Goal: Task Accomplishment & Management: Manage account settings

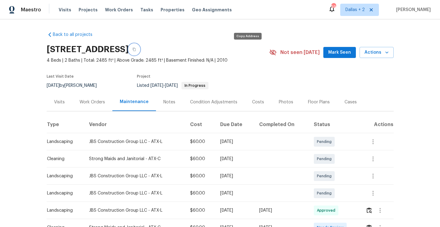
click at [140, 52] on button "button" at bounding box center [134, 49] width 11 height 11
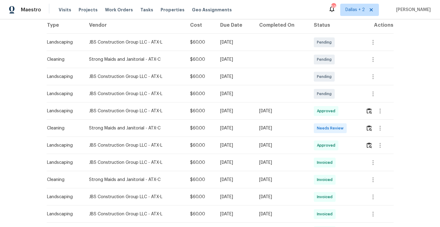
scroll to position [100, 0]
click at [369, 128] on img "button" at bounding box center [368, 128] width 5 height 6
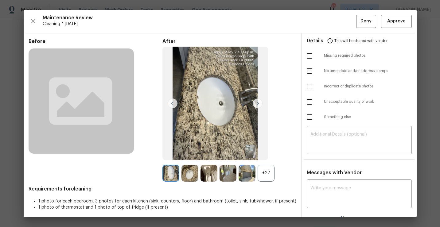
click at [270, 174] on div "+27" at bounding box center [266, 173] width 17 height 17
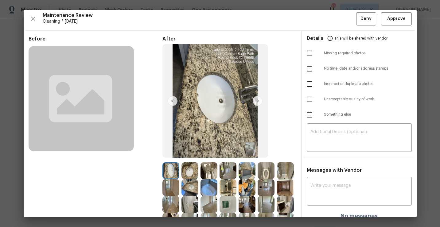
scroll to position [2, 0]
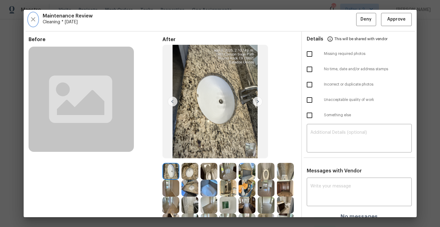
click at [33, 18] on icon "button" at bounding box center [32, 19] width 7 height 7
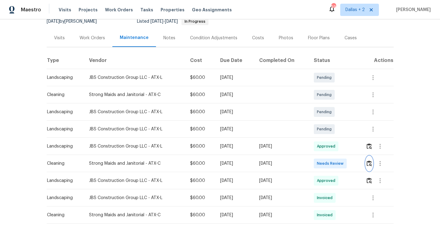
scroll to position [64, 0]
click at [368, 165] on img "button" at bounding box center [368, 164] width 5 height 6
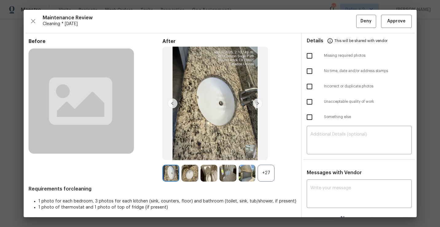
click at [273, 176] on div "+27" at bounding box center [266, 173] width 17 height 17
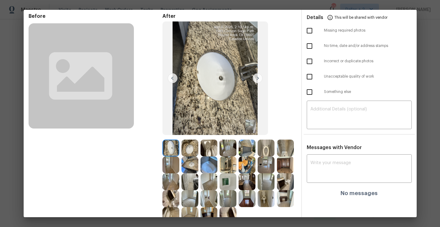
scroll to position [0, 0]
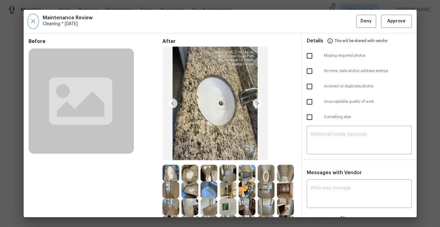
click at [33, 23] on icon "button" at bounding box center [32, 20] width 7 height 7
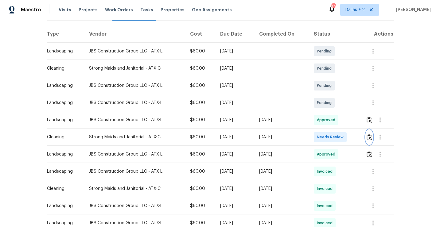
scroll to position [138, 0]
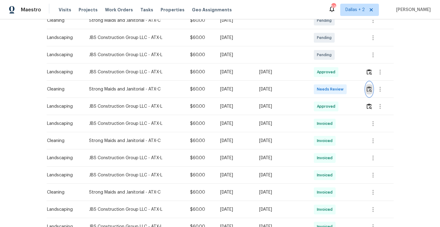
click at [370, 90] on img "button" at bounding box center [368, 89] width 5 height 6
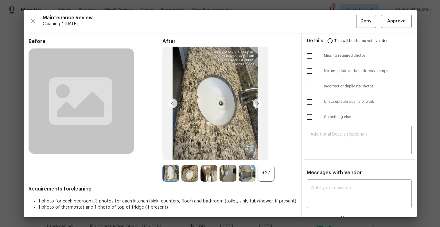
click at [273, 170] on div "+27" at bounding box center [266, 173] width 17 height 17
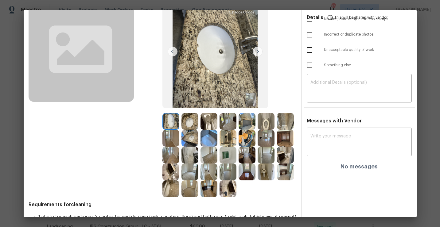
scroll to position [63, 0]
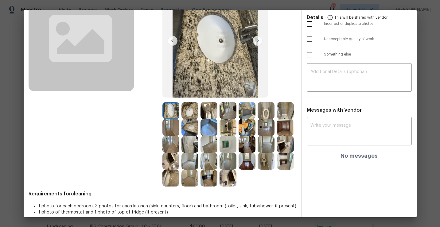
click at [251, 162] on img at bounding box center [246, 161] width 17 height 17
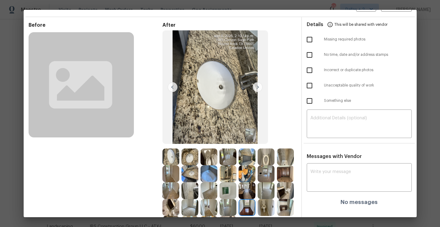
scroll to position [0, 0]
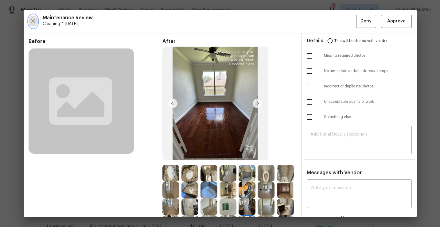
click at [33, 25] on button "button" at bounding box center [33, 21] width 9 height 13
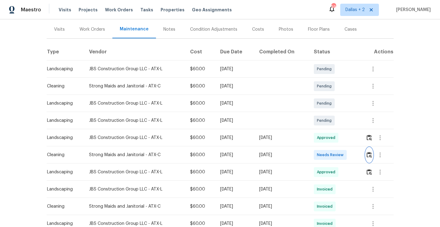
scroll to position [110, 0]
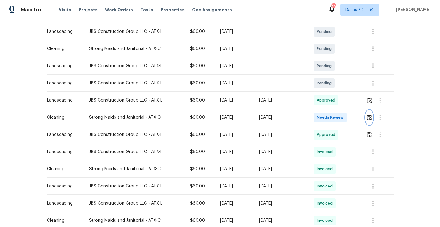
click at [370, 118] on img "button" at bounding box center [368, 117] width 5 height 6
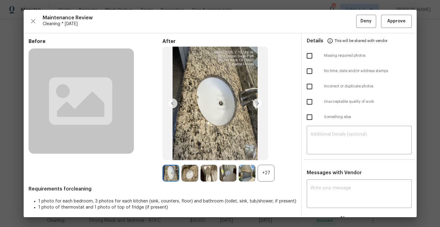
click at [266, 178] on div "+27" at bounding box center [266, 173] width 17 height 17
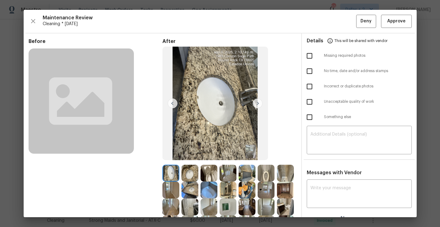
scroll to position [39, 0]
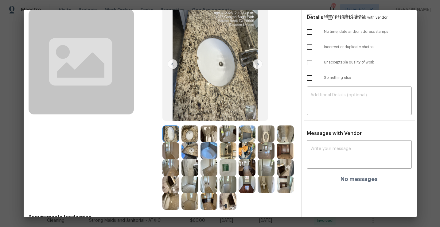
click at [245, 140] on img at bounding box center [246, 134] width 17 height 17
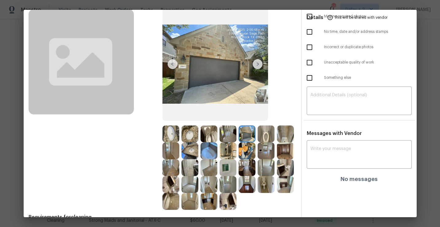
click at [248, 154] on img at bounding box center [246, 150] width 17 height 17
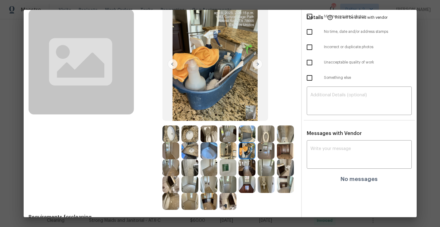
click at [285, 153] on img at bounding box center [285, 150] width 17 height 17
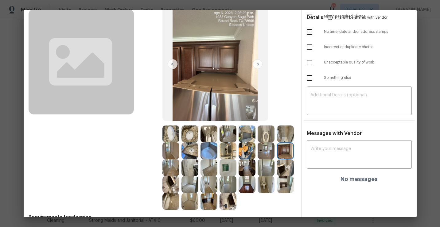
click at [263, 135] on img at bounding box center [266, 134] width 17 height 17
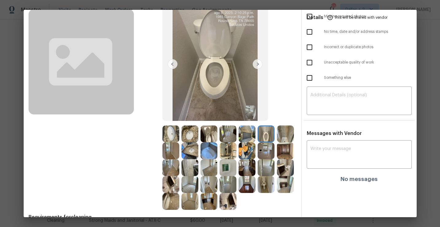
click at [206, 134] on img at bounding box center [208, 134] width 17 height 17
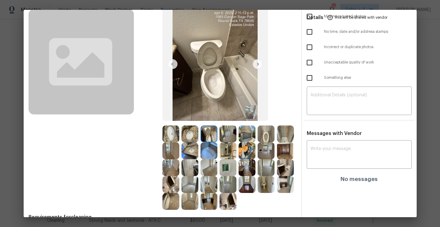
click at [258, 65] on img at bounding box center [258, 64] width 10 height 10
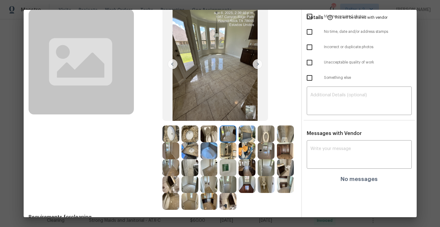
click at [256, 135] on div at bounding box center [247, 134] width 19 height 17
click at [285, 132] on img at bounding box center [285, 134] width 17 height 17
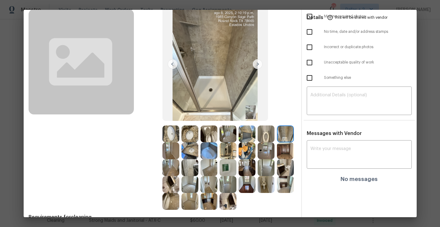
click at [209, 156] on img at bounding box center [208, 150] width 17 height 17
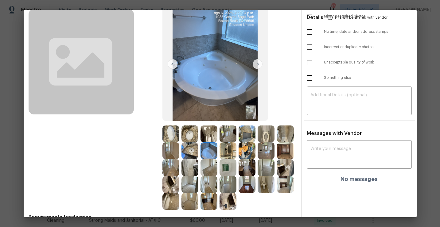
click at [213, 170] on img at bounding box center [208, 167] width 17 height 17
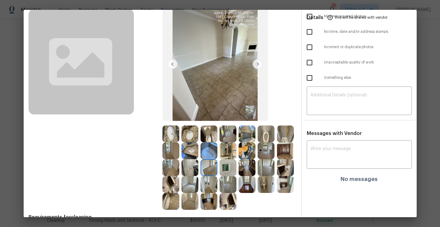
click at [227, 169] on img at bounding box center [227, 167] width 17 height 17
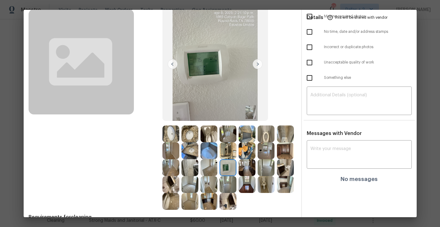
click at [246, 169] on img at bounding box center [246, 167] width 17 height 17
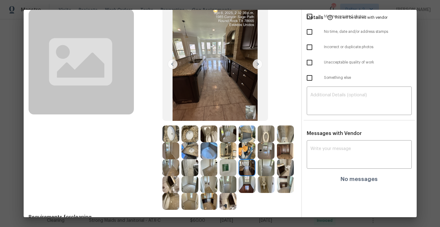
click at [248, 169] on img at bounding box center [246, 167] width 17 height 17
click at [174, 134] on img at bounding box center [170, 134] width 17 height 17
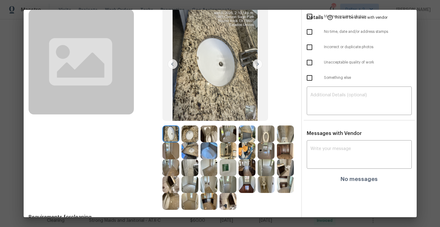
click at [172, 152] on img at bounding box center [170, 150] width 17 height 17
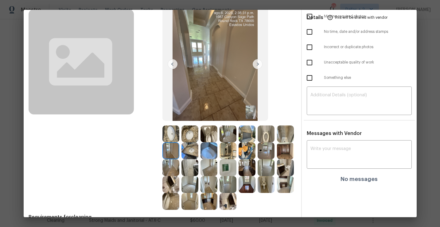
click at [250, 155] on img at bounding box center [246, 150] width 17 height 17
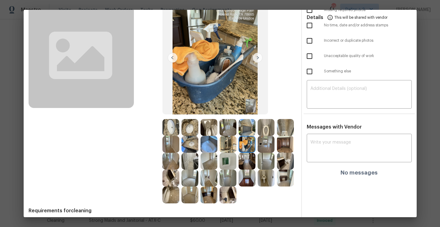
scroll to position [48, 0]
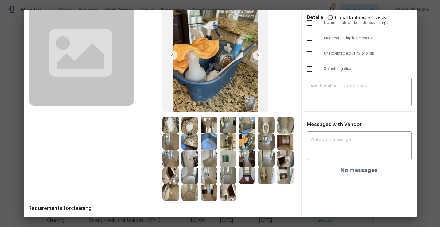
click at [268, 176] on img at bounding box center [266, 175] width 17 height 17
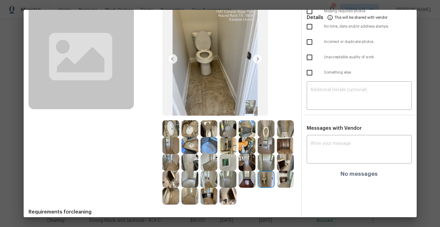
scroll to position [45, 0]
click at [286, 127] on img at bounding box center [285, 128] width 17 height 17
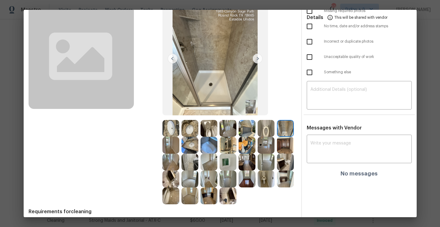
click at [195, 165] on img at bounding box center [189, 162] width 17 height 17
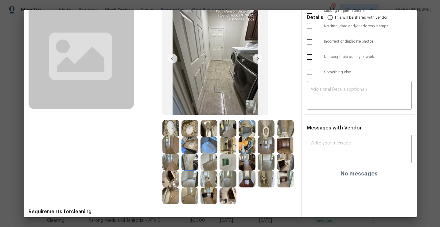
click at [171, 169] on img at bounding box center [170, 162] width 17 height 17
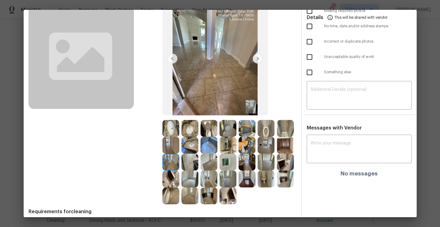
click at [174, 187] on img at bounding box center [170, 179] width 17 height 17
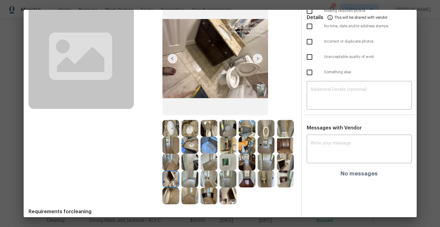
click at [173, 201] on img at bounding box center [170, 196] width 17 height 17
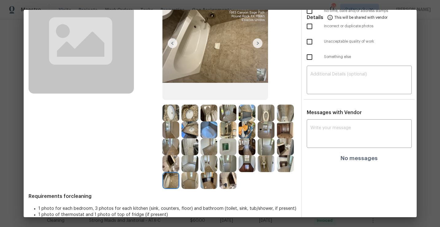
scroll to position [66, 0]
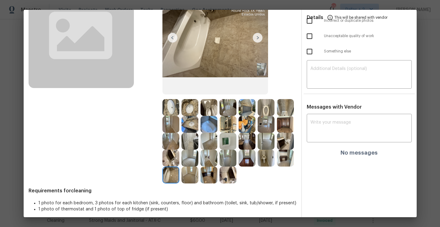
click at [191, 178] on img at bounding box center [189, 175] width 17 height 17
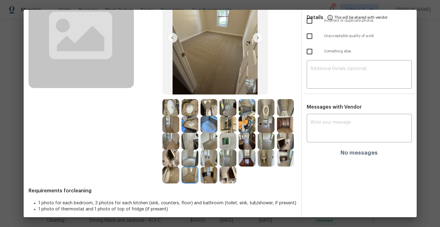
click at [225, 176] on img at bounding box center [227, 175] width 17 height 17
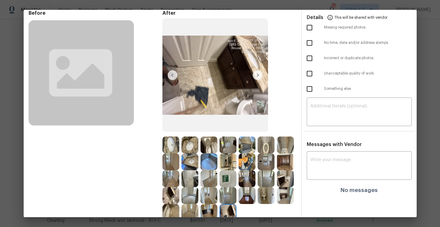
scroll to position [0, 0]
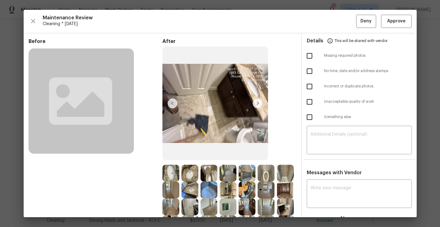
click at [223, 176] on img at bounding box center [227, 173] width 17 height 17
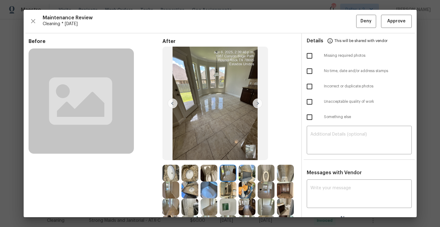
click at [204, 176] on img at bounding box center [208, 173] width 17 height 17
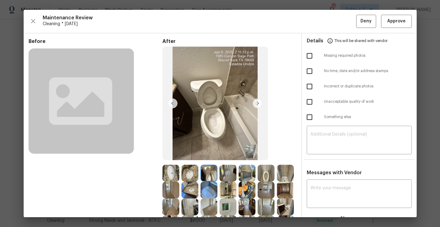
scroll to position [70, 0]
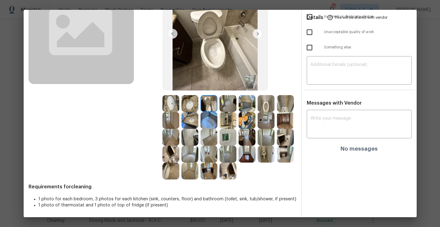
click at [223, 157] on img at bounding box center [227, 154] width 17 height 17
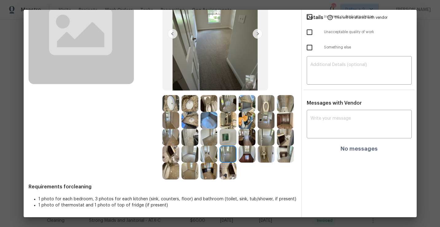
click at [265, 158] on img at bounding box center [266, 154] width 17 height 17
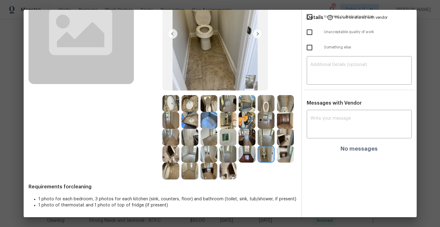
click at [285, 106] on img at bounding box center [285, 103] width 17 height 17
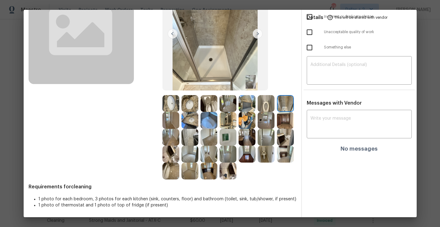
click at [269, 104] on img at bounding box center [266, 103] width 17 height 17
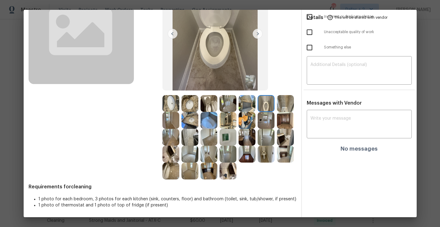
click at [188, 139] on img at bounding box center [189, 137] width 17 height 17
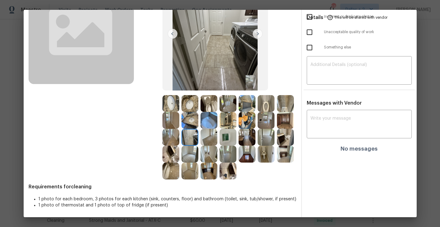
click at [192, 173] on img at bounding box center [189, 171] width 17 height 17
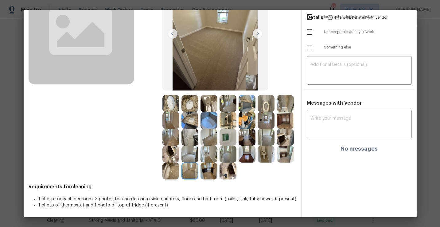
click at [228, 177] on img at bounding box center [227, 171] width 17 height 17
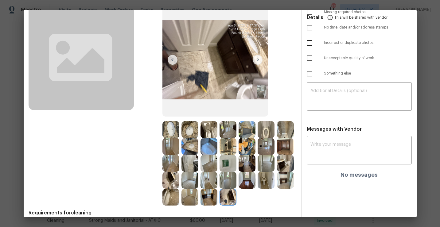
scroll to position [43, 0]
click at [262, 132] on img at bounding box center [266, 130] width 17 height 17
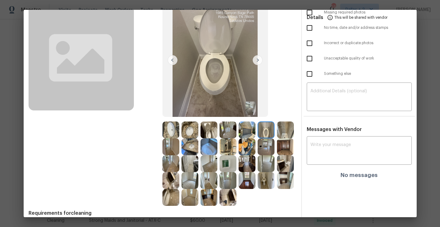
click at [245, 152] on img at bounding box center [246, 146] width 17 height 17
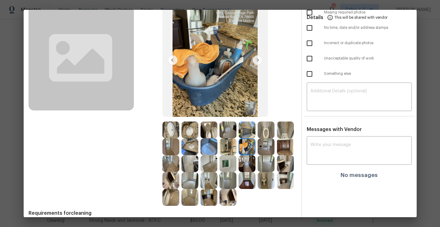
click at [227, 150] on img at bounding box center [227, 146] width 17 height 17
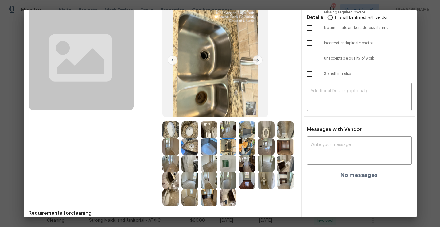
click at [207, 130] on img at bounding box center [208, 130] width 17 height 17
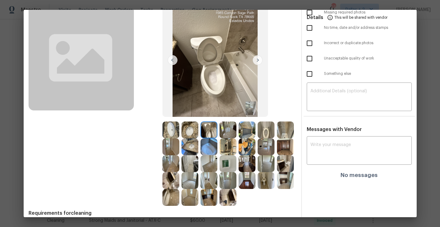
click at [194, 133] on img at bounding box center [189, 130] width 17 height 17
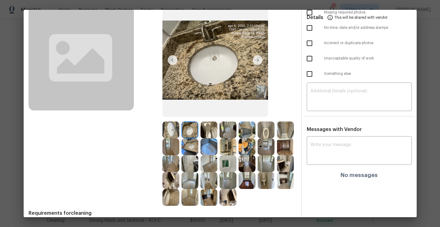
click at [171, 129] on img at bounding box center [170, 130] width 17 height 17
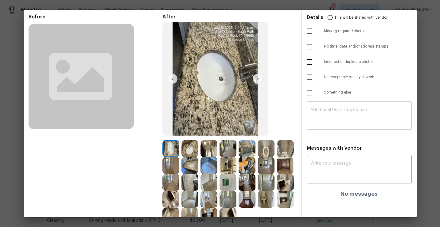
scroll to position [0, 0]
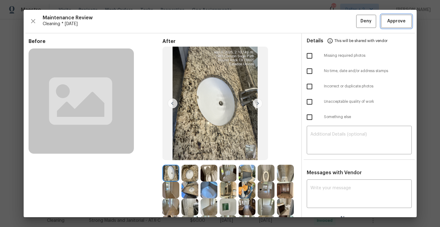
click at [391, 25] on button "Approve" at bounding box center [396, 21] width 31 height 13
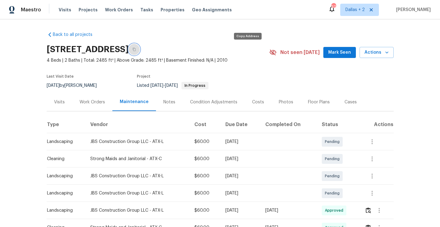
click at [136, 49] on icon "button" at bounding box center [134, 50] width 4 height 4
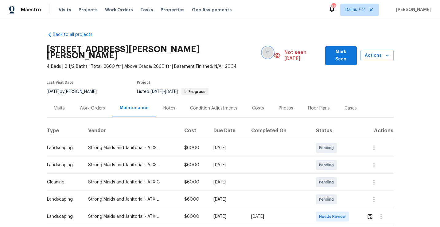
click at [266, 51] on icon "button" at bounding box center [267, 52] width 3 height 3
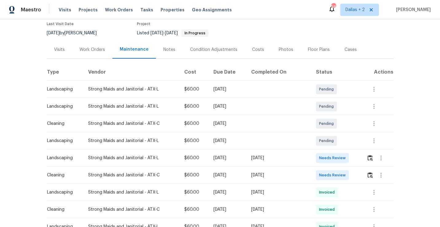
scroll to position [84, 0]
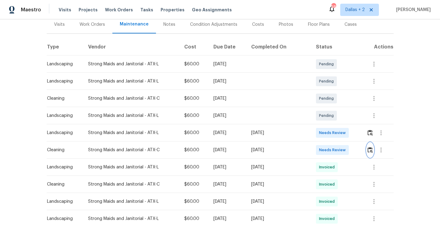
click at [368, 147] on img "button" at bounding box center [369, 150] width 5 height 6
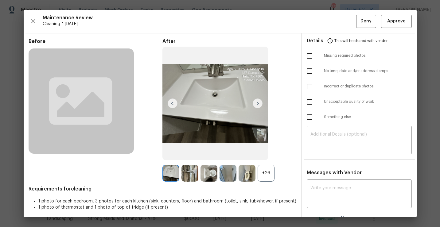
click at [269, 177] on div "+26" at bounding box center [266, 173] width 17 height 17
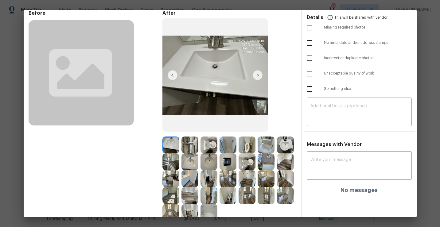
scroll to position [34, 0]
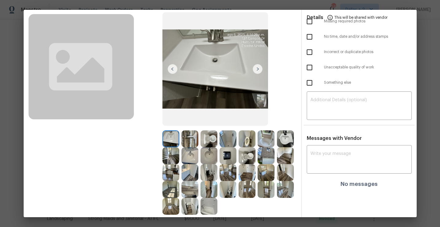
click at [194, 140] on img at bounding box center [189, 138] width 17 height 17
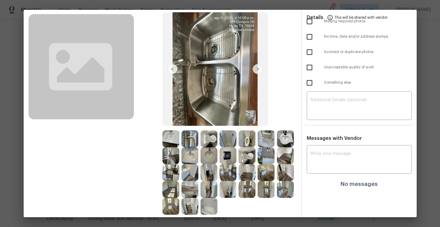
click at [172, 136] on img at bounding box center [170, 138] width 17 height 17
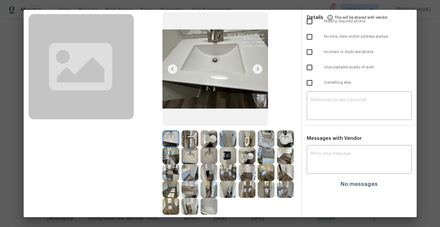
click at [258, 69] on img at bounding box center [258, 69] width 10 height 10
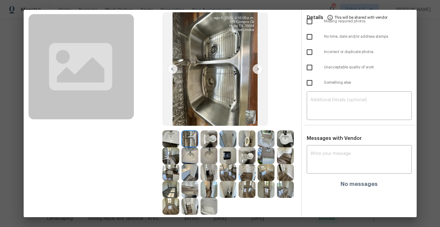
click at [169, 139] on img at bounding box center [170, 138] width 17 height 17
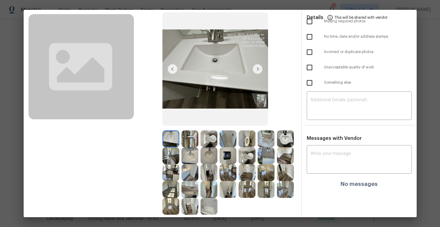
click at [169, 128] on div "After" at bounding box center [229, 109] width 134 height 211
click at [167, 139] on img at bounding box center [170, 138] width 17 height 17
click at [258, 68] on img at bounding box center [258, 69] width 10 height 10
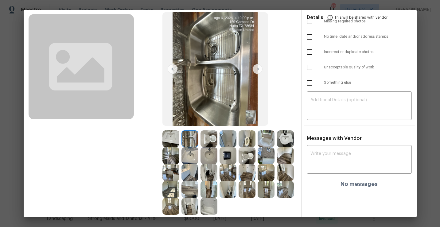
click at [258, 68] on img at bounding box center [258, 69] width 10 height 10
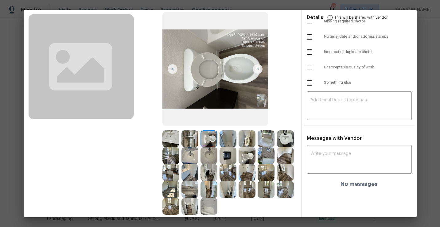
click at [258, 68] on img at bounding box center [258, 69] width 10 height 10
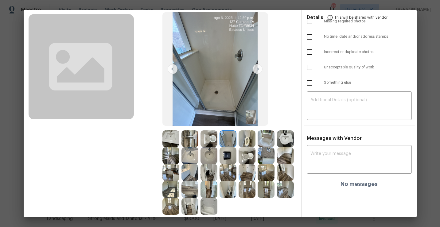
click at [258, 68] on img at bounding box center [258, 69] width 10 height 10
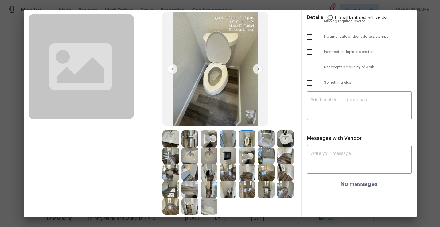
click at [256, 69] on img at bounding box center [258, 69] width 10 height 10
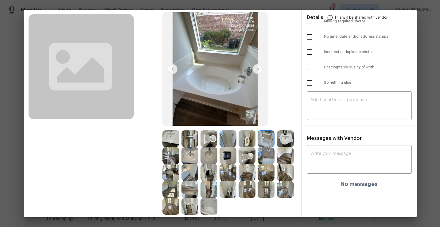
click at [282, 137] on img at bounding box center [285, 138] width 17 height 17
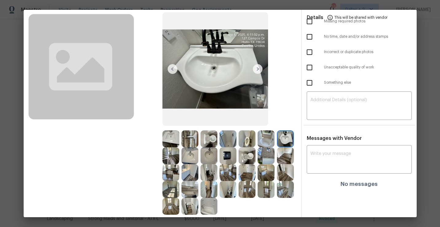
click at [169, 159] on img at bounding box center [170, 155] width 17 height 17
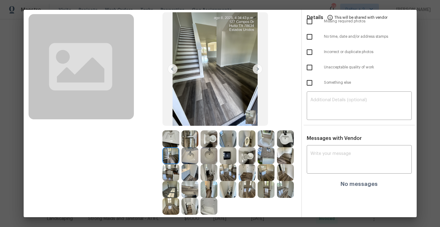
click at [184, 157] on img at bounding box center [189, 155] width 17 height 17
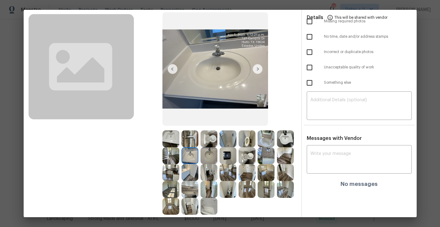
click at [208, 156] on img at bounding box center [208, 155] width 17 height 17
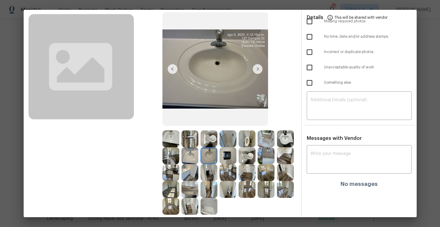
click at [227, 162] on img at bounding box center [227, 155] width 17 height 17
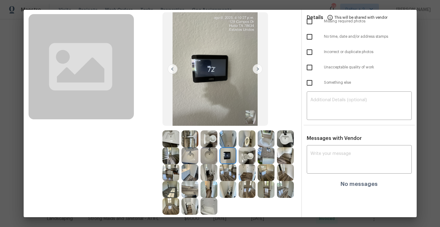
click at [249, 161] on img at bounding box center [246, 155] width 17 height 17
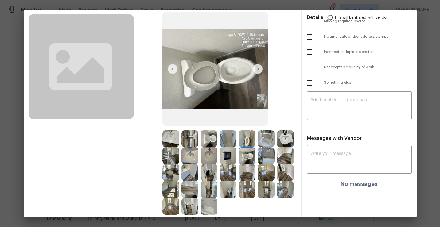
click at [167, 150] on img at bounding box center [170, 155] width 17 height 17
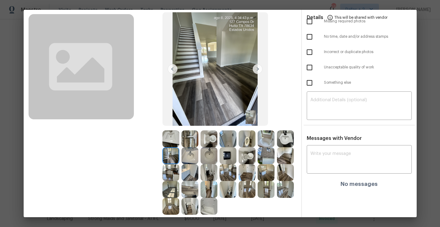
click at [170, 176] on img at bounding box center [170, 172] width 17 height 17
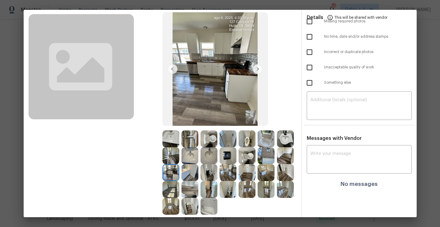
click at [188, 177] on img at bounding box center [189, 172] width 17 height 17
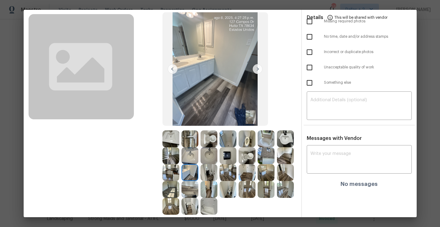
click at [210, 177] on img at bounding box center [208, 172] width 17 height 17
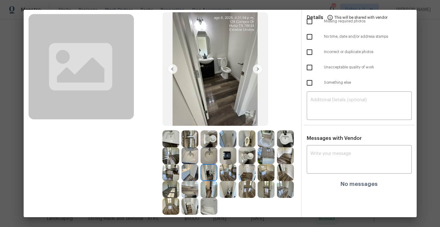
click at [209, 176] on img at bounding box center [208, 172] width 17 height 17
click at [231, 177] on img at bounding box center [227, 172] width 17 height 17
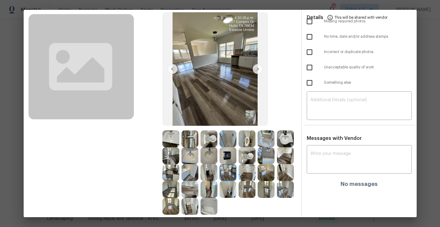
click at [189, 191] on img at bounding box center [189, 189] width 17 height 17
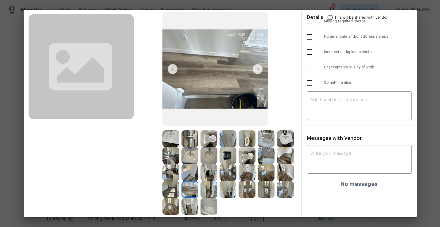
scroll to position [0, 0]
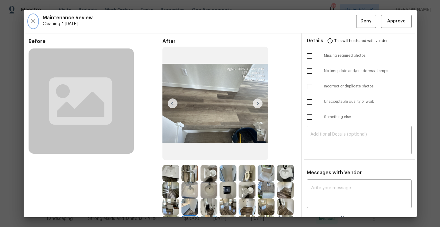
click at [32, 21] on icon "button" at bounding box center [32, 20] width 7 height 7
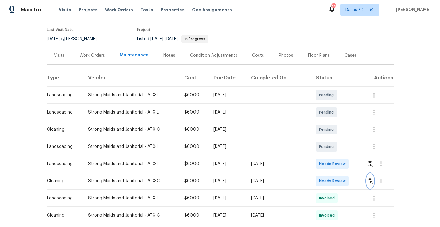
scroll to position [57, 0]
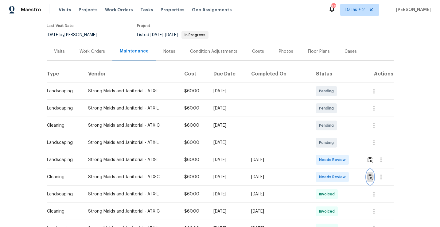
click at [368, 174] on img "button" at bounding box center [369, 177] width 5 height 6
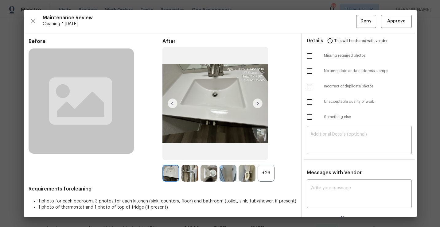
click at [271, 178] on div "+26" at bounding box center [266, 173] width 17 height 17
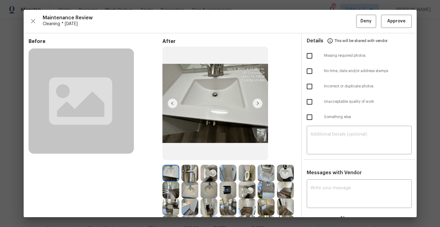
scroll to position [39, 0]
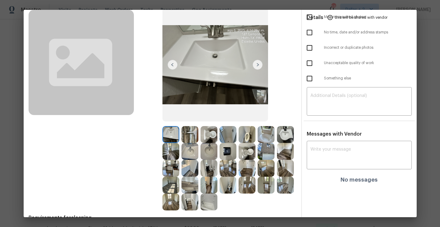
click at [249, 172] on img at bounding box center [246, 168] width 17 height 17
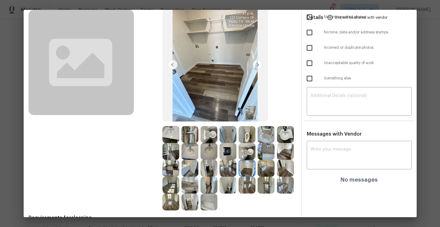
click at [189, 153] on img at bounding box center [189, 151] width 17 height 17
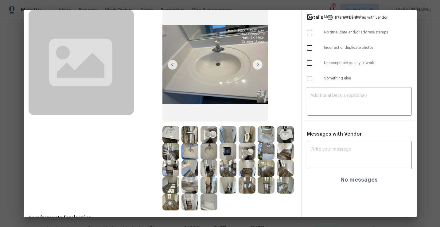
click at [193, 132] on img at bounding box center [189, 134] width 17 height 17
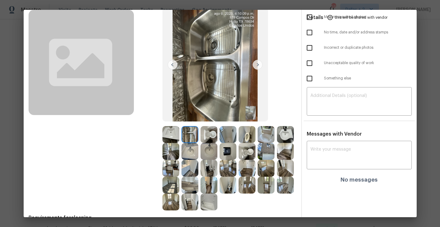
click at [231, 138] on img at bounding box center [227, 134] width 17 height 17
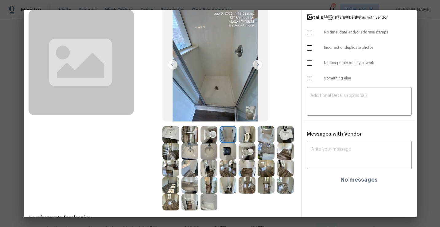
click at [243, 137] on img at bounding box center [246, 134] width 17 height 17
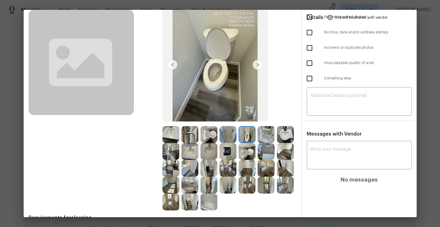
click at [273, 134] on img at bounding box center [266, 134] width 17 height 17
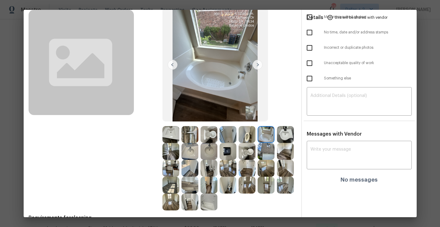
click at [286, 133] on img at bounding box center [285, 134] width 17 height 17
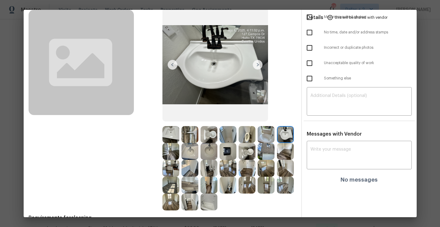
click at [225, 182] on img at bounding box center [227, 185] width 17 height 17
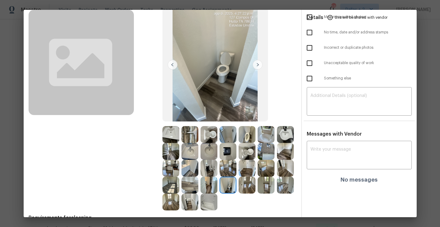
click at [210, 202] on img at bounding box center [208, 202] width 17 height 17
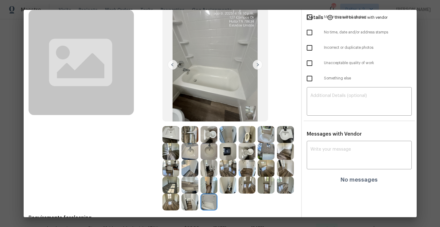
click at [190, 173] on img at bounding box center [189, 168] width 17 height 17
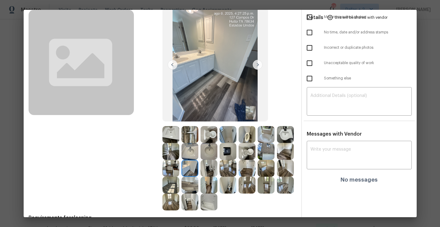
click at [171, 136] on img at bounding box center [170, 134] width 17 height 17
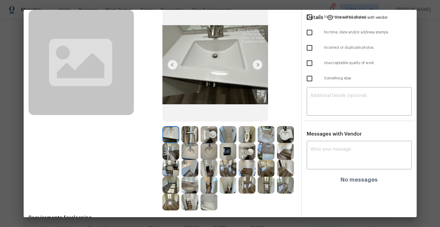
click at [191, 139] on img at bounding box center [189, 134] width 17 height 17
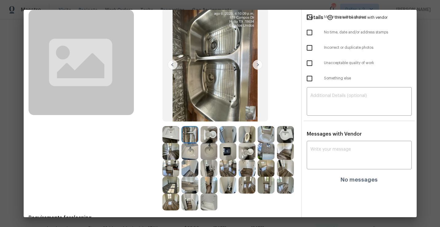
click at [191, 185] on img at bounding box center [189, 185] width 17 height 17
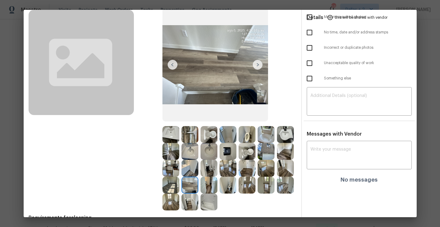
click at [228, 186] on img at bounding box center [227, 185] width 17 height 17
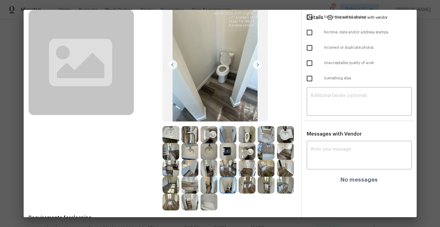
click at [284, 186] on img at bounding box center [285, 185] width 17 height 17
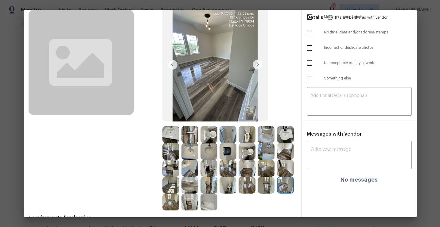
click at [265, 153] on img at bounding box center [266, 151] width 17 height 17
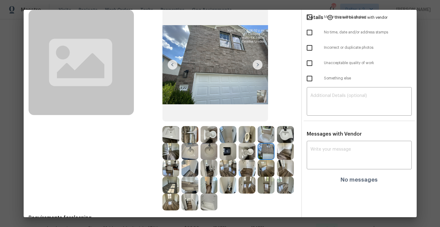
scroll to position [0, 0]
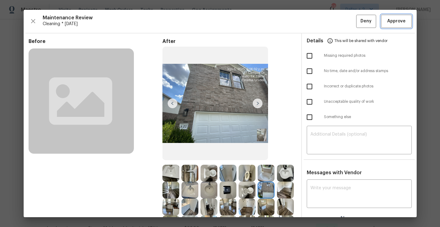
click at [394, 22] on span "Approve" at bounding box center [396, 21] width 18 height 8
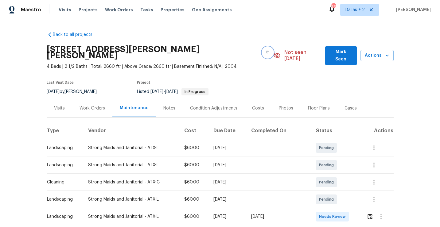
click at [266, 51] on icon "button" at bounding box center [268, 53] width 4 height 4
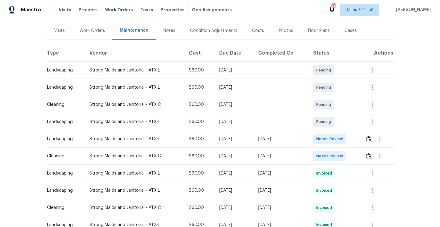
scroll to position [71, 0]
click at [370, 141] on img "button" at bounding box center [368, 139] width 5 height 6
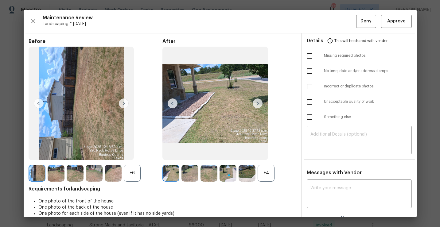
click at [136, 168] on div "+6" at bounding box center [132, 173] width 17 height 17
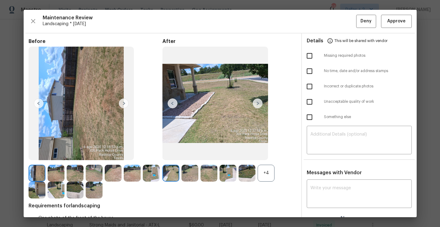
click at [268, 173] on div "+4" at bounding box center [266, 173] width 17 height 17
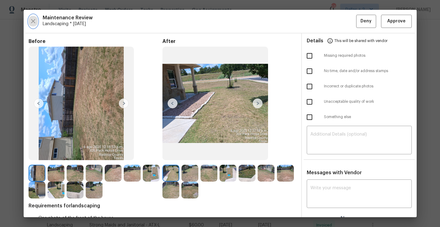
click at [33, 27] on button "button" at bounding box center [33, 21] width 9 height 13
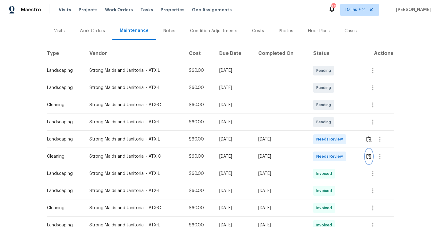
click at [370, 159] on img "button" at bounding box center [368, 156] width 5 height 6
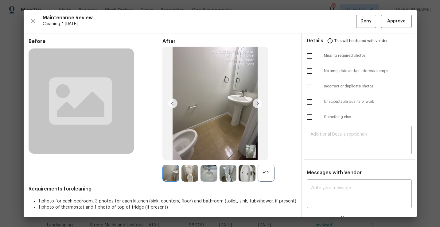
click at [266, 179] on div "+12" at bounding box center [266, 173] width 17 height 17
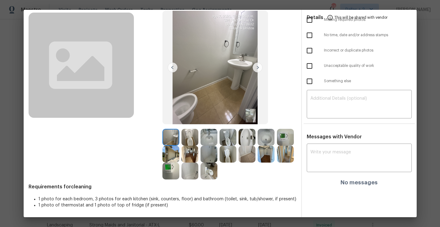
scroll to position [0, 0]
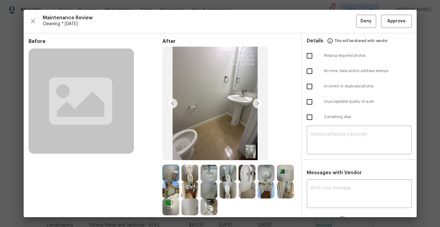
click at [29, 28] on div "Maintenance Review Cleaning * Mon, Aug 04 Deny Approve" at bounding box center [220, 21] width 383 height 13
click at [36, 21] on icon "button" at bounding box center [32, 20] width 7 height 7
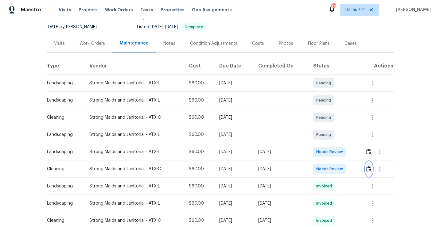
scroll to position [59, 0]
click at [369, 168] on img "button" at bounding box center [368, 169] width 5 height 6
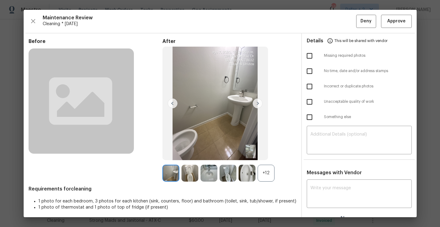
click at [268, 174] on div "+12" at bounding box center [266, 173] width 17 height 17
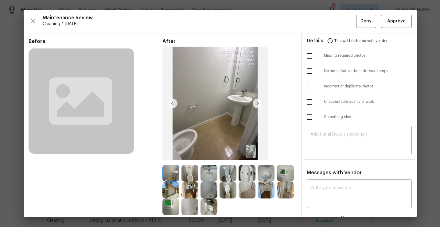
scroll to position [21, 0]
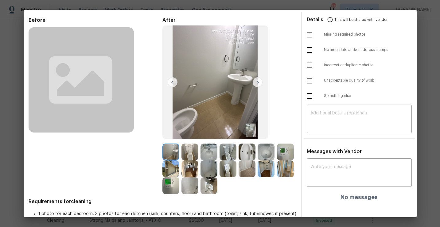
click at [168, 154] on img at bounding box center [170, 152] width 17 height 17
click at [246, 168] on img at bounding box center [246, 169] width 17 height 17
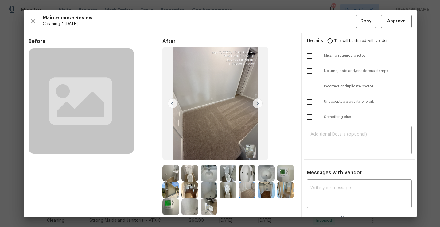
scroll to position [36, 0]
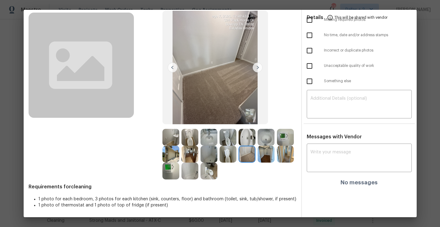
click at [264, 161] on img at bounding box center [266, 154] width 17 height 17
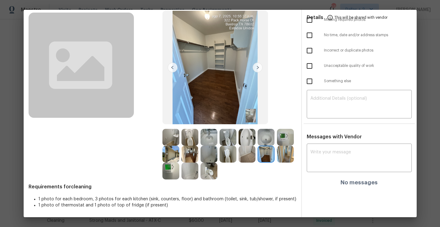
scroll to position [0, 0]
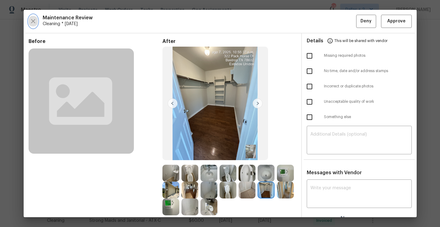
click at [33, 19] on icon "button" at bounding box center [32, 20] width 7 height 7
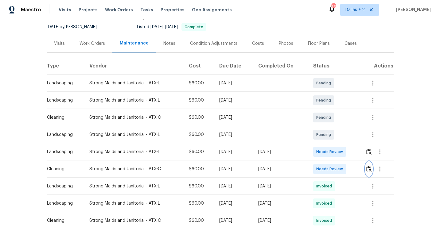
click at [370, 169] on img "button" at bounding box center [368, 169] width 5 height 6
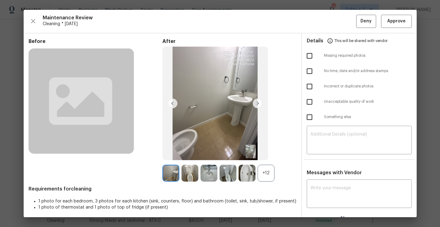
click at [270, 169] on div "+12" at bounding box center [266, 173] width 17 height 17
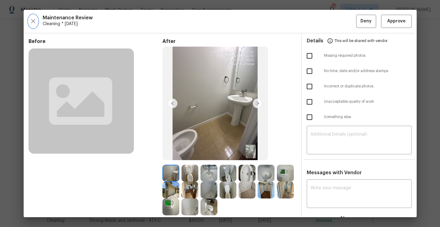
click at [35, 21] on icon "button" at bounding box center [32, 20] width 7 height 7
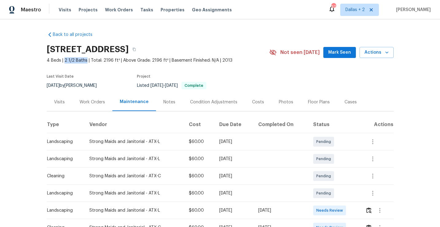
drag, startPoint x: 85, startPoint y: 62, endPoint x: 64, endPoint y: 60, distance: 21.6
click at [64, 60] on span "4 Beds | 2 1/2 Baths | Total: 2196 ft² | Above Grade: 2196 ft² | Basement Finis…" at bounding box center [158, 60] width 223 height 6
copy span "2 1/2 Baths"
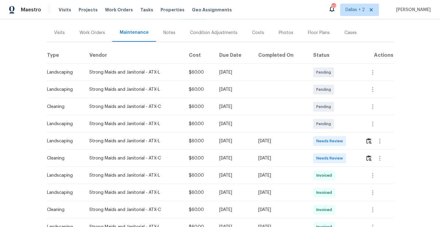
scroll to position [73, 0]
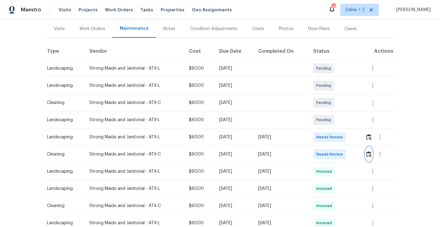
click at [370, 155] on img "button" at bounding box center [368, 154] width 5 height 6
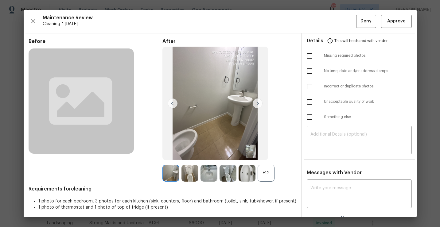
click at [262, 169] on div "+12" at bounding box center [266, 173] width 17 height 17
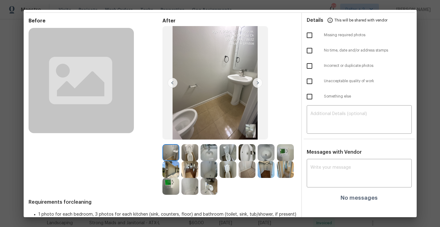
scroll to position [27, 0]
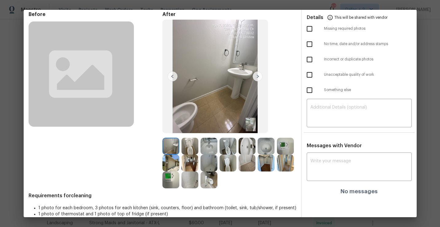
click at [245, 166] on img at bounding box center [246, 163] width 17 height 17
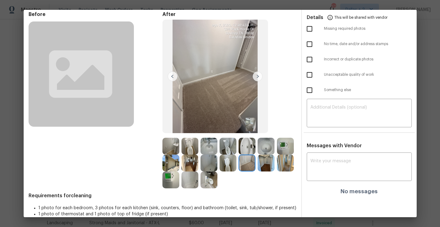
click at [263, 163] on img at bounding box center [266, 163] width 17 height 17
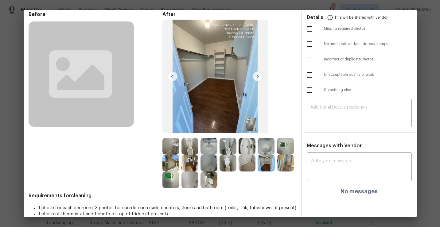
click at [246, 163] on img at bounding box center [246, 163] width 17 height 17
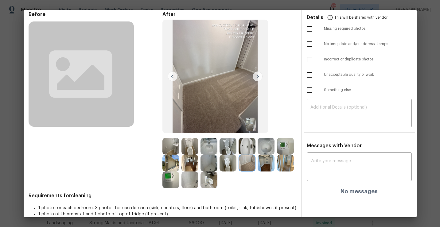
click at [262, 166] on img at bounding box center [266, 163] width 17 height 17
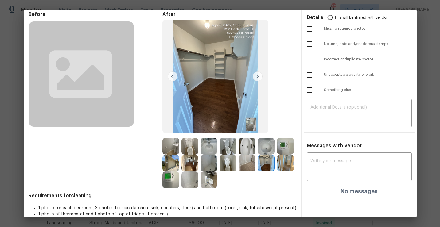
click at [288, 165] on img at bounding box center [285, 163] width 17 height 17
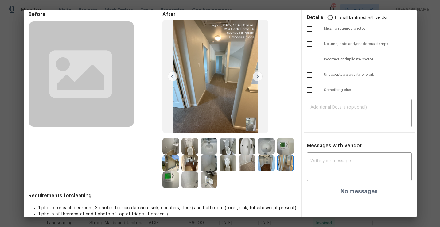
click at [188, 166] on img at bounding box center [189, 163] width 17 height 17
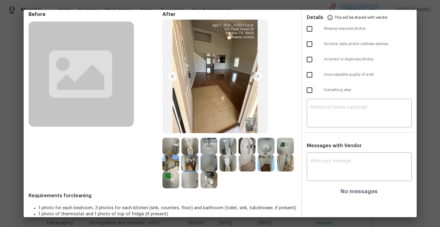
click at [242, 168] on img at bounding box center [246, 163] width 17 height 17
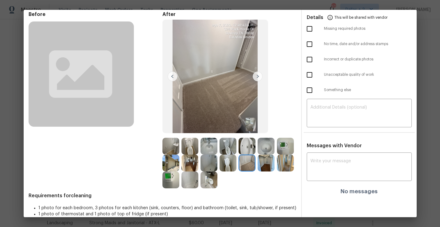
click at [264, 167] on img at bounding box center [266, 163] width 17 height 17
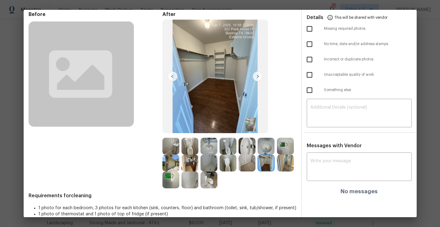
click at [288, 165] on img at bounding box center [285, 163] width 17 height 17
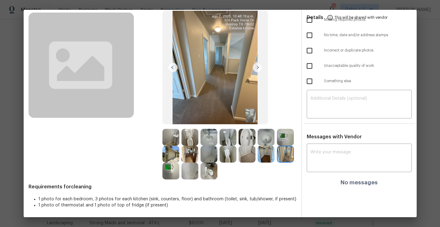
scroll to position [0, 0]
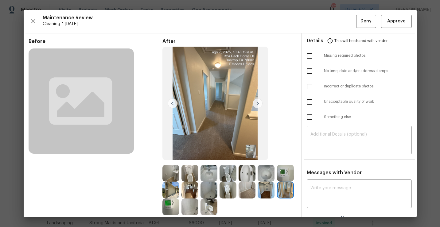
click at [258, 105] on img at bounding box center [258, 104] width 10 height 10
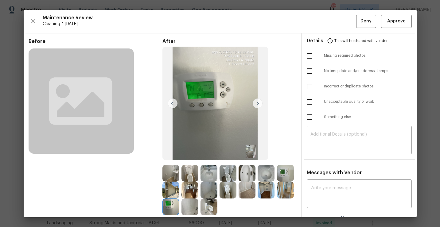
click at [176, 176] on img at bounding box center [170, 173] width 17 height 17
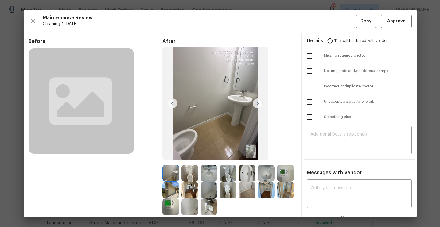
click at [186, 210] on img at bounding box center [189, 207] width 17 height 17
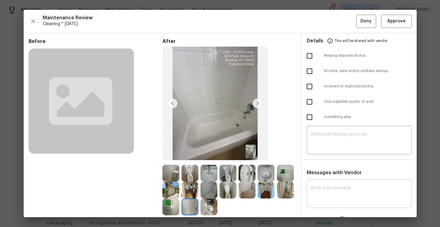
click at [325, 194] on textarea at bounding box center [359, 194] width 98 height 17
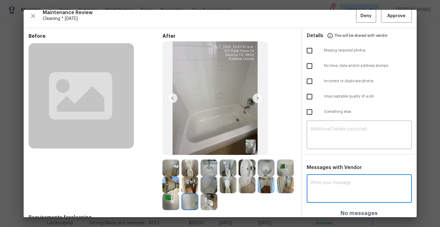
paste textarea "Maintenance Audit Team: Hello! Unfortunately, this cleaning visit completed on …"
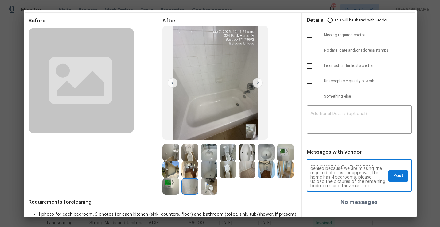
scroll to position [56, 0]
type textarea "Maintenance Audit Team: Hello! Unfortunately, this cleaning visit completed on …"
click at [398, 178] on span "Post" at bounding box center [398, 176] width 10 height 8
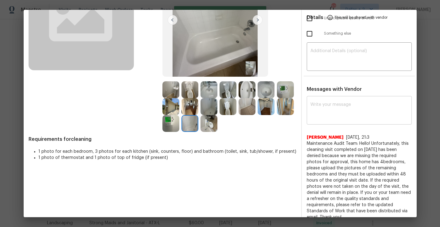
scroll to position [85, 0]
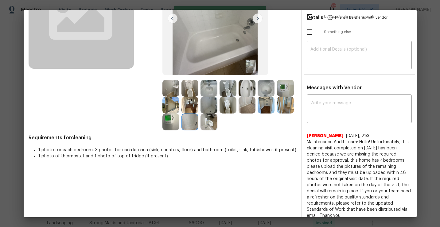
drag, startPoint x: 375, startPoint y: 211, endPoint x: 304, endPoint y: 144, distance: 98.3
click at [304, 144] on div "x ​ Jithin Franklin 8/12/25, 21:3 Maintenance Audit Team: Hello! Unfortunately,…" at bounding box center [359, 157] width 115 height 123
copy span "Maintenance Audit Team: Hello! Unfortunately, this cleaning visit completed on …"
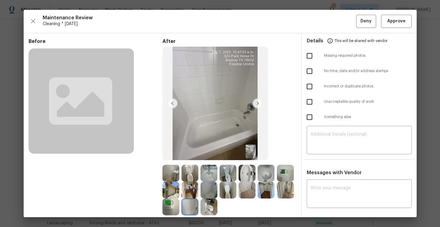
scroll to position [5, 0]
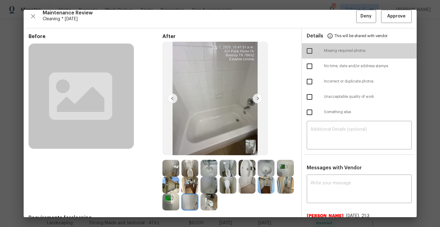
click at [311, 51] on input "checkbox" at bounding box center [309, 51] width 13 height 13
checkbox input "true"
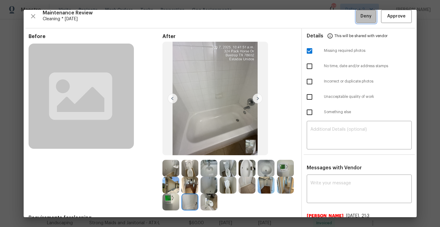
click at [366, 21] on button "Deny" at bounding box center [366, 16] width 20 height 13
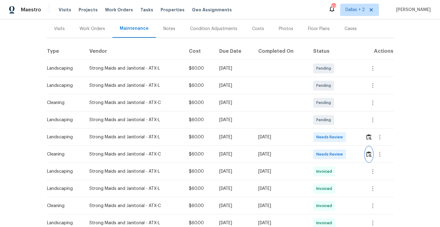
scroll to position [0, 0]
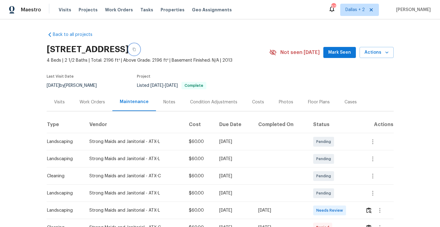
click at [136, 50] on icon "button" at bounding box center [134, 50] width 4 height 4
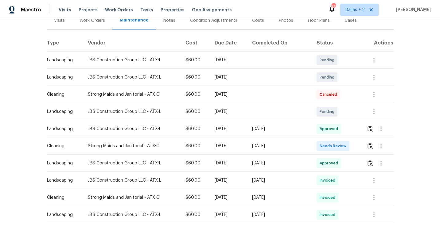
scroll to position [90, 0]
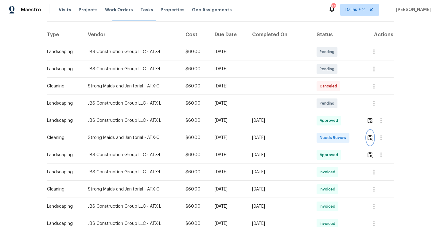
click at [370, 138] on img "button" at bounding box center [369, 138] width 5 height 6
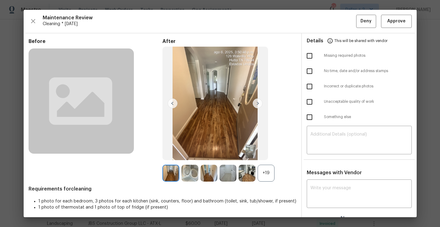
click at [266, 171] on div "+19" at bounding box center [266, 173] width 17 height 17
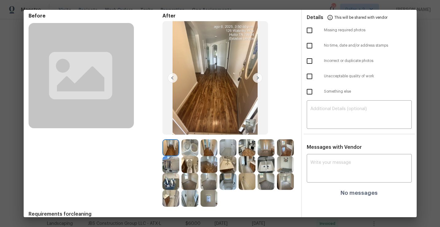
scroll to position [37, 0]
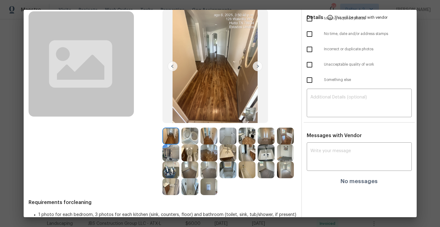
click at [208, 138] on img at bounding box center [208, 136] width 17 height 17
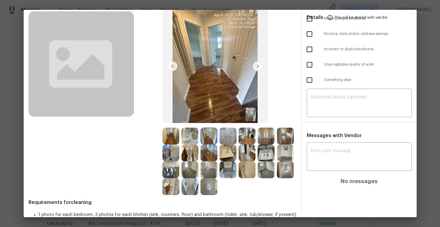
click at [208, 147] on img at bounding box center [208, 153] width 17 height 17
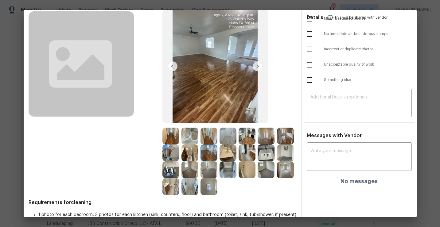
click at [284, 132] on img at bounding box center [285, 136] width 17 height 17
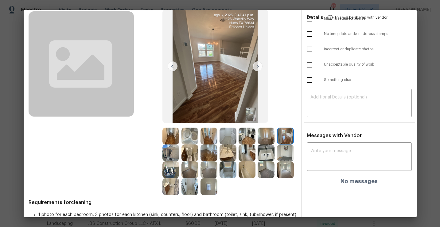
click at [288, 156] on img at bounding box center [285, 153] width 17 height 17
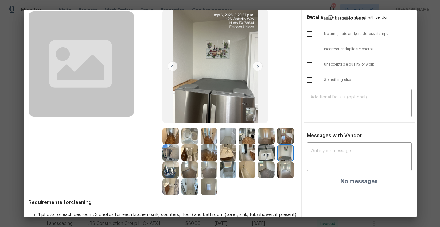
click at [229, 170] on img at bounding box center [227, 169] width 17 height 17
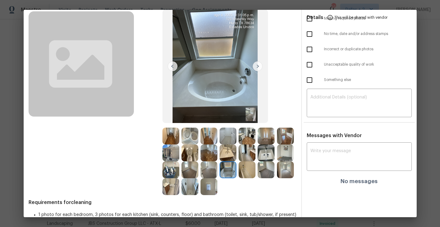
click at [192, 138] on img at bounding box center [189, 136] width 17 height 17
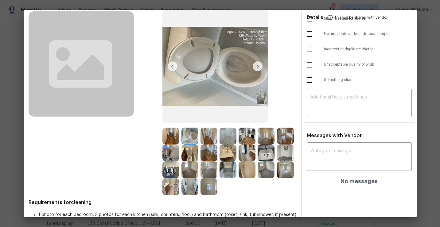
click at [247, 176] on img at bounding box center [246, 169] width 17 height 17
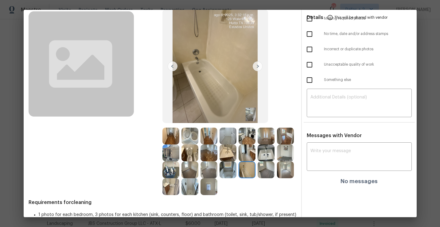
click at [269, 175] on img at bounding box center [266, 169] width 17 height 17
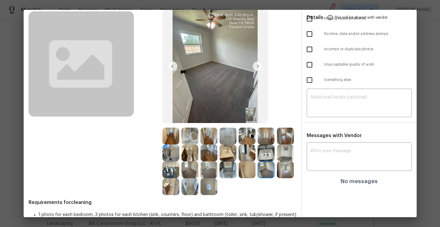
click at [226, 170] on img at bounding box center [227, 169] width 17 height 17
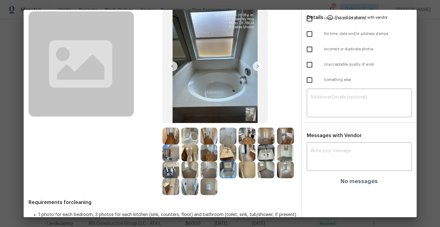
click at [171, 157] on img at bounding box center [170, 153] width 17 height 17
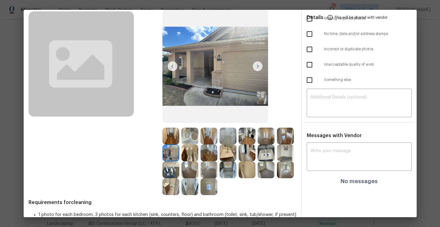
click at [187, 153] on img at bounding box center [189, 153] width 17 height 17
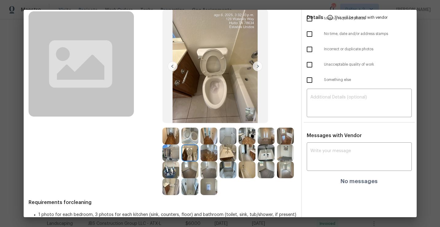
click at [207, 157] on img at bounding box center [208, 153] width 17 height 17
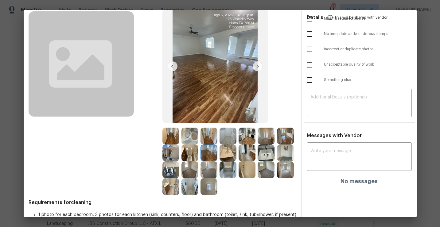
click at [190, 137] on img at bounding box center [189, 136] width 17 height 17
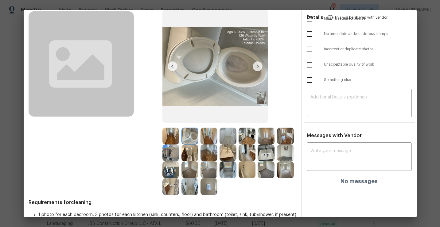
click at [171, 170] on img at bounding box center [170, 169] width 17 height 17
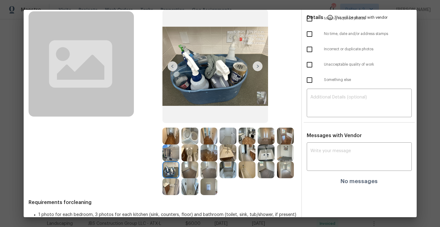
click at [210, 170] on img at bounding box center [208, 169] width 17 height 17
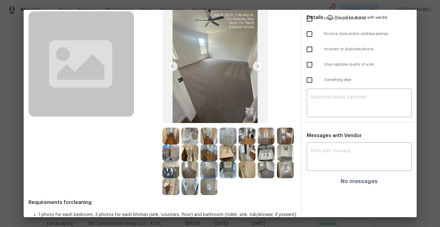
click at [231, 167] on img at bounding box center [227, 169] width 17 height 17
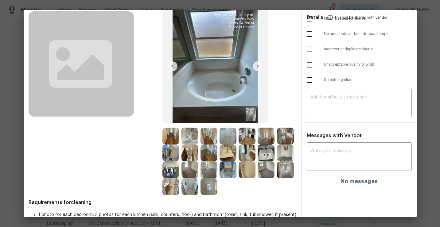
click at [194, 137] on img at bounding box center [189, 136] width 17 height 17
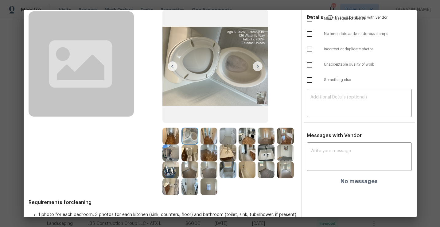
click at [228, 176] on img at bounding box center [227, 169] width 17 height 17
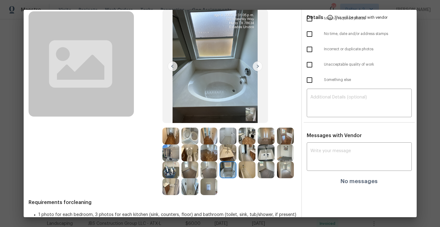
scroll to position [0, 0]
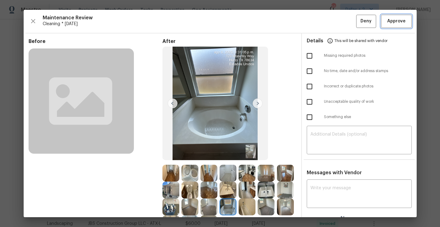
click at [402, 23] on span "Approve" at bounding box center [396, 21] width 18 height 8
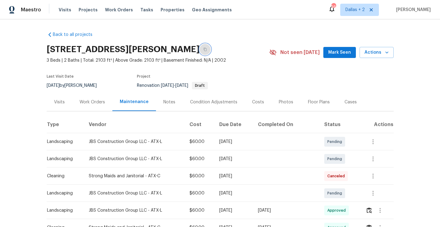
click at [203, 50] on icon "button" at bounding box center [205, 50] width 4 height 4
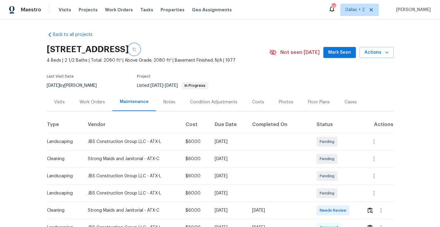
click at [136, 50] on icon "button" at bounding box center [134, 50] width 4 height 4
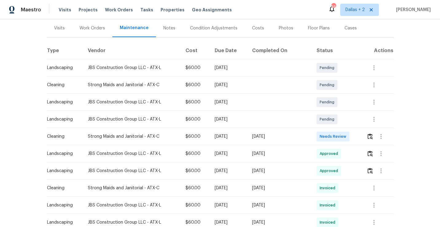
scroll to position [85, 0]
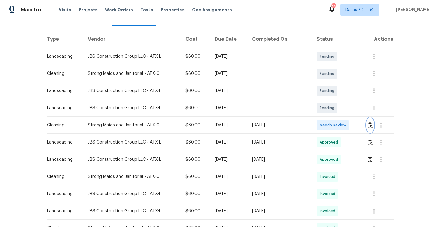
click at [370, 125] on img "button" at bounding box center [369, 125] width 5 height 6
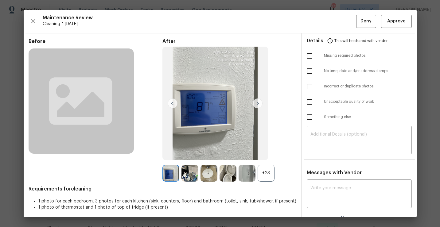
click at [263, 170] on div "+23" at bounding box center [266, 173] width 17 height 17
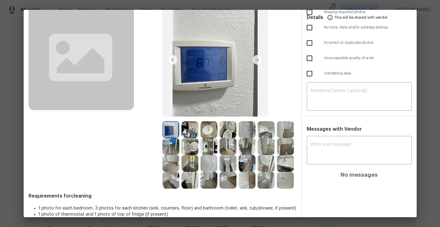
scroll to position [43, 0]
click at [211, 131] on img at bounding box center [208, 130] width 17 height 17
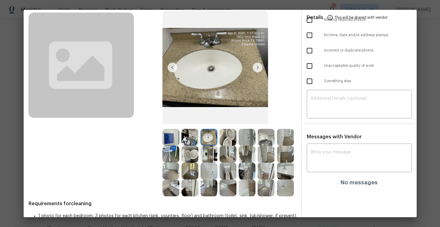
scroll to position [44, 0]
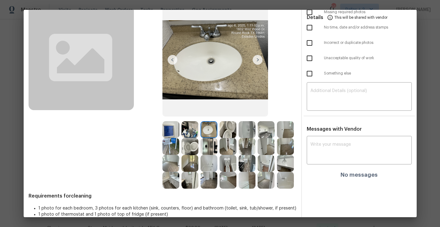
click at [229, 136] on img at bounding box center [227, 129] width 17 height 17
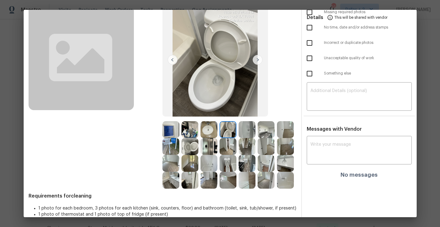
click at [229, 132] on img at bounding box center [227, 129] width 17 height 17
click at [211, 133] on img at bounding box center [208, 129] width 17 height 17
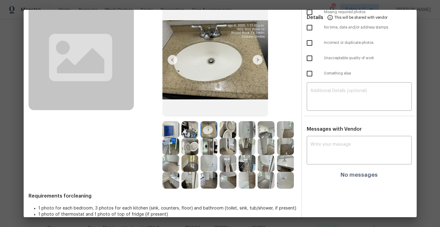
click at [227, 131] on img at bounding box center [227, 129] width 17 height 17
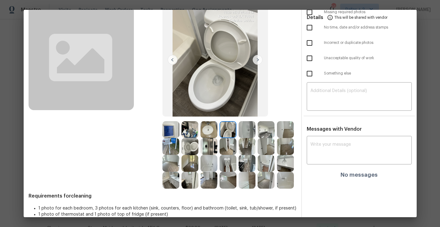
click at [248, 136] on img at bounding box center [246, 129] width 17 height 17
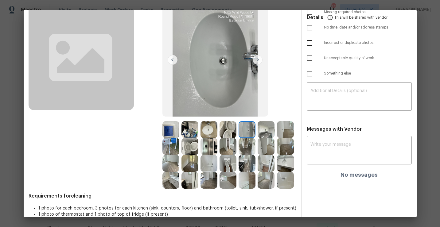
click at [266, 130] on img at bounding box center [266, 129] width 17 height 17
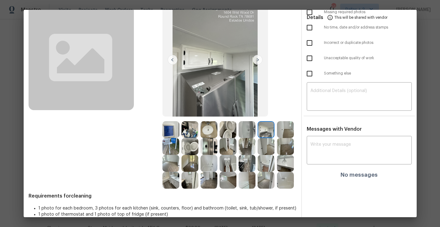
click at [276, 128] on div at bounding box center [267, 129] width 19 height 17
click at [266, 130] on img at bounding box center [266, 129] width 17 height 17
click at [284, 132] on img at bounding box center [285, 129] width 17 height 17
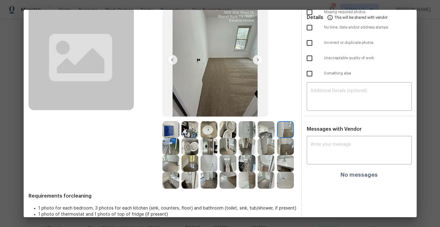
click at [266, 134] on img at bounding box center [266, 129] width 17 height 17
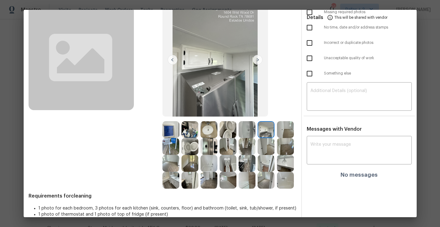
click at [193, 149] on img at bounding box center [189, 146] width 17 height 17
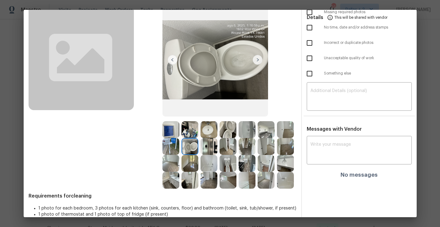
click at [210, 149] on img at bounding box center [208, 146] width 17 height 17
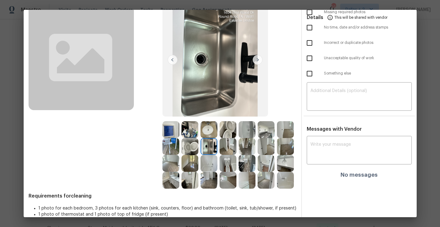
click at [249, 165] on img at bounding box center [246, 163] width 17 height 17
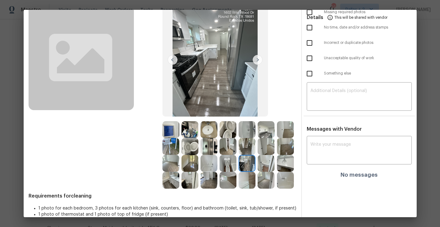
click at [263, 164] on img at bounding box center [266, 163] width 17 height 17
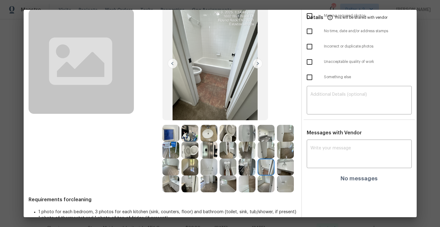
scroll to position [41, 0]
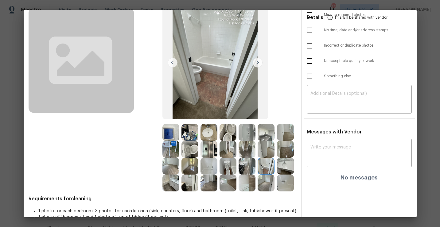
click at [188, 145] on img at bounding box center [189, 149] width 17 height 17
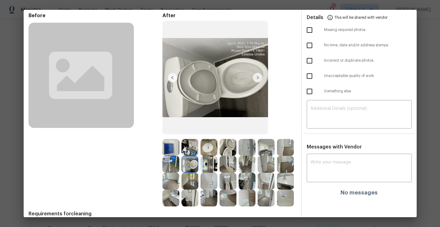
scroll to position [24, 0]
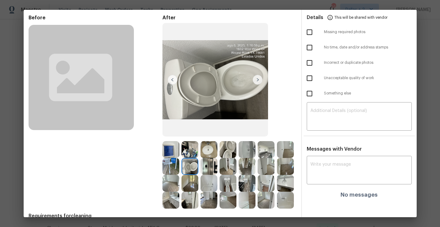
click at [210, 167] on img at bounding box center [208, 166] width 17 height 17
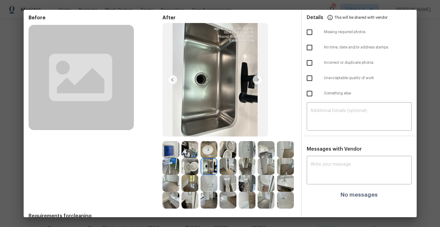
click at [231, 169] on img at bounding box center [227, 166] width 17 height 17
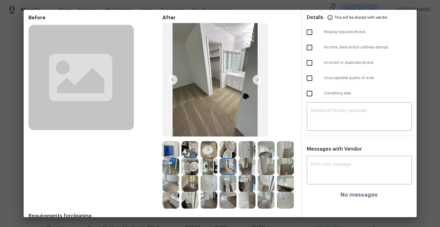
click at [245, 171] on img at bounding box center [246, 166] width 17 height 17
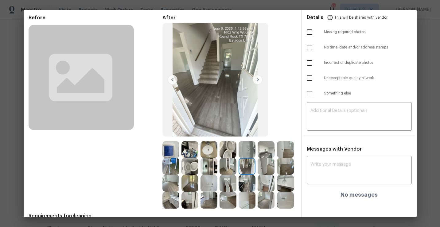
click at [266, 167] on img at bounding box center [266, 166] width 17 height 17
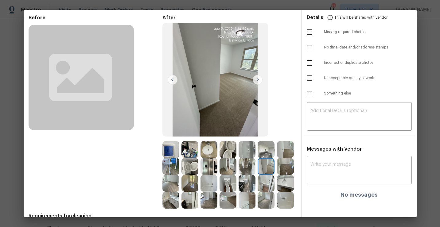
click at [285, 165] on img at bounding box center [285, 166] width 17 height 17
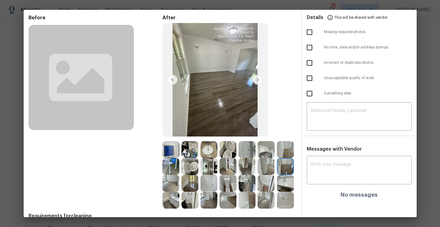
click at [173, 169] on img at bounding box center [170, 166] width 17 height 17
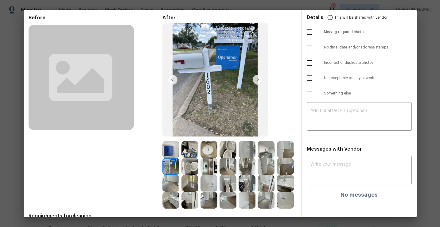
click at [170, 184] on img at bounding box center [170, 183] width 17 height 17
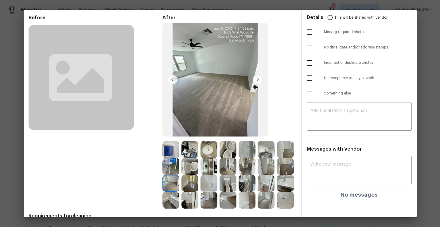
click at [192, 186] on img at bounding box center [189, 183] width 17 height 17
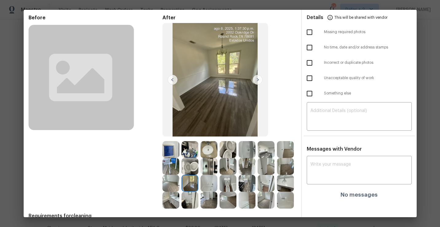
click at [208, 176] on img at bounding box center [208, 183] width 17 height 17
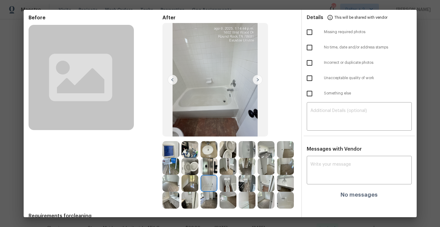
click at [227, 185] on img at bounding box center [227, 183] width 17 height 17
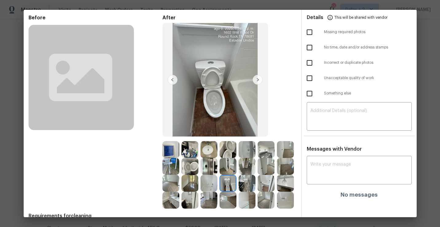
click at [213, 187] on img at bounding box center [208, 183] width 17 height 17
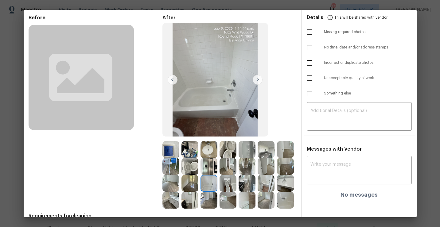
click at [249, 186] on img at bounding box center [246, 183] width 17 height 17
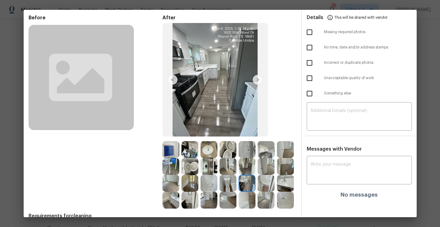
click at [265, 187] on img at bounding box center [266, 183] width 17 height 17
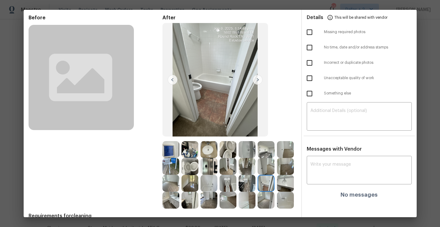
click at [253, 185] on img at bounding box center [246, 183] width 17 height 17
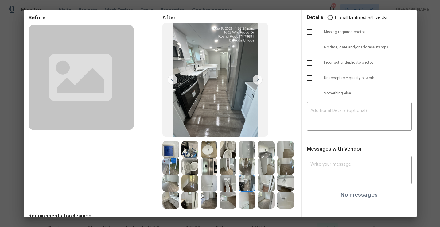
click at [282, 186] on img at bounding box center [285, 183] width 17 height 17
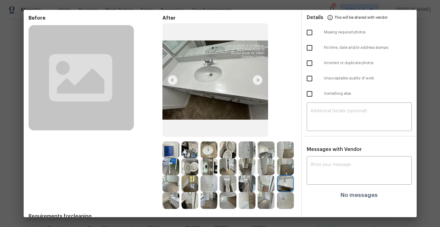
scroll to position [27, 0]
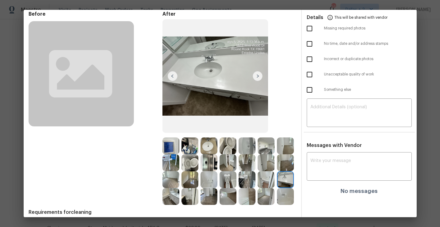
click at [285, 178] on img at bounding box center [285, 179] width 17 height 17
click at [266, 144] on img at bounding box center [266, 146] width 17 height 17
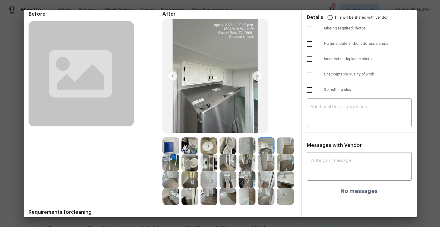
scroll to position [0, 0]
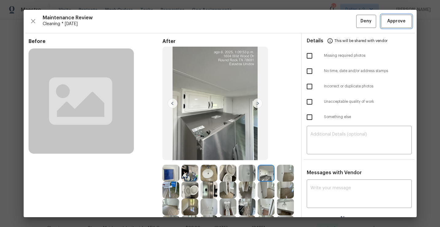
click at [398, 24] on span "Approve" at bounding box center [396, 21] width 18 height 8
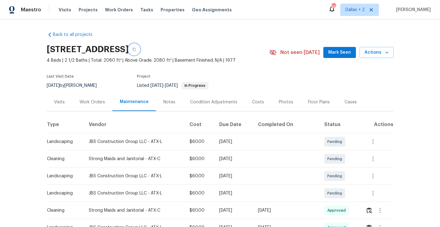
click at [136, 49] on icon "button" at bounding box center [134, 49] width 3 height 3
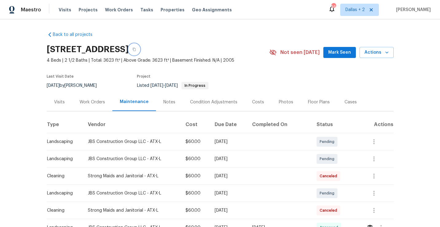
click at [136, 50] on icon "button" at bounding box center [134, 50] width 4 height 4
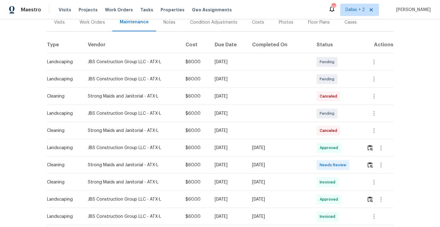
scroll to position [109, 0]
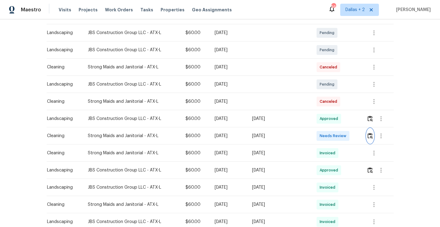
click at [369, 136] on img "button" at bounding box center [369, 136] width 5 height 6
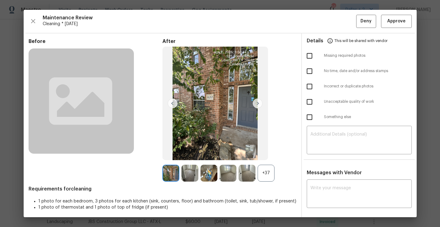
click at [267, 171] on div "+37" at bounding box center [266, 173] width 17 height 17
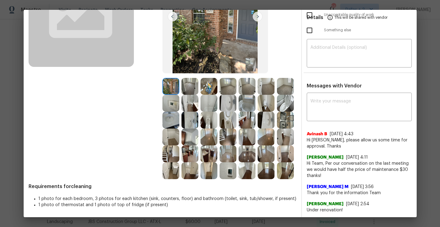
scroll to position [86, 0]
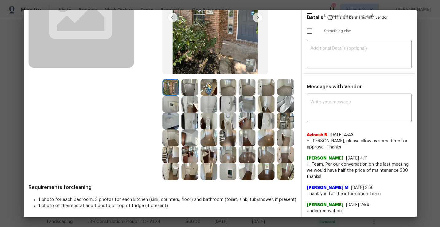
click at [225, 100] on img at bounding box center [227, 104] width 17 height 17
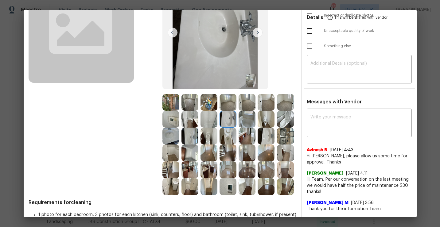
scroll to position [69, 0]
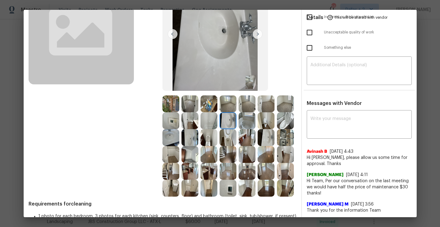
click at [227, 141] on img at bounding box center [227, 137] width 17 height 17
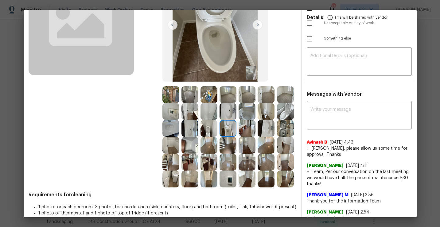
scroll to position [79, 0]
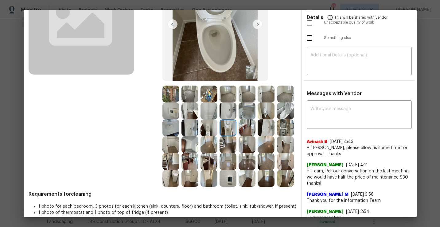
click at [251, 113] on img at bounding box center [246, 111] width 17 height 17
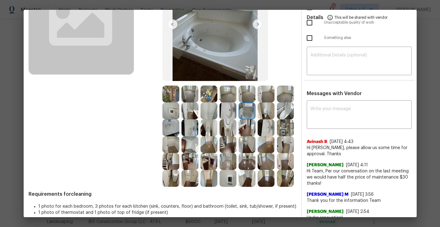
click at [186, 144] on img at bounding box center [189, 144] width 17 height 17
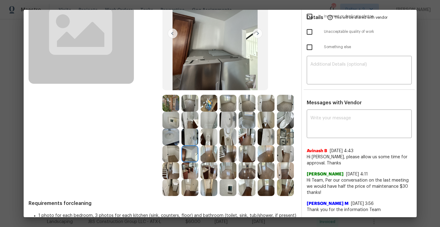
scroll to position [0, 0]
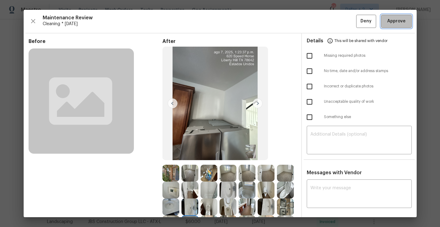
click at [401, 25] on button "Approve" at bounding box center [396, 21] width 31 height 13
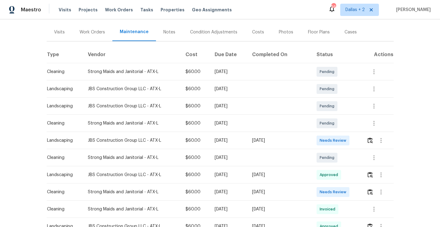
scroll to position [99, 0]
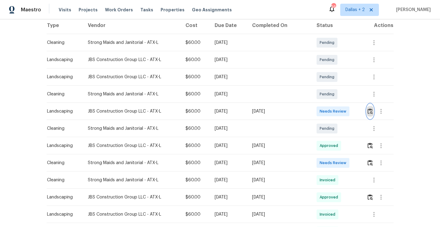
click at [370, 113] on img "button" at bounding box center [369, 111] width 5 height 6
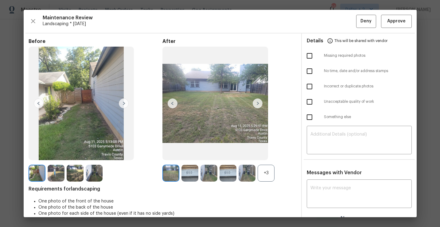
click at [271, 175] on div "+3" at bounding box center [266, 173] width 17 height 17
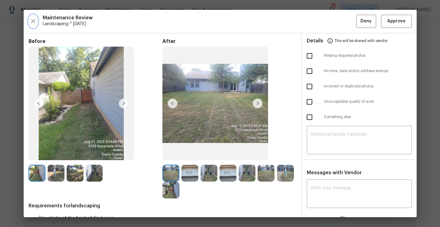
click at [30, 20] on icon "button" at bounding box center [32, 20] width 7 height 7
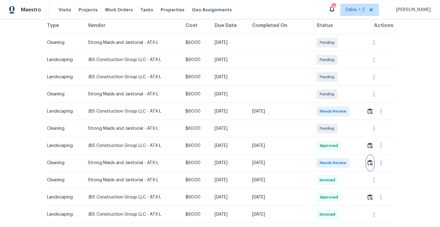
click at [371, 166] on img "button" at bounding box center [369, 163] width 5 height 6
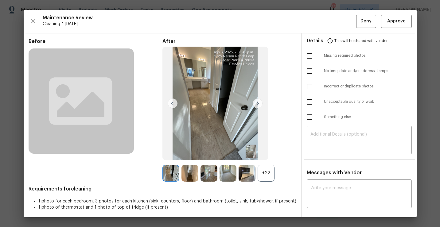
click at [274, 177] on div "+22" at bounding box center [266, 173] width 17 height 17
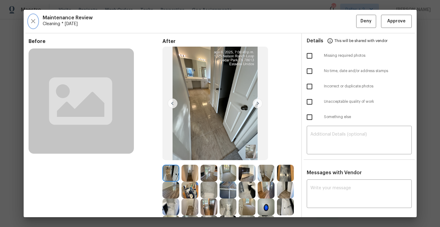
click at [36, 25] on button "button" at bounding box center [33, 21] width 9 height 13
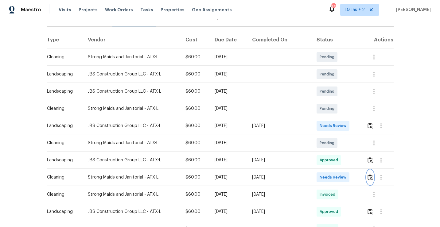
scroll to position [91, 0]
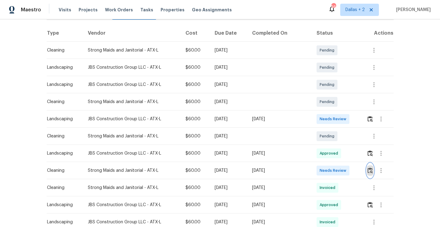
click at [372, 169] on img "button" at bounding box center [369, 171] width 5 height 6
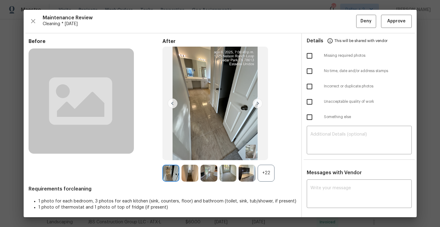
click at [266, 174] on div "+22" at bounding box center [266, 173] width 17 height 17
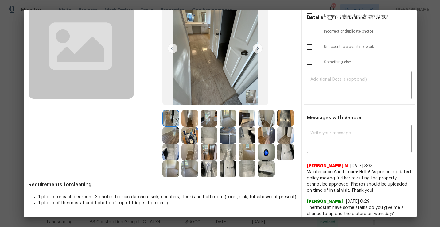
scroll to position [0, 0]
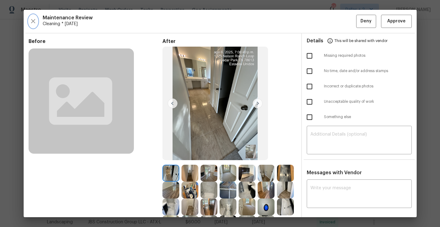
click at [31, 18] on icon "button" at bounding box center [32, 20] width 7 height 7
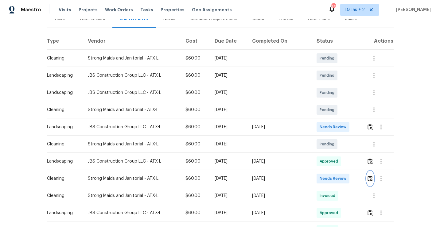
scroll to position [115, 0]
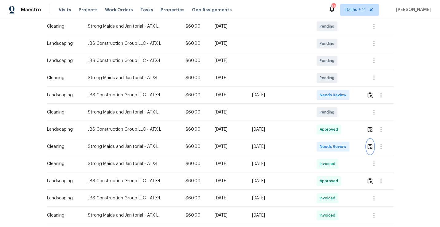
click at [369, 147] on img "button" at bounding box center [369, 147] width 5 height 6
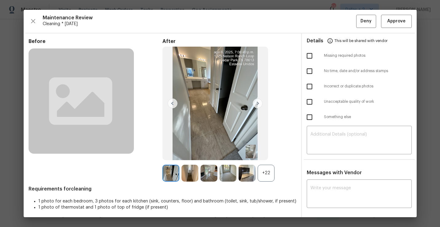
click at [267, 170] on div "+22" at bounding box center [266, 173] width 17 height 17
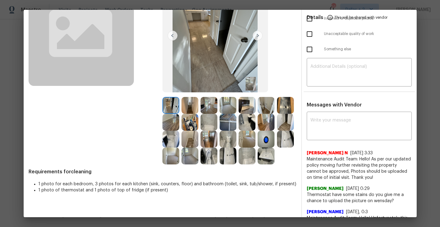
scroll to position [71, 0]
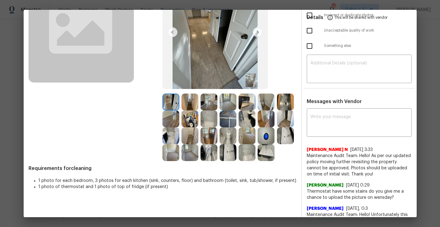
click at [190, 96] on img at bounding box center [189, 102] width 17 height 17
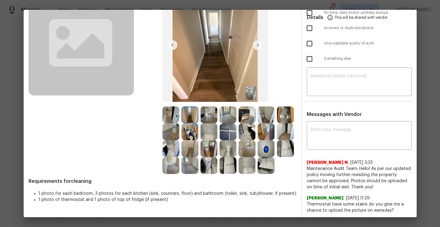
scroll to position [58, 0]
click at [229, 118] on img at bounding box center [227, 115] width 17 height 17
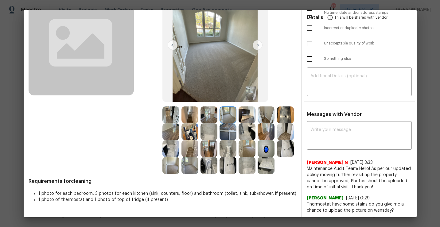
click at [245, 113] on img at bounding box center [246, 115] width 17 height 17
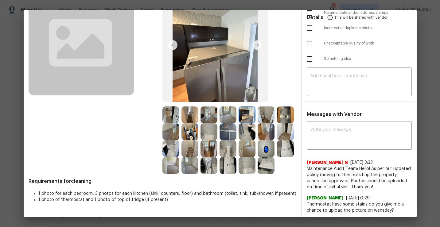
click at [285, 112] on img at bounding box center [285, 115] width 17 height 17
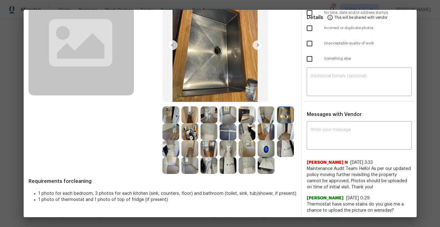
scroll to position [56, 0]
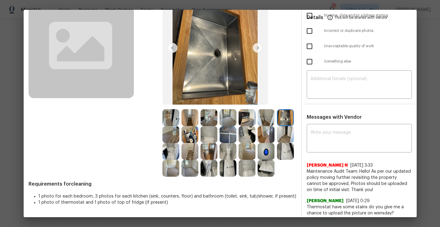
click at [232, 142] on img at bounding box center [227, 134] width 17 height 17
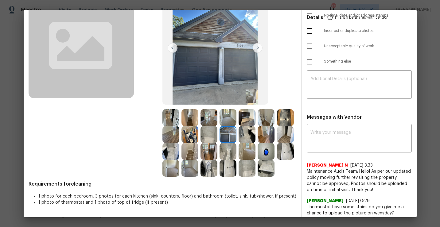
click at [253, 127] on img at bounding box center [246, 134] width 17 height 17
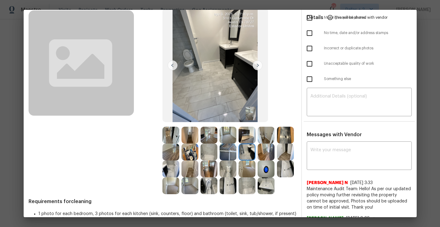
scroll to position [30, 0]
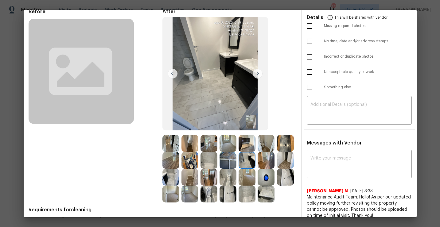
click at [171, 177] on img at bounding box center [170, 177] width 17 height 17
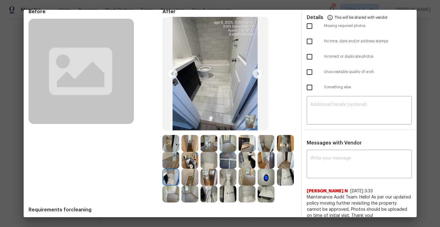
click at [187, 177] on img at bounding box center [189, 177] width 17 height 17
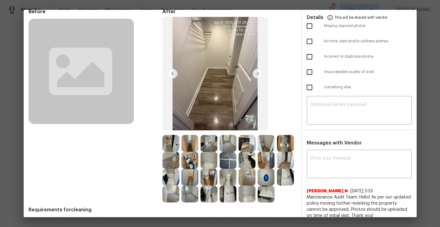
click at [207, 171] on img at bounding box center [208, 177] width 17 height 17
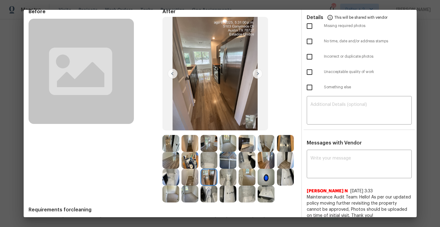
click at [208, 161] on img at bounding box center [208, 160] width 17 height 17
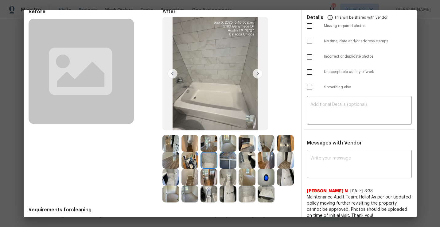
click at [247, 161] on img at bounding box center [246, 160] width 17 height 17
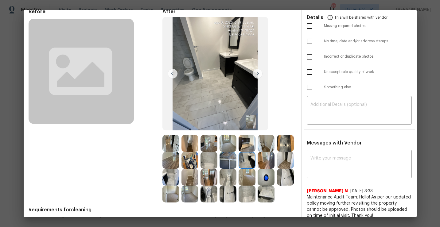
click at [229, 162] on img at bounding box center [227, 160] width 17 height 17
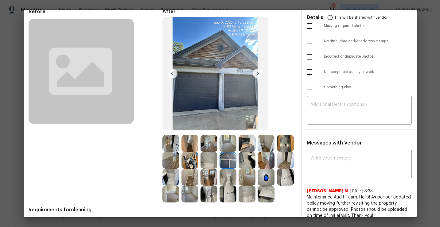
click at [244, 161] on img at bounding box center [246, 160] width 17 height 17
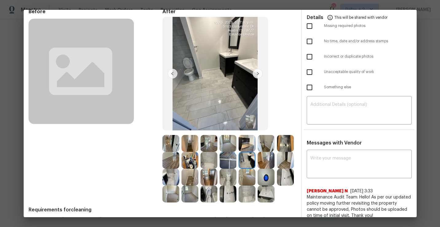
click at [225, 180] on img at bounding box center [227, 177] width 17 height 17
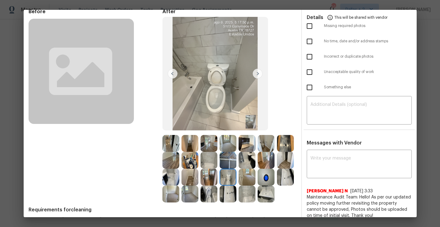
click at [226, 196] on img at bounding box center [227, 194] width 17 height 17
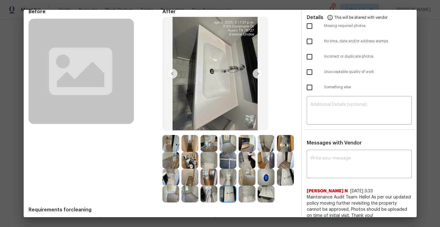
click at [283, 177] on img at bounding box center [285, 177] width 17 height 17
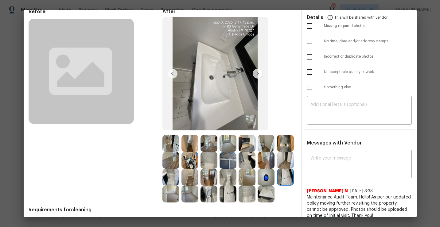
click at [173, 196] on img at bounding box center [170, 194] width 17 height 17
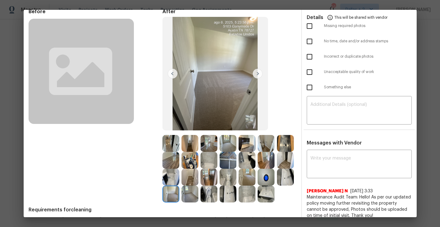
click at [190, 194] on img at bounding box center [189, 194] width 17 height 17
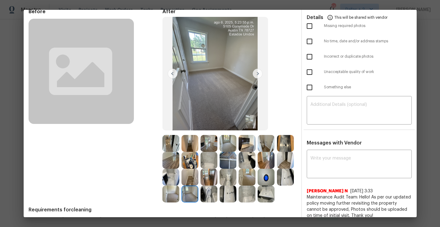
click at [209, 196] on img at bounding box center [208, 194] width 17 height 17
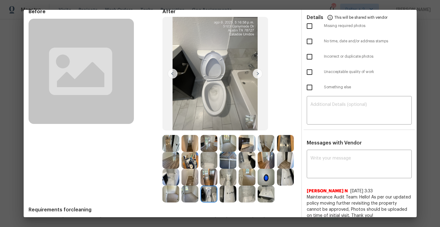
click at [229, 197] on img at bounding box center [227, 194] width 17 height 17
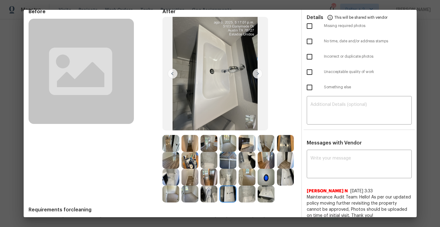
click at [245, 198] on img at bounding box center [246, 194] width 17 height 17
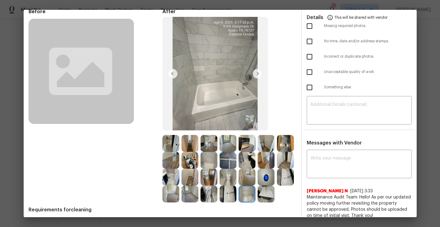
click at [264, 195] on img at bounding box center [266, 194] width 17 height 17
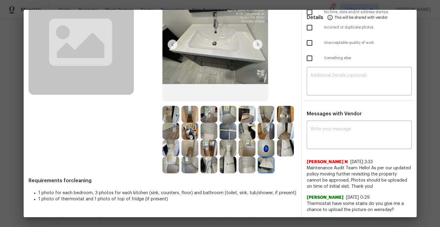
scroll to position [0, 0]
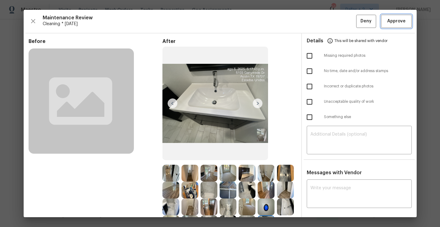
click at [392, 22] on span "Approve" at bounding box center [396, 21] width 18 height 8
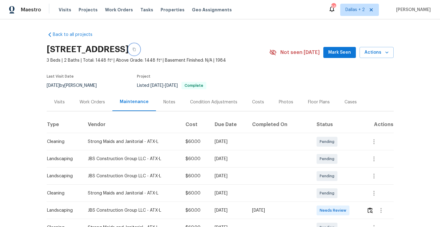
click at [140, 51] on button "button" at bounding box center [134, 49] width 11 height 11
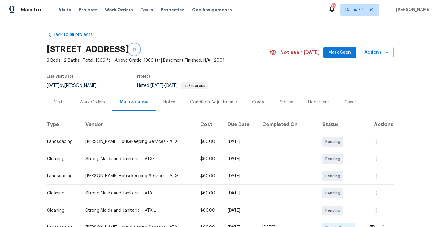
click at [136, 50] on icon "button" at bounding box center [134, 49] width 3 height 3
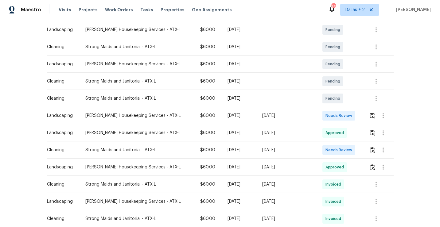
scroll to position [113, 0]
click at [369, 148] on button "button" at bounding box center [372, 149] width 7 height 15
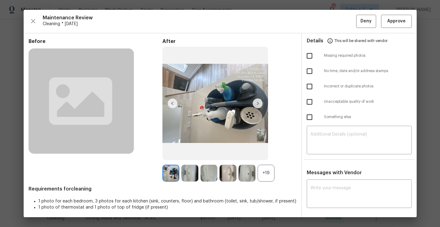
click at [268, 177] on div "+19" at bounding box center [266, 173] width 17 height 17
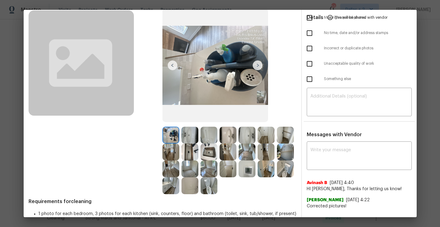
scroll to position [53, 0]
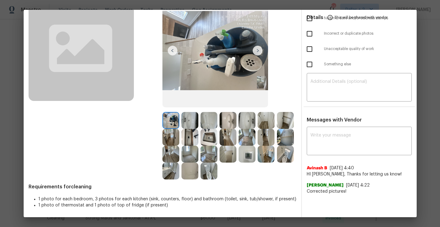
click at [193, 126] on img at bounding box center [189, 120] width 17 height 17
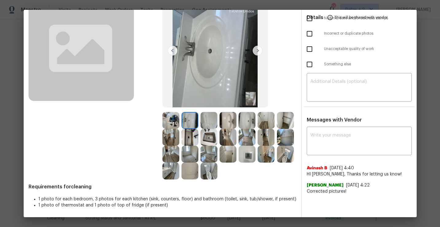
click at [209, 125] on img at bounding box center [208, 120] width 17 height 17
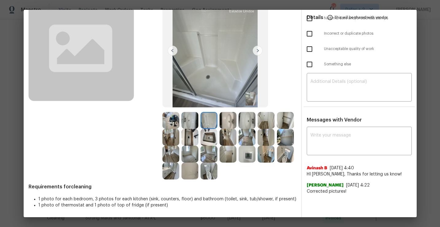
click at [230, 117] on img at bounding box center [227, 120] width 17 height 17
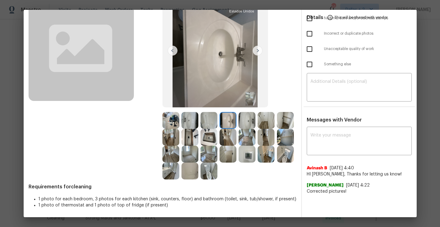
click at [249, 121] on img at bounding box center [246, 120] width 17 height 17
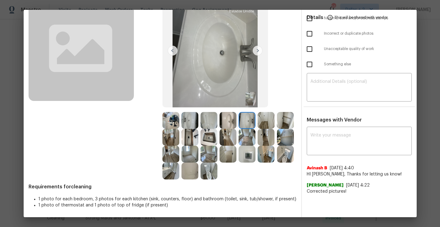
click at [264, 125] on img at bounding box center [266, 120] width 17 height 17
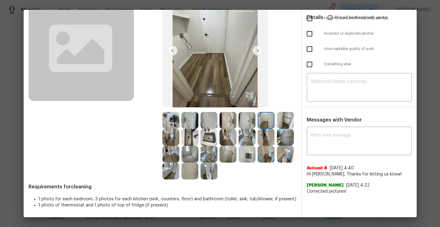
click at [287, 123] on img at bounding box center [285, 120] width 17 height 17
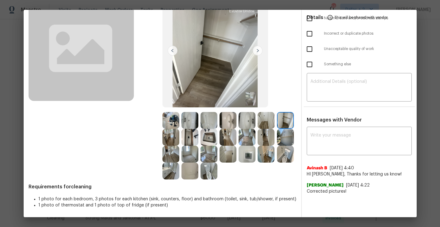
click at [171, 122] on img at bounding box center [170, 120] width 17 height 17
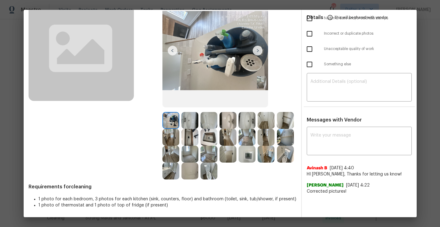
click at [192, 122] on img at bounding box center [189, 120] width 17 height 17
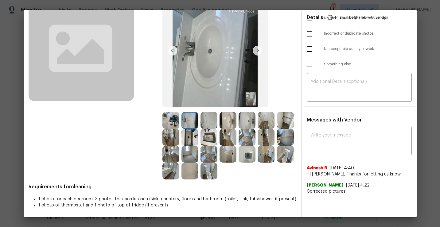
click at [205, 120] on img at bounding box center [208, 120] width 17 height 17
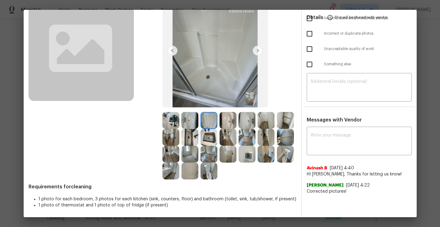
click at [227, 117] on img at bounding box center [227, 120] width 17 height 17
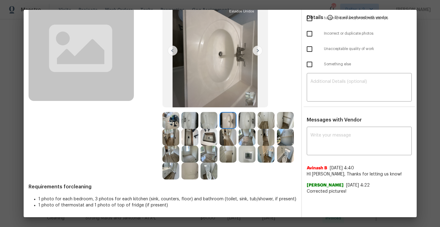
click at [246, 117] on img at bounding box center [246, 120] width 17 height 17
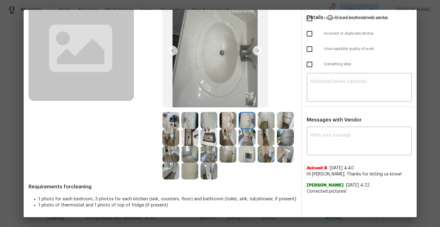
click at [269, 120] on img at bounding box center [266, 120] width 17 height 17
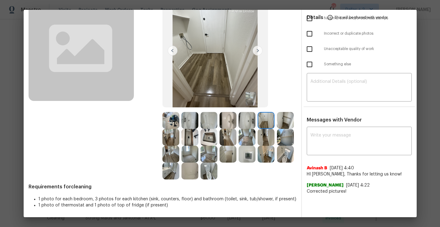
click at [286, 120] on img at bounding box center [285, 120] width 17 height 17
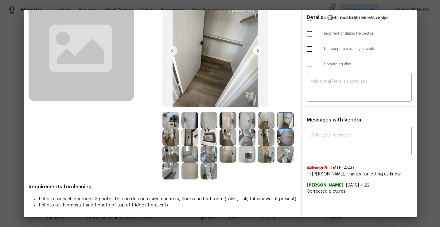
click at [174, 137] on img at bounding box center [170, 137] width 17 height 17
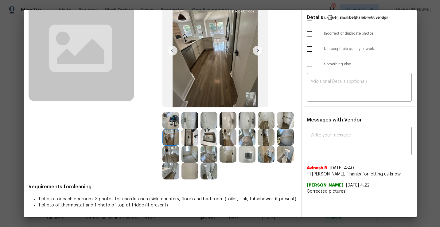
click at [189, 138] on img at bounding box center [189, 137] width 17 height 17
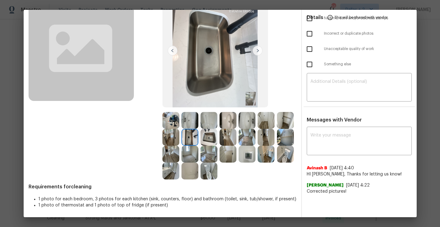
click at [202, 134] on img at bounding box center [208, 137] width 17 height 17
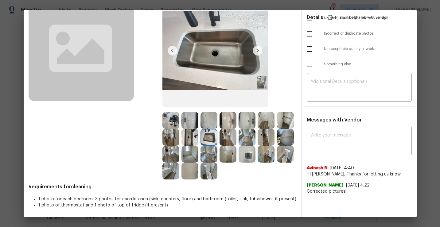
click at [225, 141] on img at bounding box center [227, 137] width 17 height 17
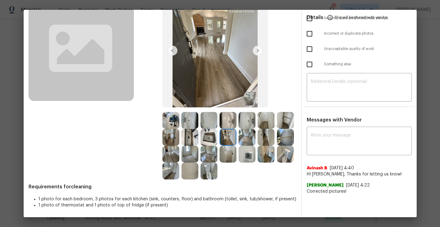
click at [250, 157] on img at bounding box center [246, 154] width 17 height 17
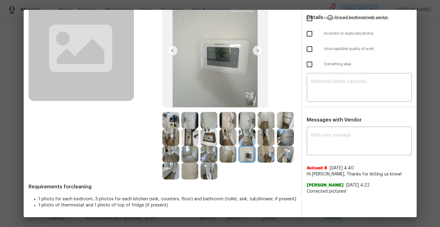
click at [264, 157] on img at bounding box center [266, 154] width 17 height 17
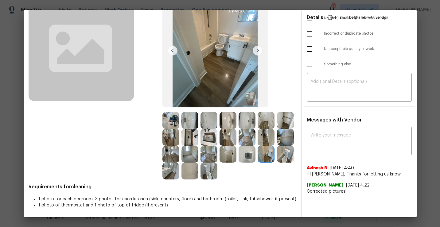
click at [284, 156] on img at bounding box center [285, 154] width 17 height 17
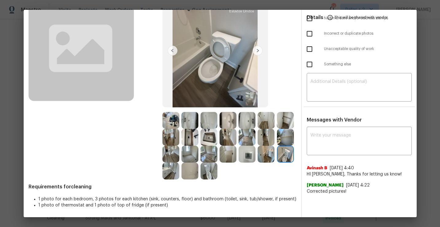
click at [268, 160] on img at bounding box center [266, 154] width 17 height 17
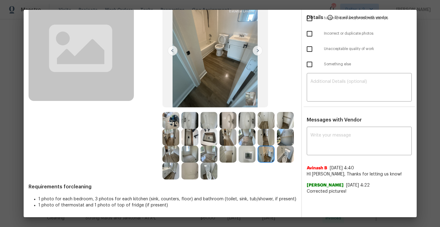
scroll to position [52, 0]
click at [195, 141] on img at bounding box center [189, 137] width 17 height 17
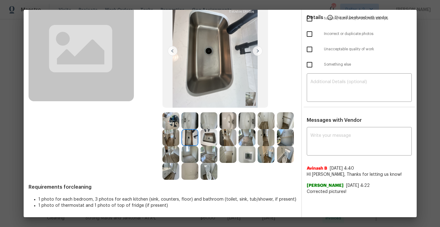
click at [290, 138] on img at bounding box center [285, 137] width 17 height 17
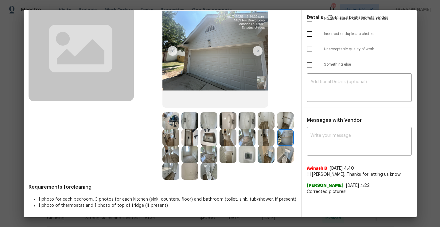
click at [172, 159] on img at bounding box center [170, 154] width 17 height 17
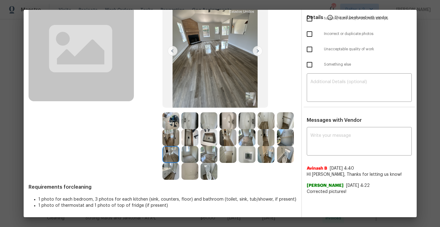
click at [173, 138] on img at bounding box center [170, 137] width 17 height 17
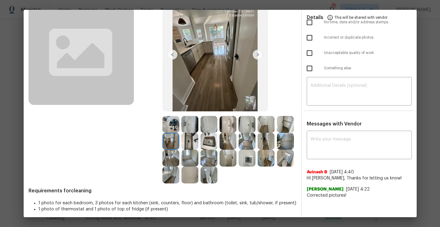
scroll to position [51, 0]
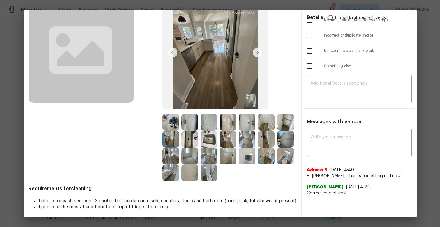
click at [259, 137] on img at bounding box center [266, 139] width 17 height 17
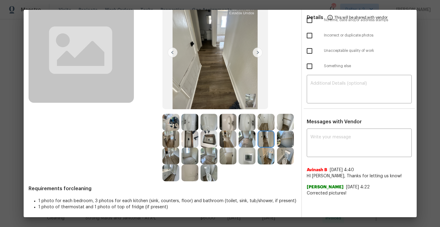
click at [186, 125] on img at bounding box center [189, 122] width 17 height 17
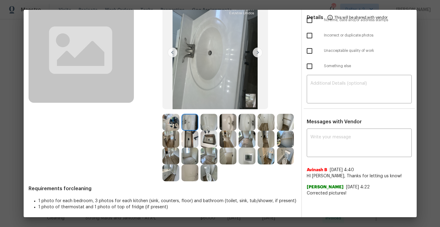
click at [257, 54] on img at bounding box center [258, 53] width 10 height 10
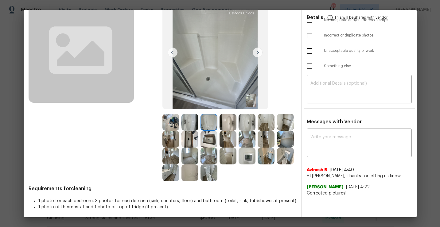
click at [257, 54] on img at bounding box center [258, 53] width 10 height 10
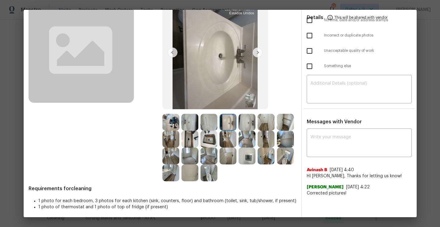
click at [257, 54] on img at bounding box center [258, 53] width 10 height 10
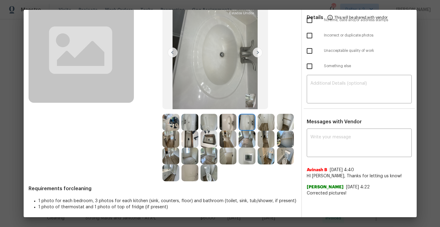
click at [257, 54] on img at bounding box center [258, 53] width 10 height 10
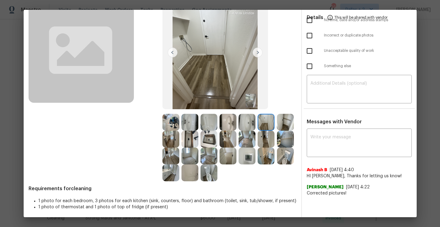
click at [257, 54] on img at bounding box center [258, 53] width 10 height 10
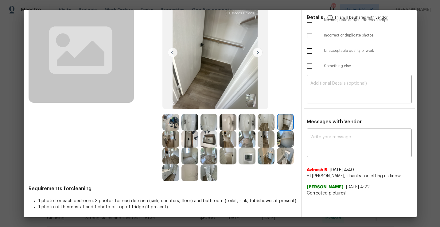
click at [257, 54] on img at bounding box center [258, 53] width 10 height 10
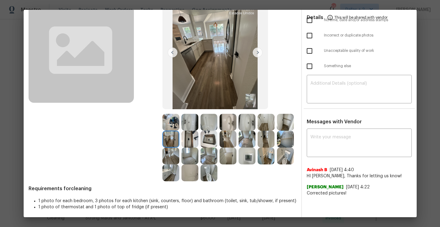
click at [257, 54] on img at bounding box center [258, 53] width 10 height 10
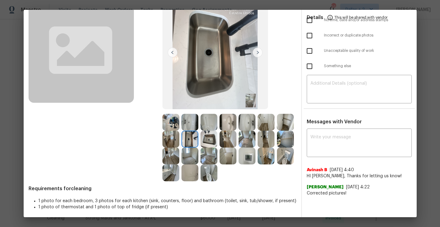
click at [257, 54] on img at bounding box center [258, 53] width 10 height 10
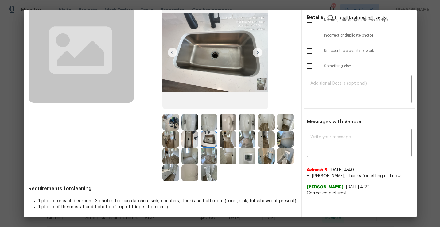
click at [257, 54] on img at bounding box center [258, 53] width 10 height 10
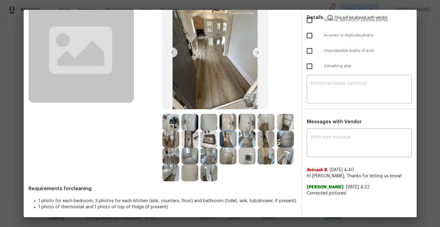
click at [257, 54] on img at bounding box center [258, 53] width 10 height 10
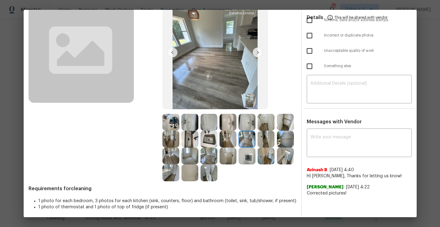
click at [257, 54] on img at bounding box center [258, 53] width 10 height 10
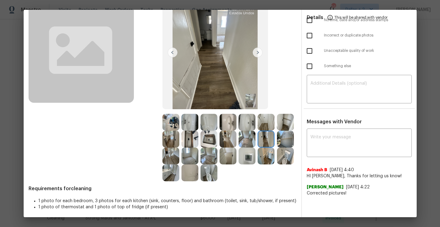
click at [258, 52] on img at bounding box center [258, 53] width 10 height 10
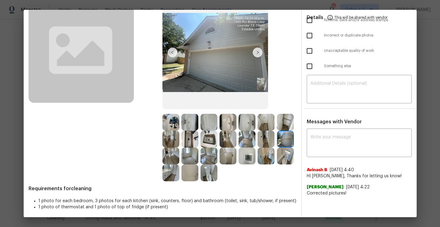
click at [256, 52] on img at bounding box center [258, 53] width 10 height 10
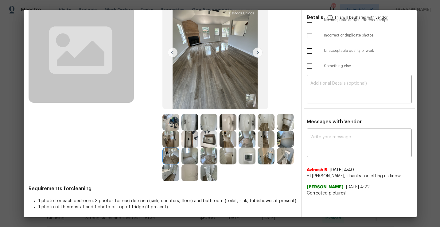
click at [256, 53] on img at bounding box center [258, 53] width 10 height 10
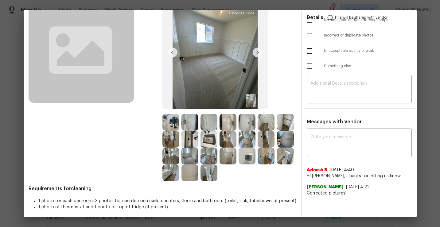
click at [256, 53] on img at bounding box center [258, 53] width 10 height 10
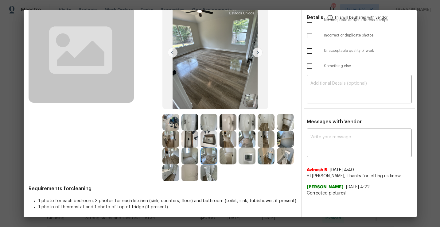
click at [257, 54] on img at bounding box center [258, 53] width 10 height 10
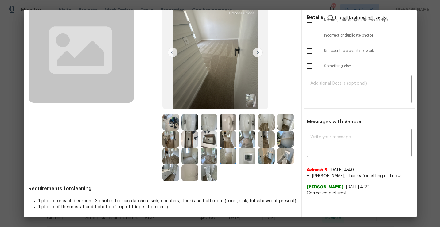
click at [256, 53] on img at bounding box center [258, 53] width 10 height 10
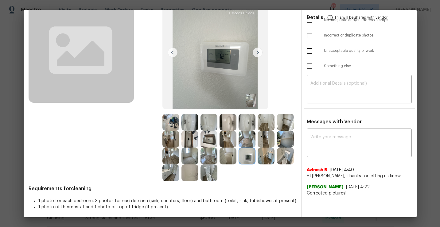
click at [256, 56] on img at bounding box center [258, 53] width 10 height 10
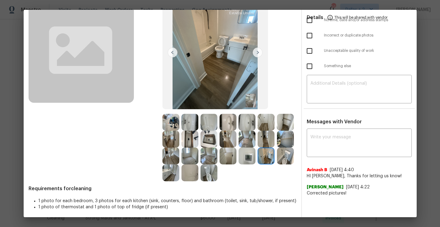
click at [256, 56] on img at bounding box center [258, 53] width 10 height 10
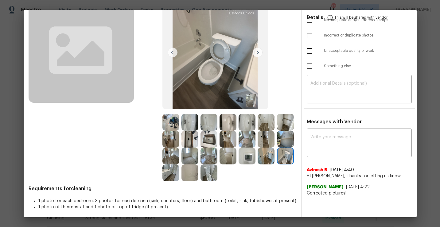
click at [256, 56] on img at bounding box center [258, 53] width 10 height 10
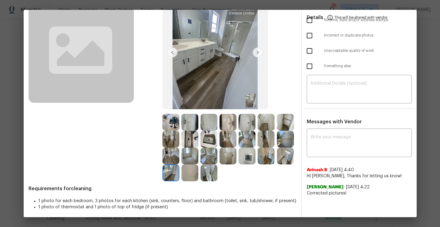
click at [257, 54] on img at bounding box center [258, 53] width 10 height 10
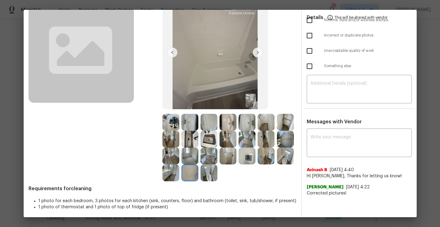
click at [257, 54] on img at bounding box center [258, 53] width 10 height 10
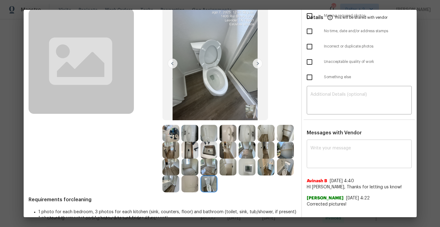
scroll to position [53, 0]
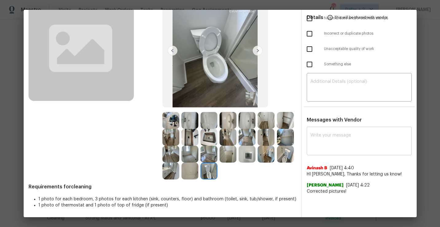
click at [334, 149] on textarea at bounding box center [359, 141] width 98 height 17
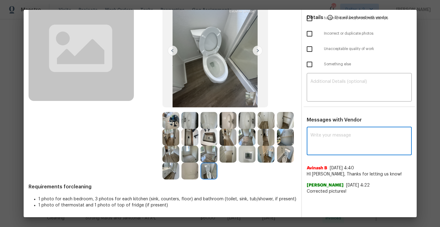
paste textarea "Maintenance Audit Team: Hello! Unfortunately this cleaning visit completed on 0…"
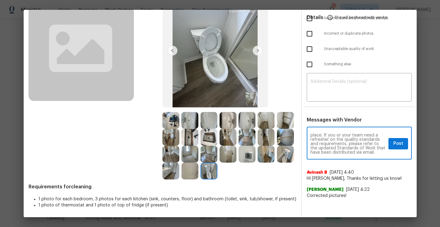
scroll to position [0, 0]
type textarea "Maintenance Audit Team: Hello! Unfortunately this cleaning visit completed on 0…"
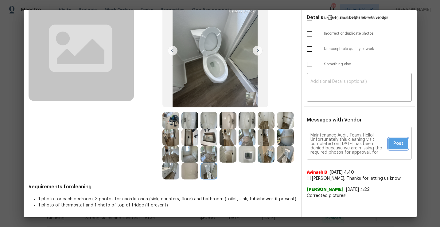
click at [401, 142] on span "Post" at bounding box center [398, 144] width 10 height 8
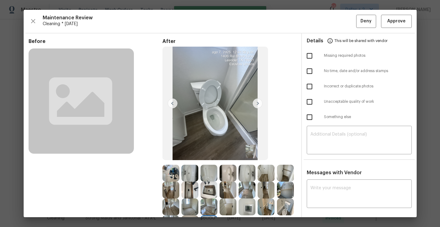
click at [309, 56] on input "checkbox" at bounding box center [309, 55] width 13 height 13
checkbox input "true"
click at [362, 21] on span "Deny" at bounding box center [365, 21] width 11 height 8
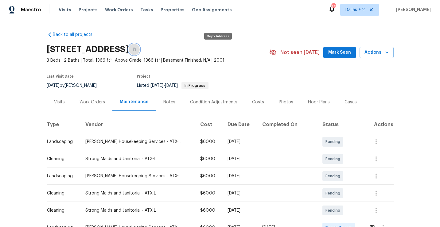
click at [140, 47] on button "button" at bounding box center [134, 49] width 11 height 11
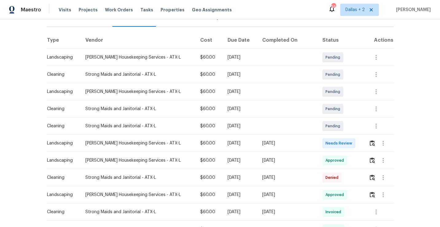
scroll to position [92, 0]
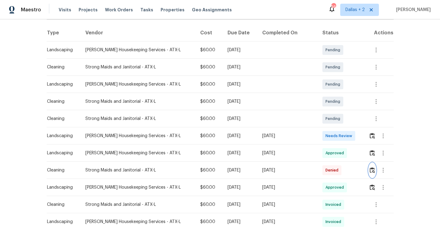
click at [369, 173] on button "button" at bounding box center [372, 170] width 7 height 15
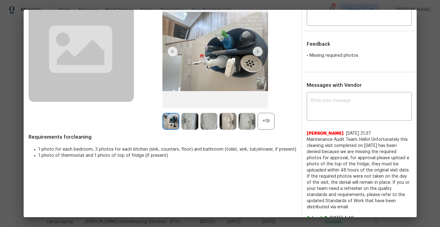
scroll to position [67, 0]
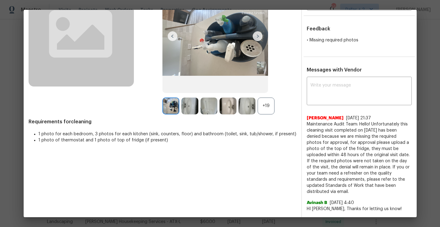
drag, startPoint x: 321, startPoint y: 192, endPoint x: 305, endPoint y: 126, distance: 67.2
click at [305, 126] on div "x ​ Jithin Franklin 8/12/25, 21:37 Maintenance Audit Team: Hello! Unfortunately…" at bounding box center [359, 153] width 115 height 151
copy span "Maintenance Audit Team: Hello! Unfortunately this cleaning visit completed on 0…"
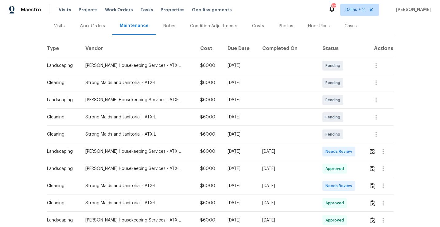
scroll to position [80, 0]
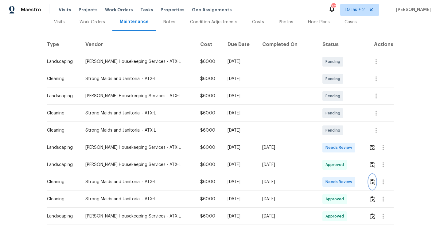
click at [370, 181] on img "button" at bounding box center [372, 182] width 5 height 6
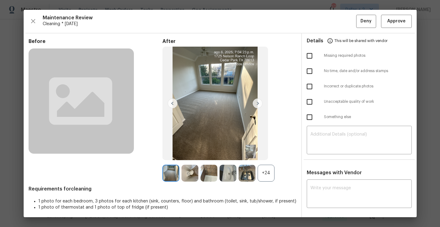
click at [271, 176] on div "+24" at bounding box center [266, 173] width 17 height 17
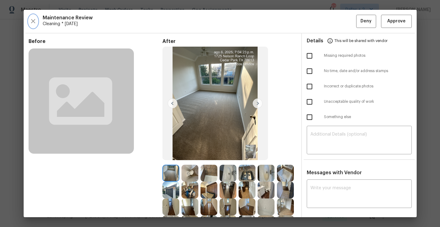
click at [31, 22] on icon "button" at bounding box center [32, 20] width 7 height 7
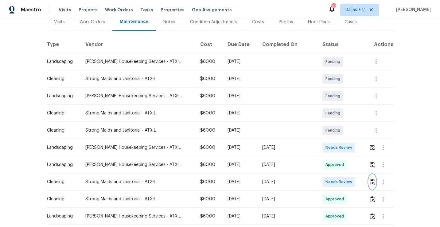
scroll to position [0, 0]
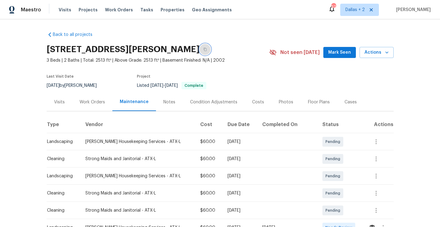
click at [207, 50] on icon "button" at bounding box center [205, 49] width 3 height 3
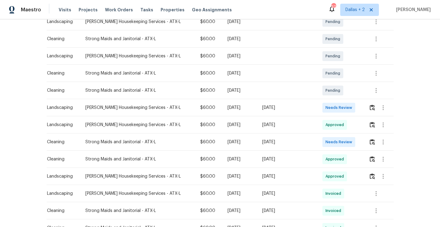
scroll to position [137, 0]
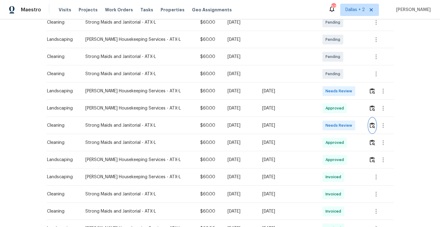
click at [370, 127] on img "button" at bounding box center [372, 125] width 5 height 6
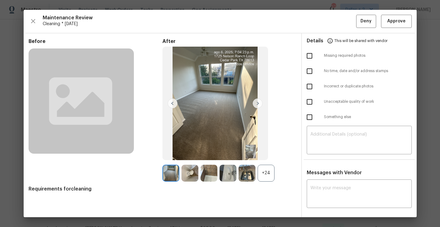
click at [268, 174] on div "+24" at bounding box center [266, 173] width 17 height 17
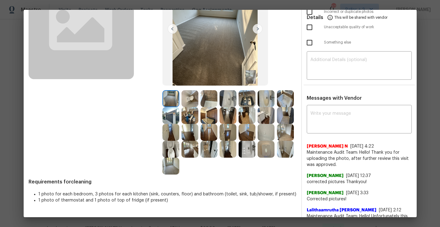
scroll to position [78, 0]
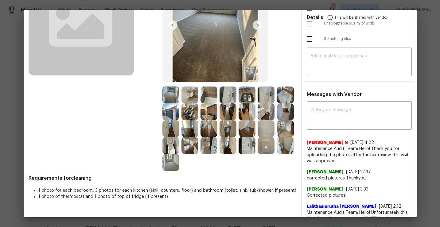
click at [207, 117] on img at bounding box center [208, 111] width 17 height 17
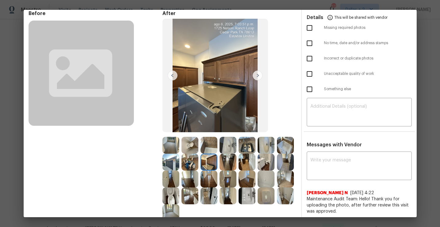
scroll to position [40, 0]
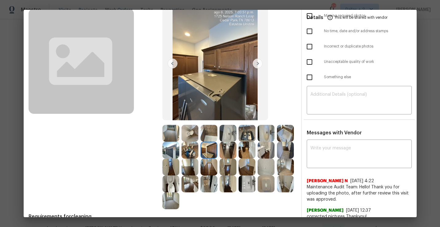
click at [228, 132] on img at bounding box center [227, 133] width 17 height 17
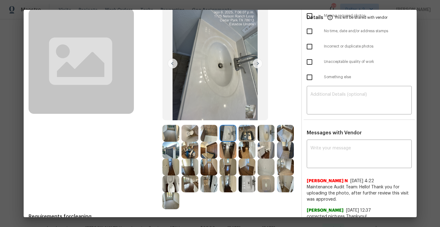
click at [246, 132] on img at bounding box center [246, 133] width 17 height 17
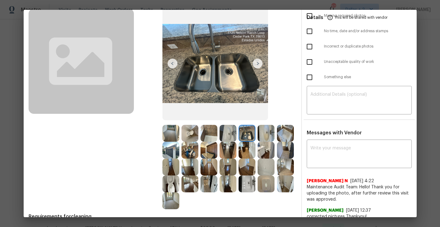
click at [263, 134] on img at bounding box center [266, 133] width 17 height 17
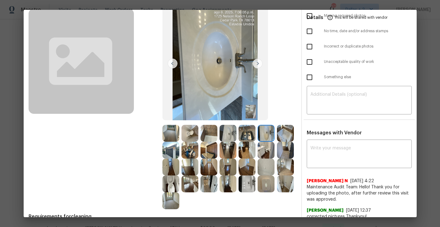
click at [288, 132] on img at bounding box center [285, 133] width 17 height 17
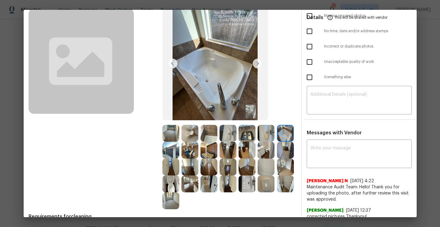
click at [166, 155] on img at bounding box center [170, 150] width 17 height 17
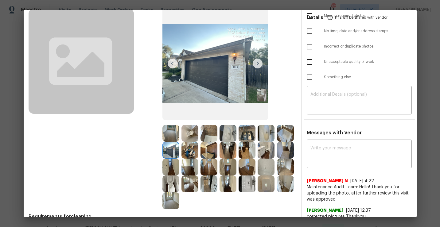
click at [206, 154] on img at bounding box center [208, 150] width 17 height 17
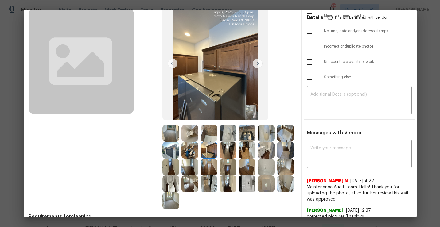
click at [268, 134] on img at bounding box center [266, 133] width 17 height 17
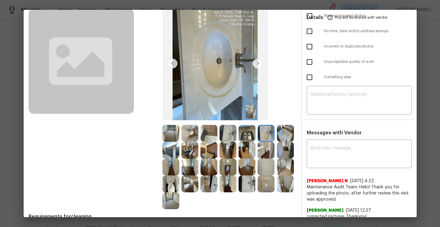
click at [284, 130] on img at bounding box center [285, 133] width 17 height 17
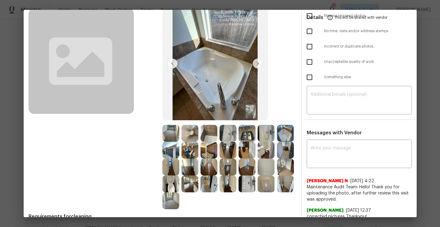
click at [185, 187] on img at bounding box center [189, 184] width 17 height 17
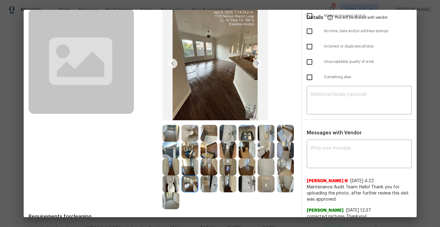
click at [289, 136] on img at bounding box center [285, 133] width 17 height 17
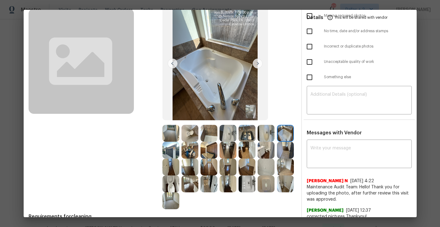
click at [263, 136] on img at bounding box center [266, 133] width 17 height 17
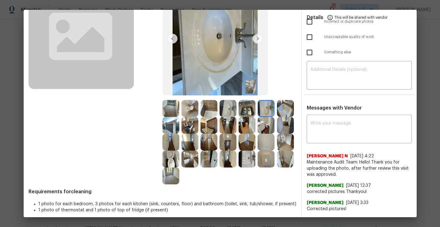
scroll to position [73, 0]
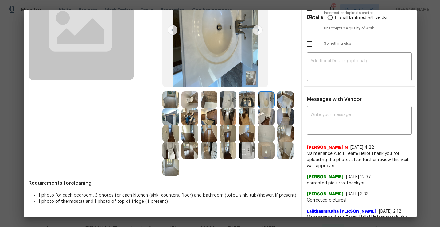
click at [246, 156] on img at bounding box center [246, 150] width 17 height 17
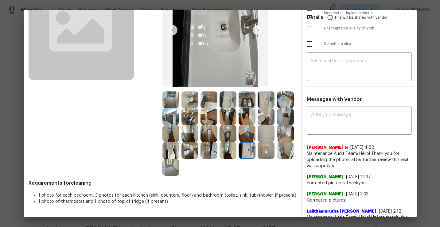
scroll to position [0, 0]
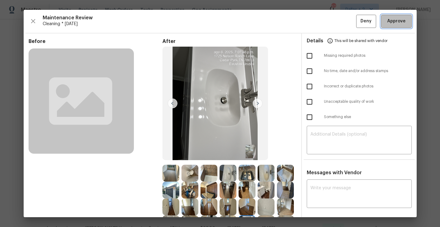
click at [398, 24] on span "Approve" at bounding box center [396, 21] width 18 height 8
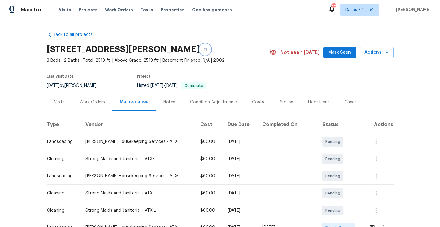
click at [211, 52] on button "button" at bounding box center [205, 49] width 11 height 11
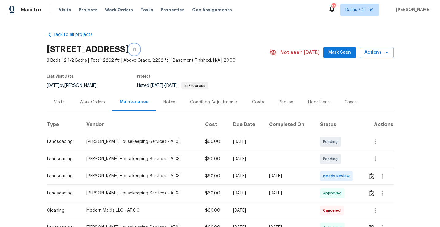
click at [136, 49] on icon "button" at bounding box center [134, 50] width 4 height 4
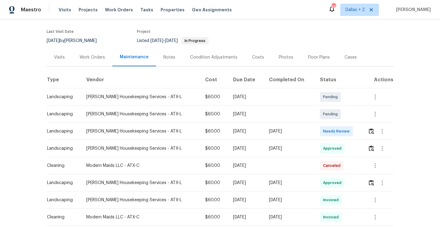
scroll to position [46, 0]
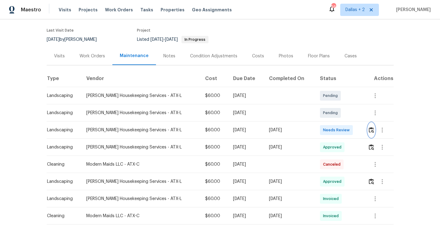
click at [371, 132] on img "button" at bounding box center [371, 130] width 5 height 6
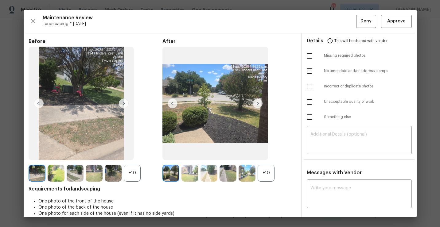
click at [133, 177] on div "+10" at bounding box center [132, 173] width 17 height 17
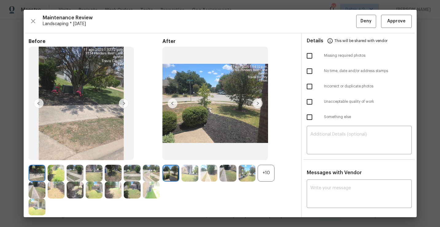
click at [266, 173] on div "+10" at bounding box center [266, 173] width 17 height 17
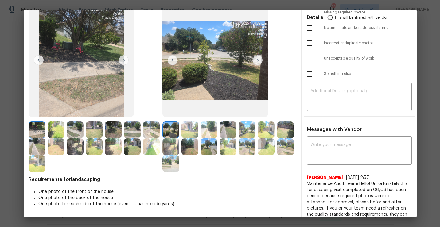
scroll to position [44, 0]
click at [164, 161] on img at bounding box center [170, 163] width 17 height 17
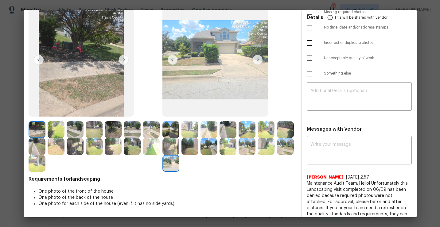
click at [34, 147] on img at bounding box center [37, 146] width 17 height 17
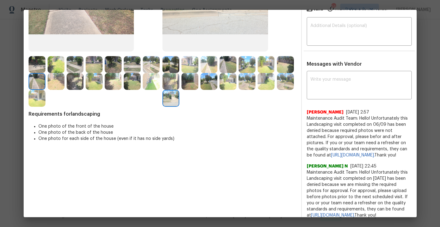
scroll to position [0, 0]
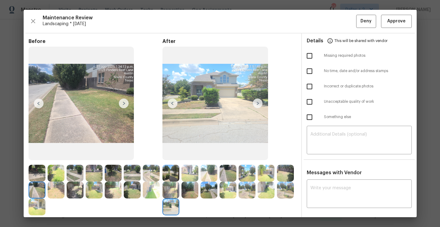
click at [170, 173] on img at bounding box center [170, 173] width 17 height 17
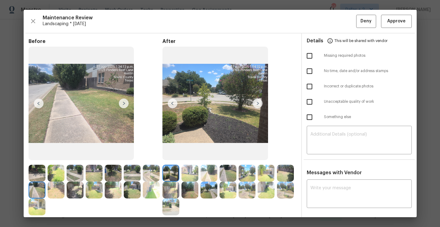
click at [257, 102] on img at bounding box center [258, 104] width 10 height 10
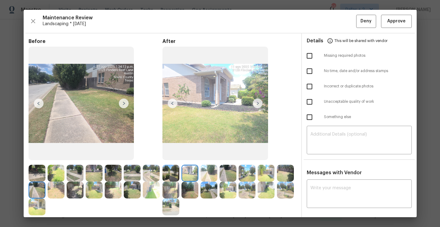
click at [259, 103] on img at bounding box center [258, 104] width 10 height 10
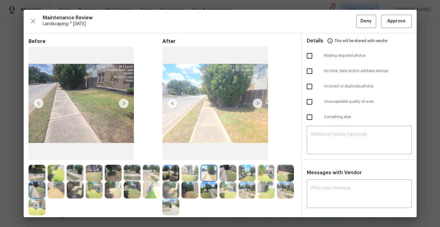
click at [259, 103] on img at bounding box center [258, 104] width 10 height 10
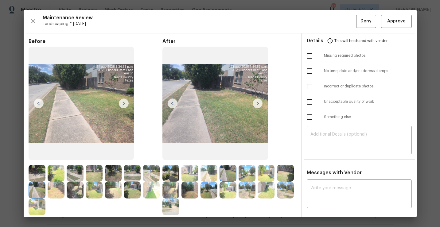
click at [169, 173] on img at bounding box center [170, 173] width 17 height 17
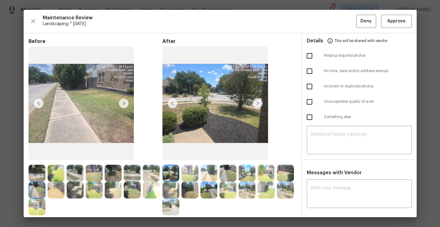
click at [261, 103] on img at bounding box center [258, 104] width 10 height 10
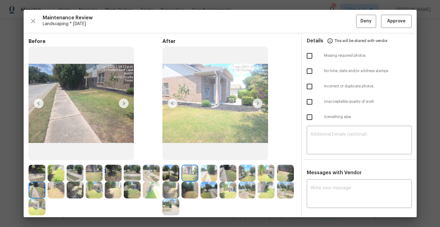
click at [260, 105] on img at bounding box center [258, 104] width 10 height 10
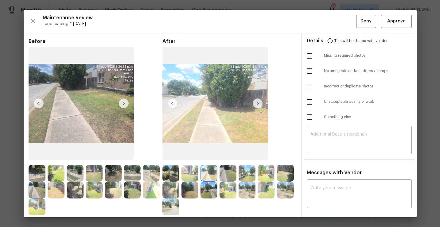
click at [260, 105] on img at bounding box center [258, 104] width 10 height 10
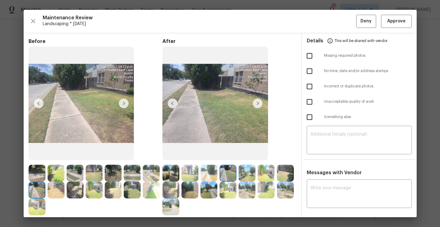
click at [260, 105] on img at bounding box center [258, 104] width 10 height 10
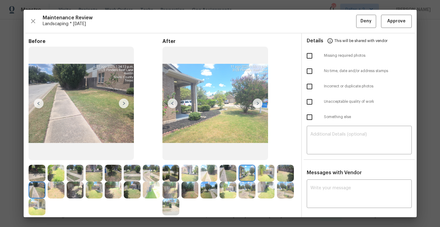
click at [256, 105] on img at bounding box center [258, 104] width 10 height 10
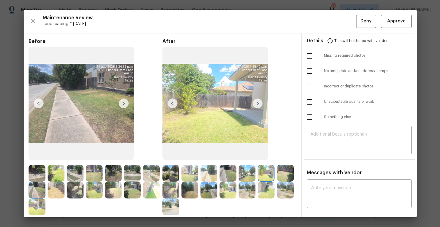
click at [256, 105] on img at bounding box center [258, 104] width 10 height 10
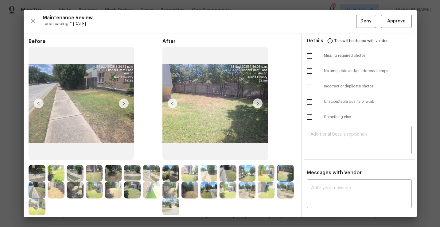
click at [258, 106] on img at bounding box center [258, 104] width 10 height 10
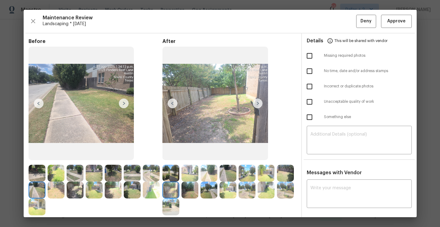
click at [191, 190] on img at bounding box center [189, 190] width 17 height 17
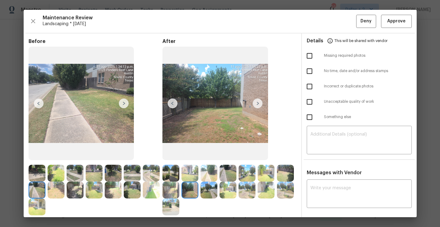
click at [208, 192] on img at bounding box center [208, 190] width 17 height 17
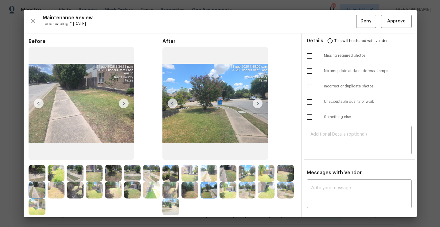
click at [228, 196] on img at bounding box center [227, 190] width 17 height 17
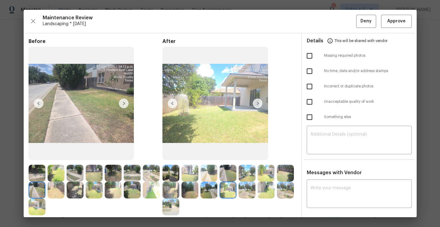
click at [259, 105] on img at bounding box center [258, 104] width 10 height 10
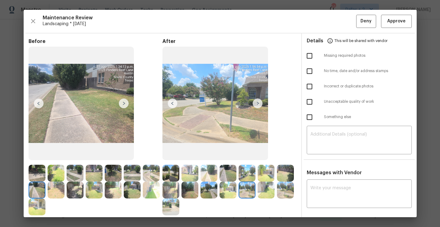
click at [264, 195] on img at bounding box center [266, 190] width 17 height 17
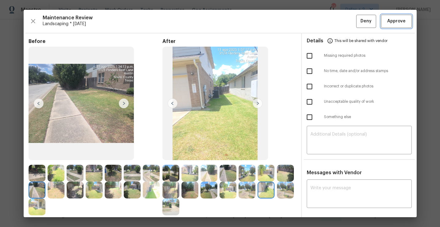
click at [397, 25] on span "Approve" at bounding box center [396, 21] width 18 height 8
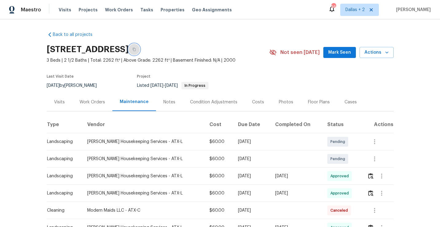
click at [136, 51] on icon "button" at bounding box center [134, 50] width 4 height 4
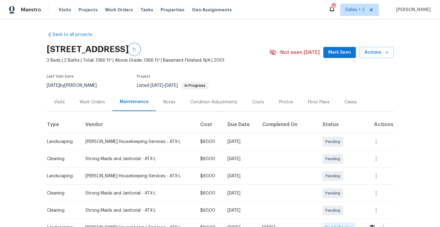
click at [136, 48] on icon "button" at bounding box center [134, 50] width 4 height 4
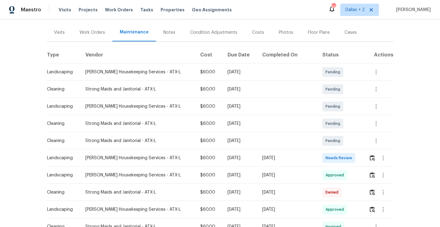
scroll to position [72, 0]
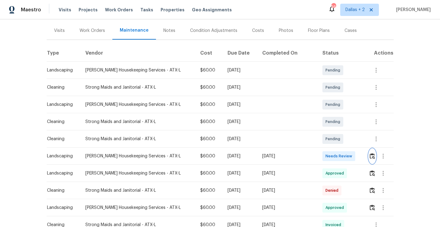
click at [370, 157] on img "button" at bounding box center [372, 156] width 5 height 6
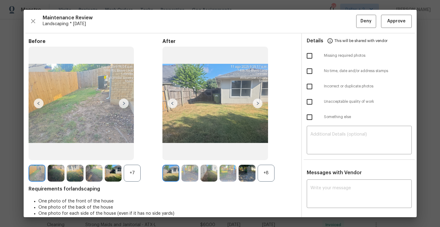
click at [270, 181] on div "+8" at bounding box center [266, 173] width 17 height 17
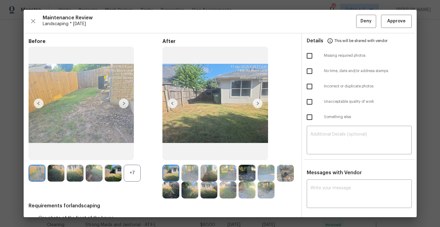
click at [134, 180] on div "+7" at bounding box center [132, 173] width 17 height 17
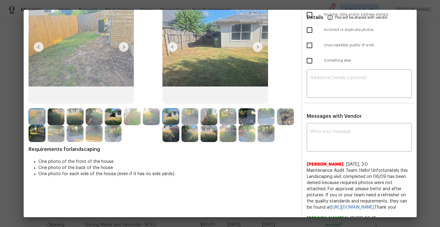
scroll to position [56, 0]
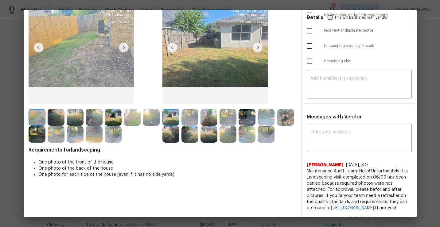
click at [192, 115] on img at bounding box center [189, 117] width 17 height 17
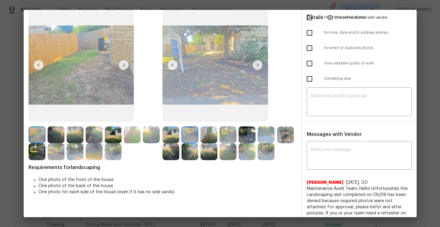
scroll to position [37, 0]
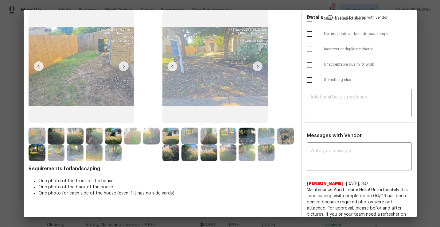
click at [213, 137] on img at bounding box center [208, 136] width 17 height 17
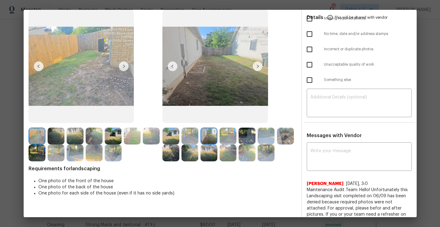
click at [223, 134] on img at bounding box center [227, 136] width 17 height 17
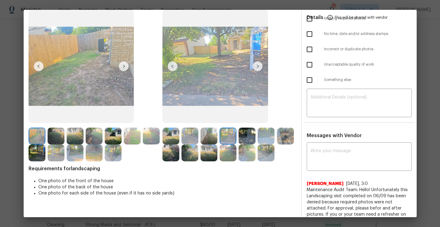
click at [247, 133] on img at bounding box center [246, 136] width 17 height 17
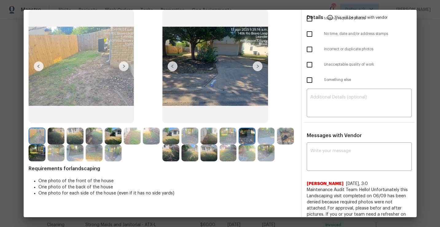
click at [247, 138] on img at bounding box center [246, 136] width 17 height 17
click at [262, 138] on img at bounding box center [266, 136] width 17 height 17
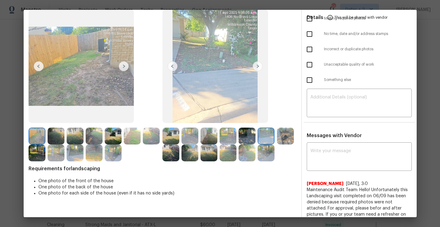
click at [286, 136] on img at bounding box center [285, 136] width 17 height 17
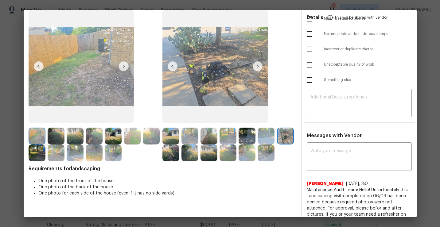
click at [167, 154] on img at bounding box center [170, 153] width 17 height 17
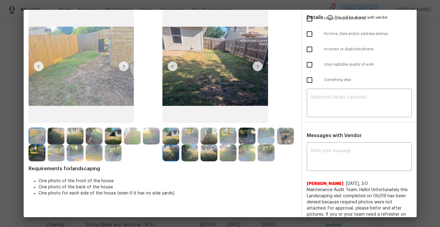
click at [187, 154] on img at bounding box center [189, 153] width 17 height 17
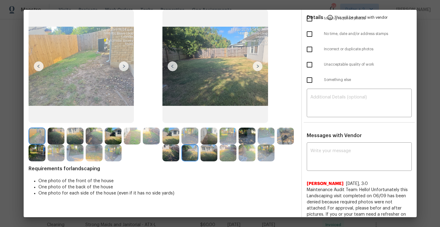
click at [207, 154] on img at bounding box center [208, 153] width 17 height 17
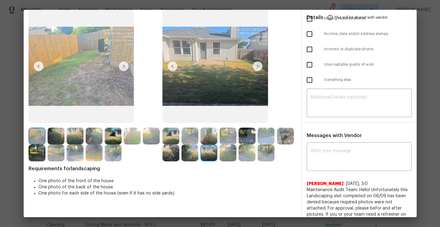
scroll to position [38, 0]
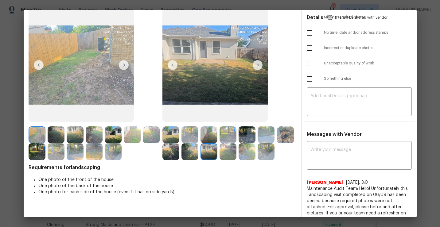
click at [256, 67] on img at bounding box center [258, 65] width 10 height 10
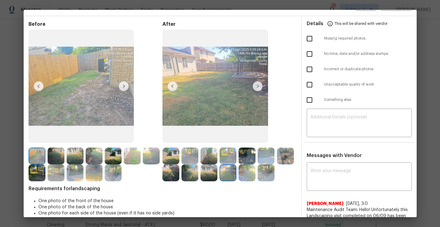
scroll to position [41, 0]
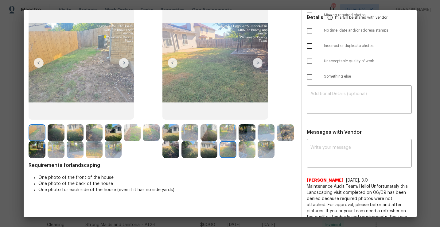
click at [259, 61] on img at bounding box center [258, 63] width 10 height 10
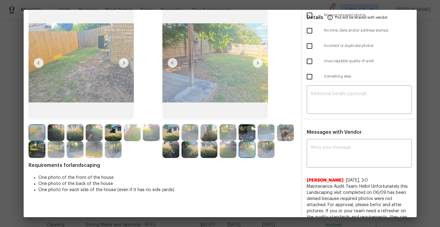
click at [259, 63] on img at bounding box center [258, 63] width 10 height 10
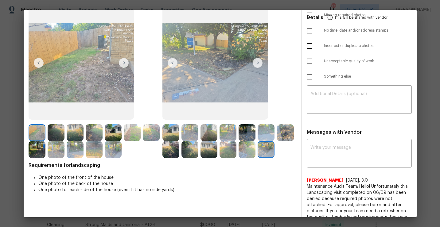
click at [55, 130] on img at bounding box center [56, 132] width 17 height 17
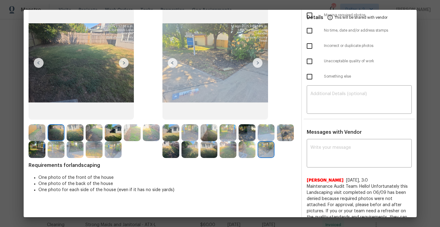
click at [76, 136] on img at bounding box center [75, 132] width 17 height 17
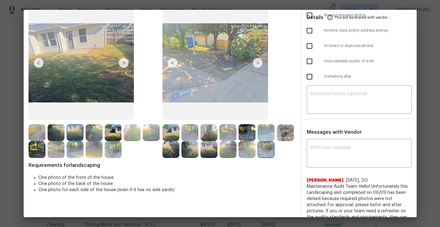
click at [248, 154] on img at bounding box center [246, 149] width 17 height 17
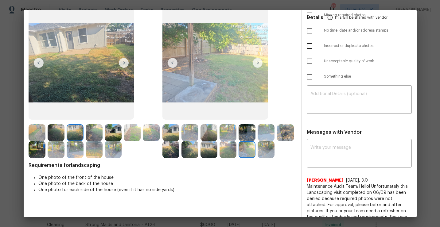
click at [54, 156] on img at bounding box center [56, 149] width 17 height 17
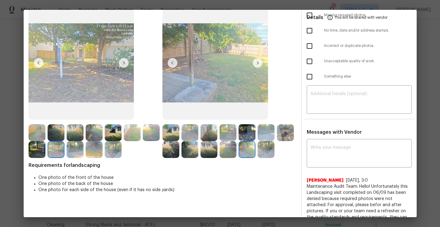
click at [113, 152] on img at bounding box center [113, 149] width 17 height 17
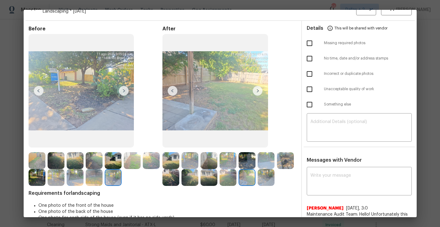
scroll to position [8, 0]
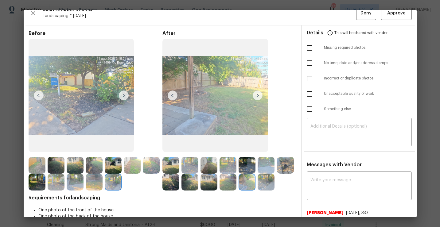
click at [208, 186] on img at bounding box center [208, 182] width 17 height 17
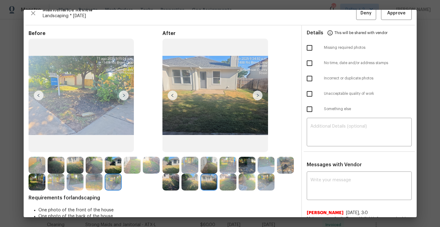
click at [280, 169] on img at bounding box center [285, 165] width 17 height 17
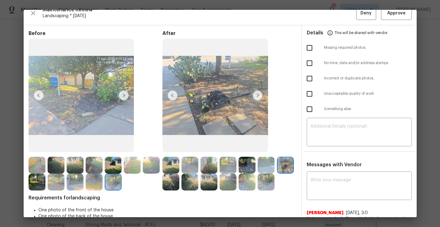
click at [243, 160] on img at bounding box center [246, 165] width 17 height 17
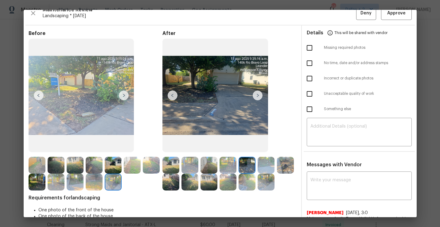
click at [227, 162] on img at bounding box center [227, 165] width 17 height 17
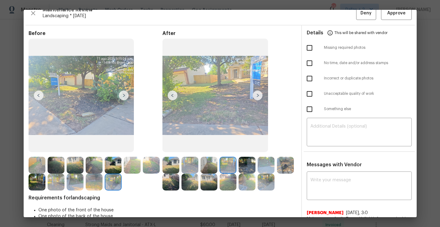
click at [212, 162] on img at bounding box center [208, 165] width 17 height 17
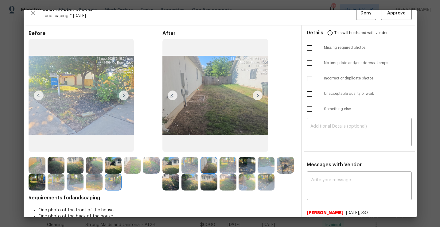
click at [186, 165] on img at bounding box center [189, 165] width 17 height 17
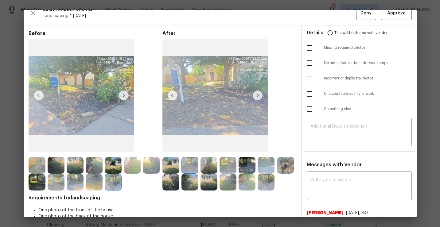
click at [207, 178] on img at bounding box center [208, 182] width 17 height 17
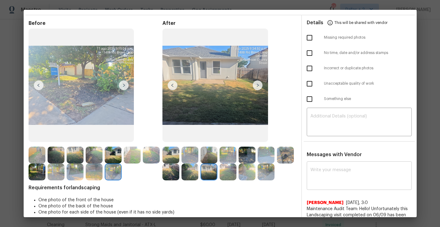
scroll to position [0, 0]
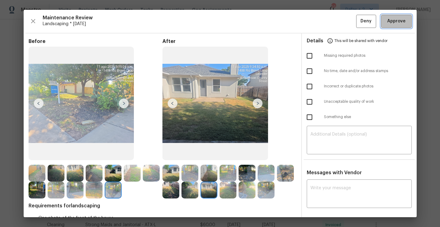
click at [389, 22] on span "Approve" at bounding box center [396, 21] width 18 height 8
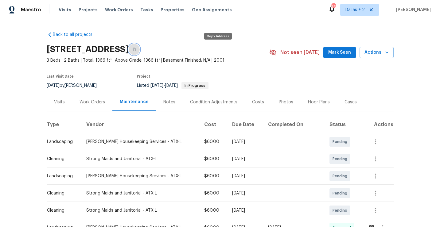
click at [140, 50] on button "button" at bounding box center [134, 49] width 11 height 11
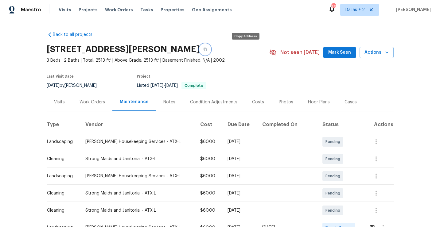
click at [207, 50] on icon "button" at bounding box center [205, 50] width 4 height 4
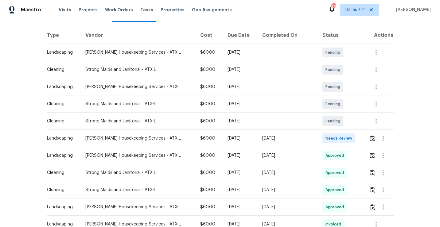
scroll to position [90, 0]
click at [370, 136] on img "button" at bounding box center [372, 138] width 5 height 6
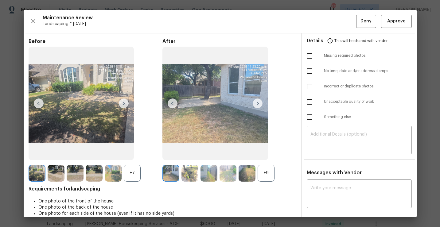
click at [268, 175] on div "+9" at bounding box center [266, 173] width 17 height 17
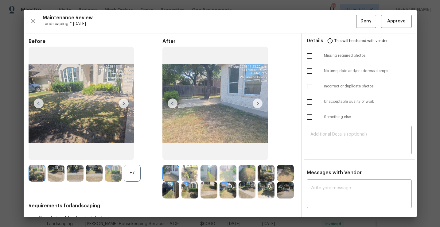
click at [131, 176] on div "+7" at bounding box center [132, 173] width 17 height 17
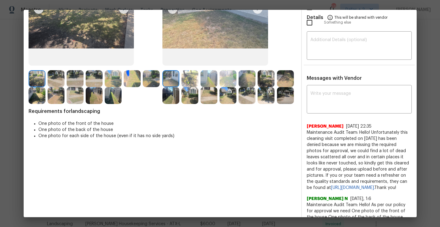
scroll to position [0, 0]
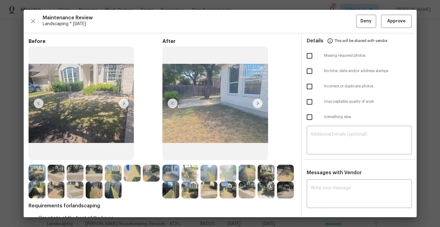
click at [257, 99] on img at bounding box center [258, 104] width 10 height 10
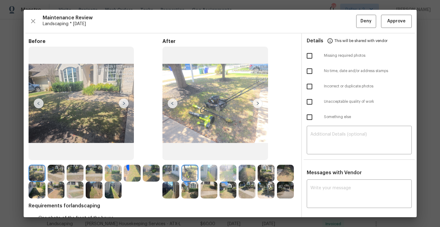
click at [259, 99] on img at bounding box center [258, 104] width 10 height 10
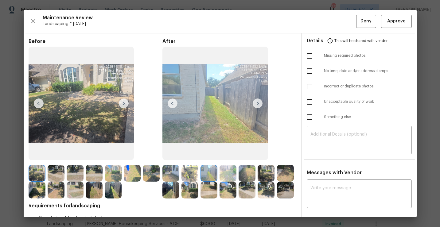
click at [259, 99] on img at bounding box center [258, 104] width 10 height 10
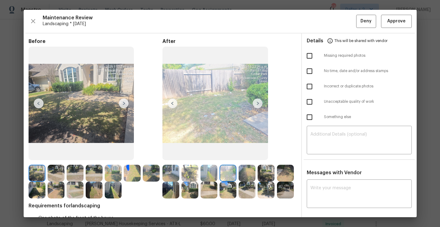
click at [258, 101] on img at bounding box center [258, 104] width 10 height 10
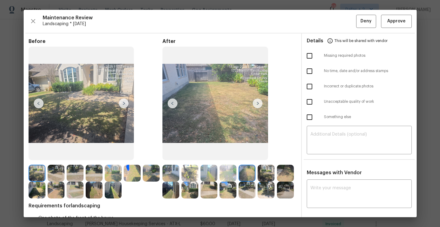
click at [258, 101] on img at bounding box center [258, 104] width 10 height 10
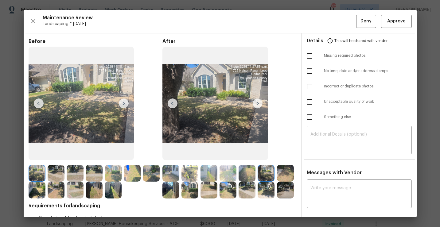
click at [258, 101] on img at bounding box center [258, 104] width 10 height 10
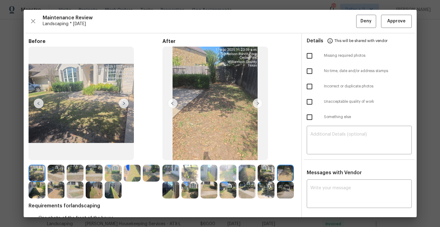
click at [175, 101] on img at bounding box center [173, 104] width 10 height 10
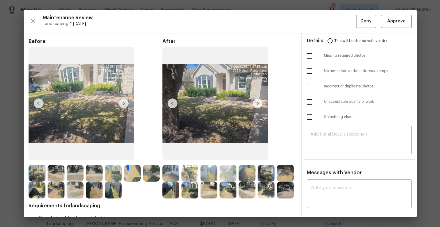
click at [258, 105] on img at bounding box center [258, 104] width 10 height 10
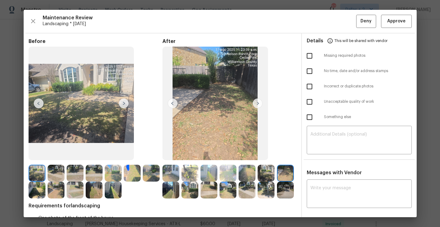
click at [257, 103] on img at bounding box center [258, 104] width 10 height 10
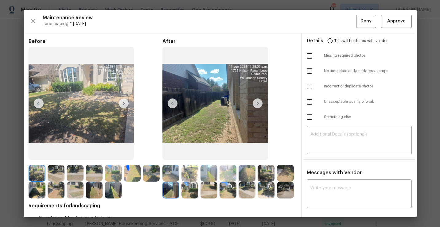
click at [257, 103] on img at bounding box center [258, 104] width 10 height 10
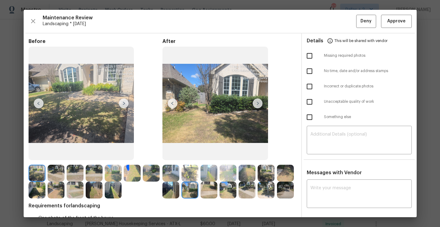
click at [257, 103] on img at bounding box center [258, 104] width 10 height 10
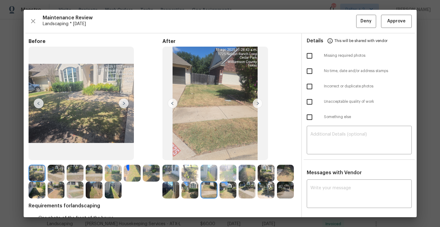
click at [258, 105] on img at bounding box center [258, 104] width 10 height 10
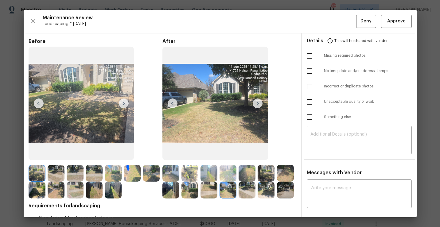
click at [211, 193] on img at bounding box center [208, 190] width 17 height 17
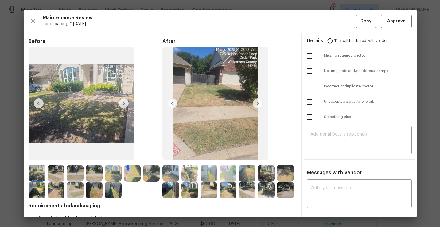
click at [225, 184] on img at bounding box center [227, 190] width 17 height 17
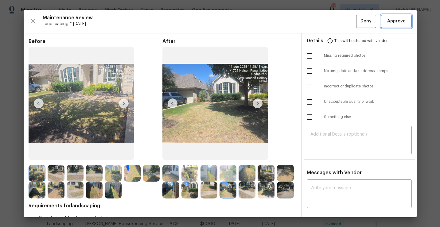
click at [400, 23] on span "Approve" at bounding box center [396, 21] width 18 height 8
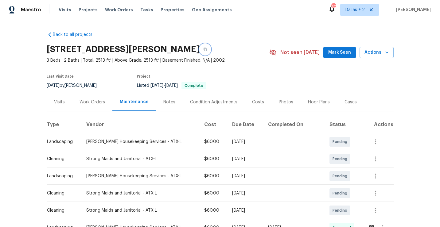
click at [211, 52] on button "button" at bounding box center [205, 49] width 11 height 11
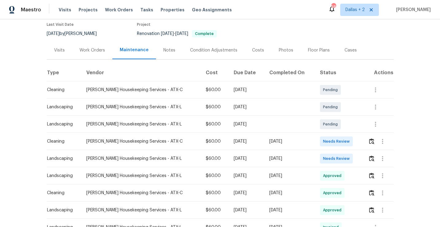
scroll to position [54, 0]
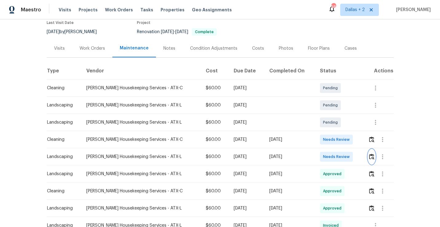
click at [372, 157] on img "button" at bounding box center [371, 157] width 5 height 6
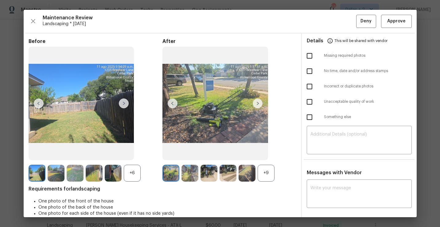
click at [264, 171] on div "+9" at bounding box center [266, 173] width 17 height 17
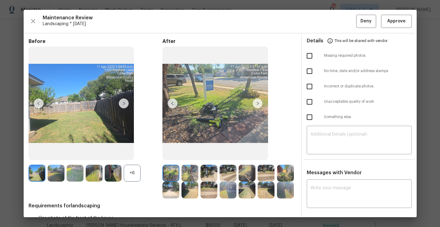
click at [129, 178] on div "+6" at bounding box center [132, 173] width 17 height 17
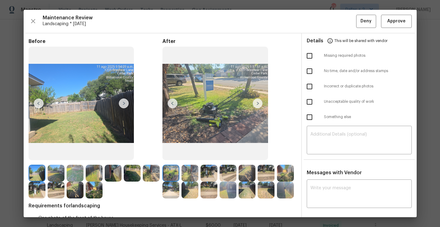
click at [255, 103] on img at bounding box center [258, 104] width 10 height 10
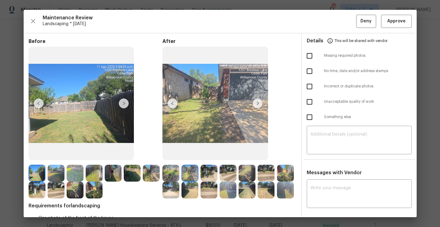
click at [173, 176] on img at bounding box center [170, 173] width 17 height 17
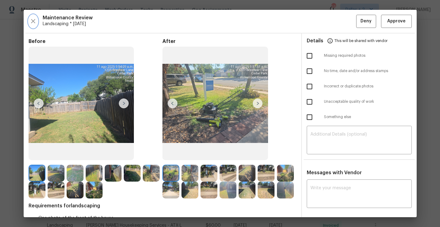
click at [31, 17] on button "button" at bounding box center [33, 21] width 9 height 13
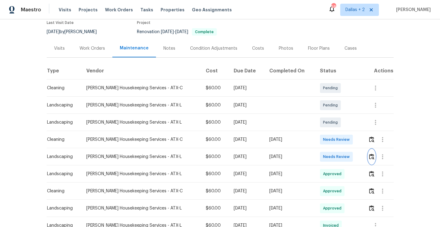
scroll to position [0, 0]
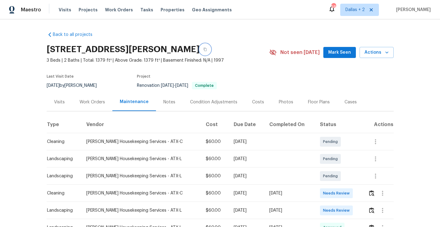
click at [211, 52] on button "button" at bounding box center [205, 49] width 11 height 11
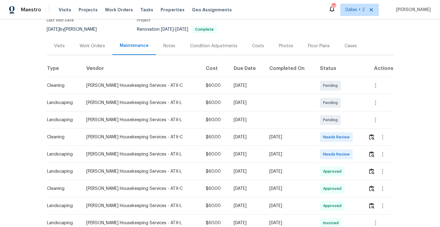
scroll to position [79, 0]
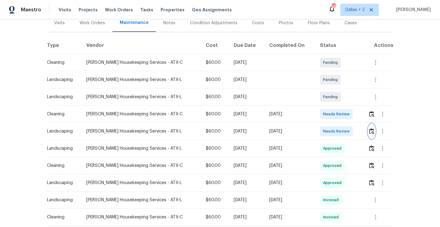
click at [369, 132] on img "button" at bounding box center [371, 131] width 5 height 6
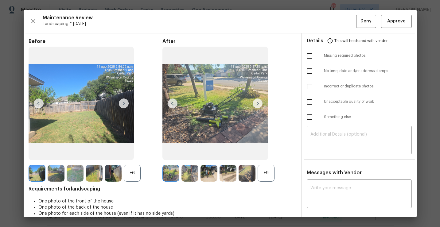
click at [262, 171] on div "+9" at bounding box center [266, 173] width 17 height 17
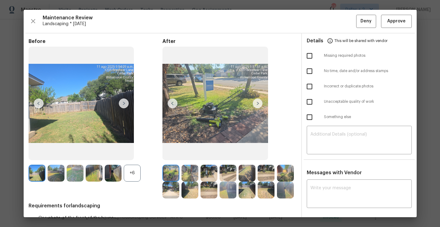
click at [133, 174] on div "+6" at bounding box center [132, 173] width 17 height 17
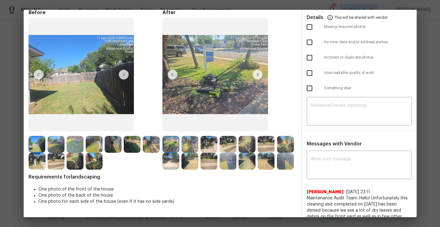
scroll to position [16, 0]
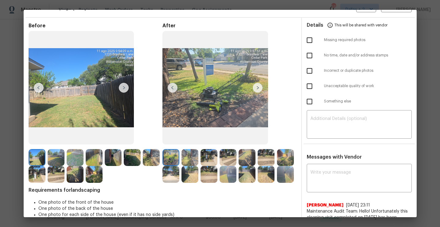
click at [256, 87] on img at bounding box center [258, 88] width 10 height 10
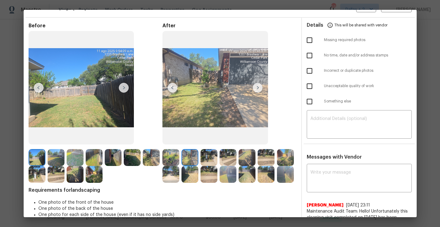
click at [258, 88] on img at bounding box center [258, 88] width 10 height 10
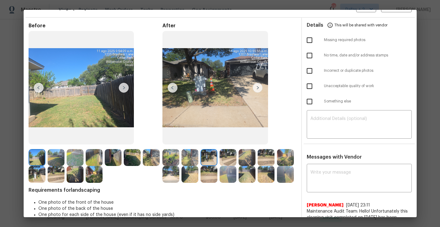
click at [259, 90] on img at bounding box center [258, 88] width 10 height 10
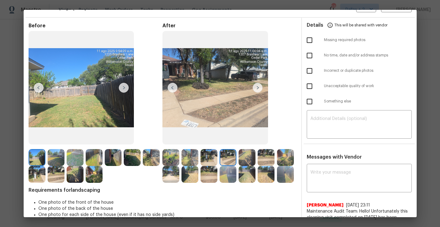
click at [259, 90] on img at bounding box center [258, 88] width 10 height 10
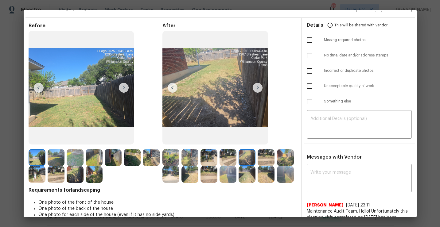
click at [259, 90] on img at bounding box center [258, 88] width 10 height 10
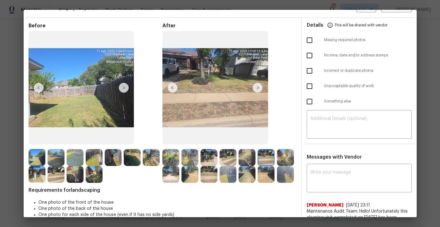
click at [259, 90] on img at bounding box center [258, 88] width 10 height 10
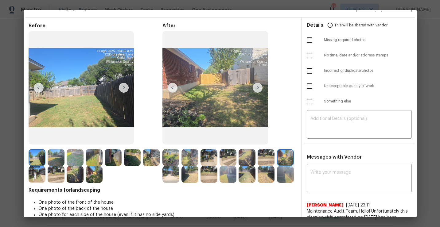
click at [259, 90] on img at bounding box center [258, 88] width 10 height 10
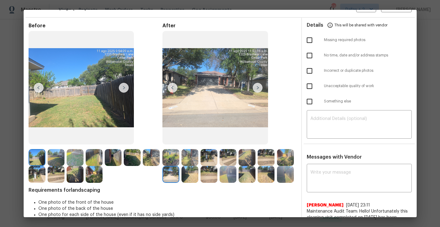
click at [259, 90] on img at bounding box center [258, 88] width 10 height 10
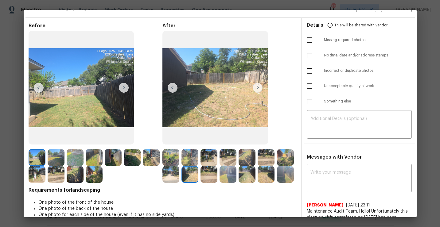
click at [169, 181] on img at bounding box center [170, 174] width 17 height 17
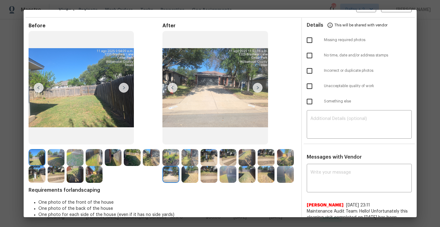
click at [168, 153] on img at bounding box center [170, 157] width 17 height 17
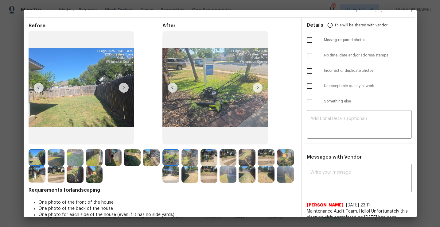
click at [258, 85] on img at bounding box center [258, 88] width 10 height 10
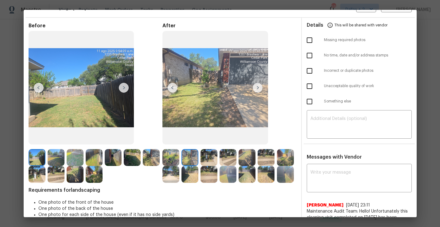
click at [258, 86] on img at bounding box center [258, 88] width 10 height 10
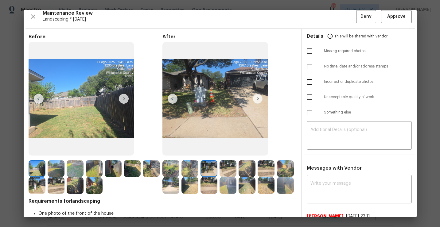
scroll to position [0, 0]
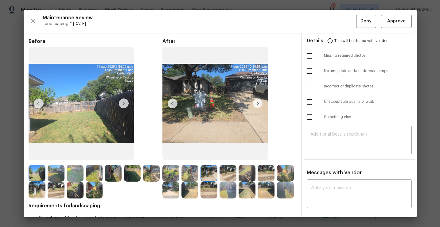
click at [287, 173] on img at bounding box center [285, 173] width 17 height 17
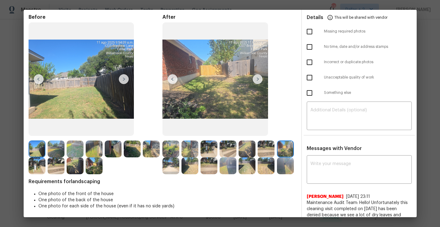
scroll to position [26, 0]
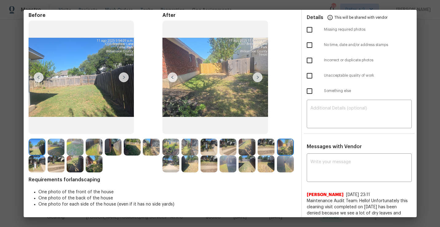
click at [170, 164] on img at bounding box center [170, 164] width 17 height 17
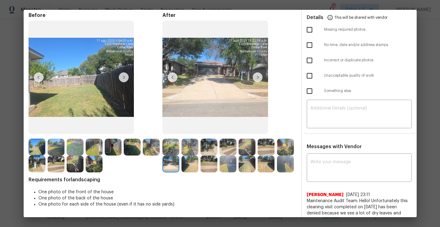
click at [192, 169] on img at bounding box center [189, 164] width 17 height 17
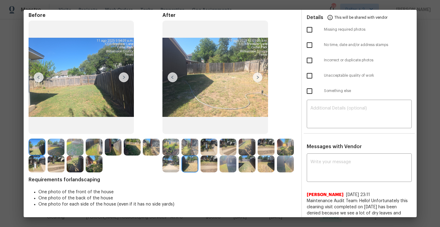
click at [212, 160] on img at bounding box center [208, 164] width 17 height 17
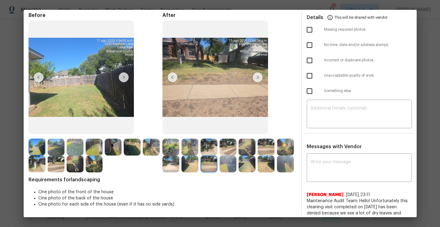
click at [224, 162] on img at bounding box center [227, 164] width 17 height 17
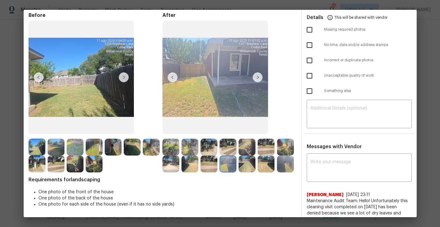
click at [282, 162] on img at bounding box center [285, 164] width 17 height 17
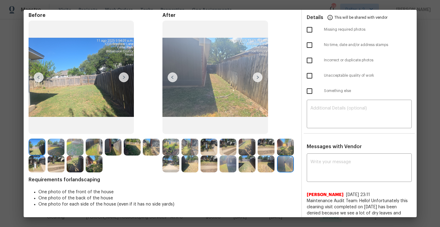
click at [262, 164] on img at bounding box center [266, 164] width 17 height 17
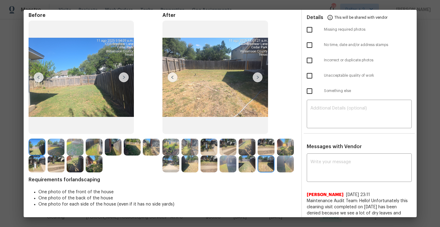
click at [245, 167] on img at bounding box center [246, 164] width 17 height 17
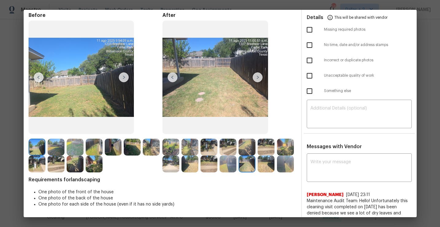
click at [172, 146] on img at bounding box center [170, 147] width 17 height 17
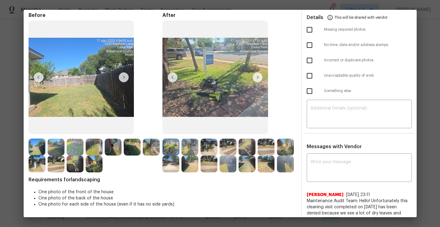
click at [265, 162] on img at bounding box center [266, 164] width 17 height 17
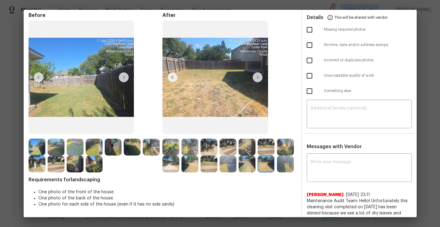
scroll to position [0, 0]
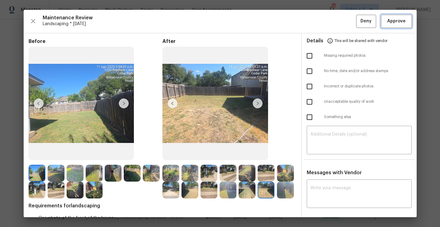
click at [387, 22] on span "Approve" at bounding box center [396, 21] width 18 height 8
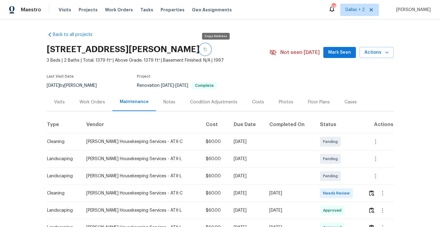
click at [211, 45] on button "button" at bounding box center [205, 49] width 11 height 11
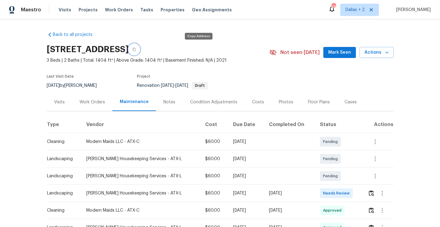
click at [140, 47] on button "button" at bounding box center [134, 49] width 11 height 11
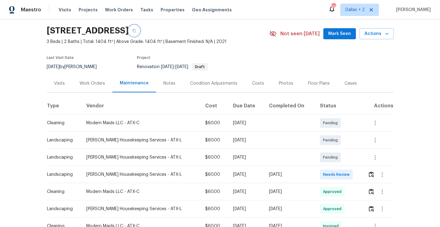
scroll to position [21, 0]
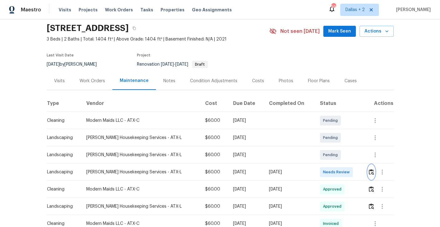
click at [370, 173] on img "button" at bounding box center [371, 172] width 5 height 6
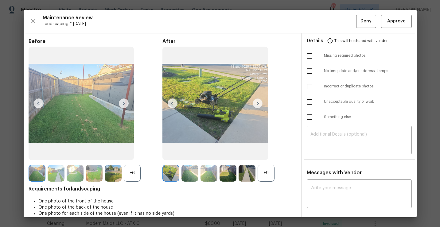
click at [267, 173] on div "+9" at bounding box center [266, 173] width 17 height 17
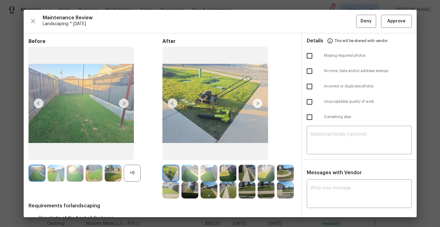
click at [133, 179] on div "+6" at bounding box center [132, 173] width 17 height 17
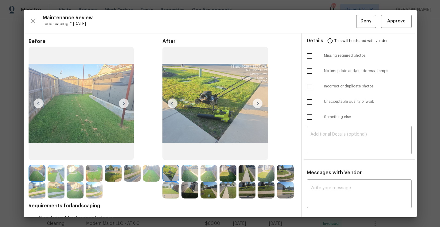
click at [256, 103] on img at bounding box center [258, 104] width 10 height 10
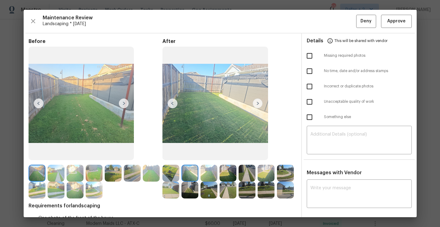
click at [258, 104] on img at bounding box center [258, 104] width 10 height 10
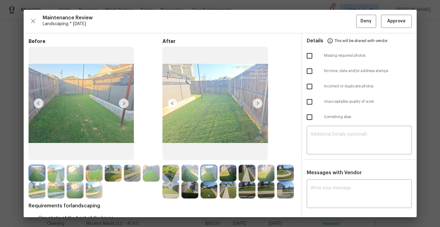
click at [258, 104] on img at bounding box center [258, 104] width 10 height 10
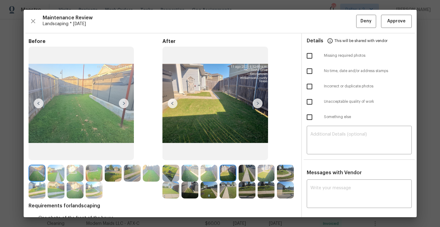
click at [258, 104] on img at bounding box center [258, 104] width 10 height 10
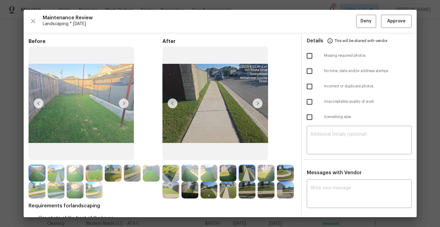
click at [258, 103] on img at bounding box center [258, 104] width 10 height 10
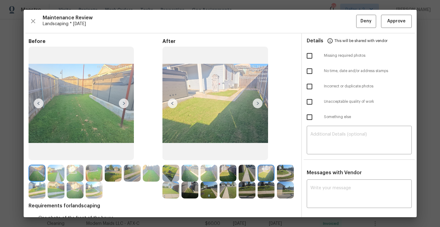
click at [285, 176] on img at bounding box center [285, 173] width 17 height 17
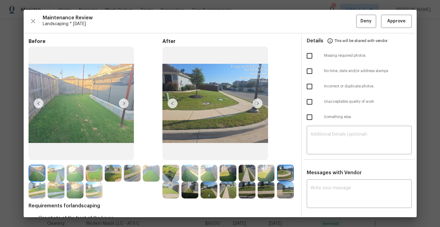
click at [268, 176] on img at bounding box center [266, 173] width 17 height 17
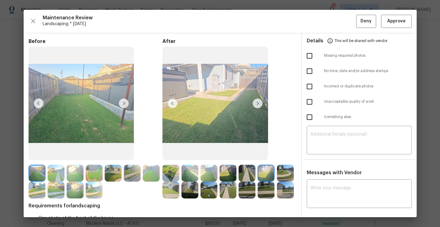
click at [168, 190] on img at bounding box center [170, 190] width 17 height 17
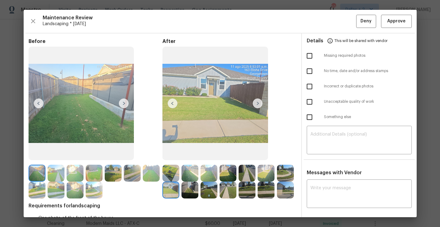
click at [189, 192] on img at bounding box center [189, 190] width 17 height 17
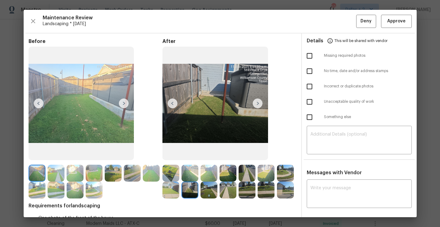
click at [204, 186] on img at bounding box center [208, 190] width 17 height 17
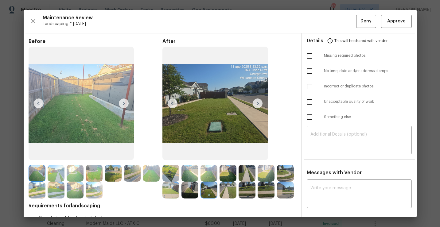
click at [215, 192] on img at bounding box center [208, 190] width 17 height 17
click at [170, 177] on img at bounding box center [170, 173] width 17 height 17
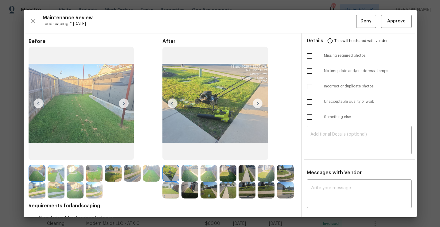
click at [255, 103] on img at bounding box center [258, 104] width 10 height 10
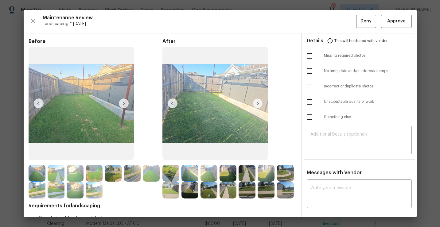
click at [255, 103] on img at bounding box center [258, 104] width 10 height 10
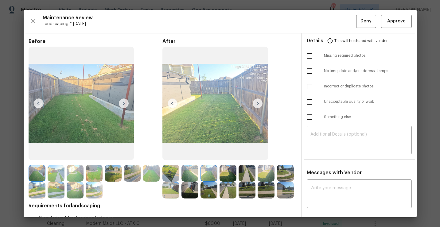
click at [260, 104] on img at bounding box center [258, 104] width 10 height 10
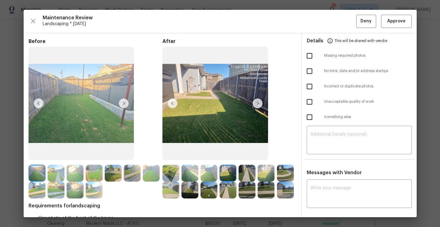
click at [260, 104] on img at bounding box center [258, 104] width 10 height 10
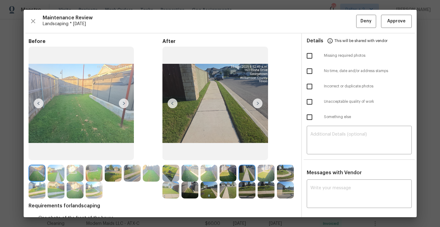
click at [260, 104] on img at bounding box center [258, 104] width 10 height 10
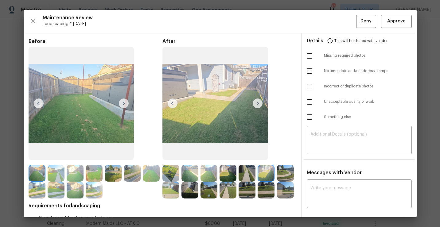
click at [260, 104] on img at bounding box center [258, 104] width 10 height 10
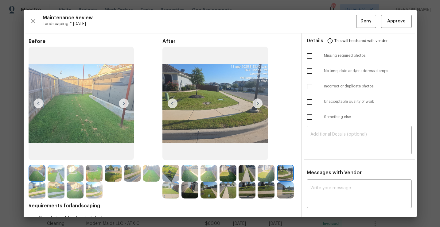
click at [257, 108] on img at bounding box center [258, 104] width 10 height 10
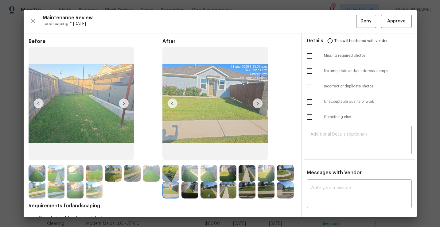
click at [256, 105] on img at bounding box center [258, 104] width 10 height 10
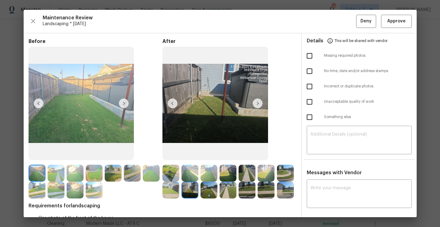
click at [256, 105] on img at bounding box center [258, 104] width 10 height 10
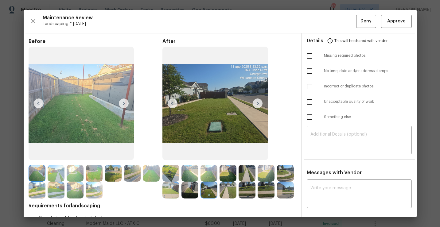
click at [256, 105] on img at bounding box center [258, 104] width 10 height 10
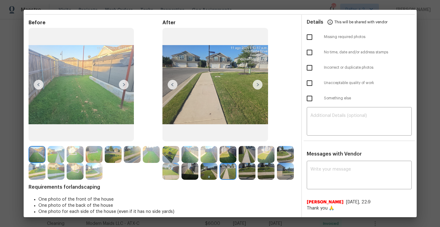
scroll to position [16, 0]
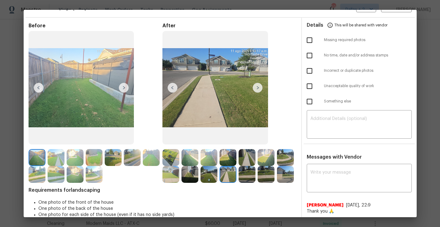
click at [256, 86] on img at bounding box center [258, 88] width 10 height 10
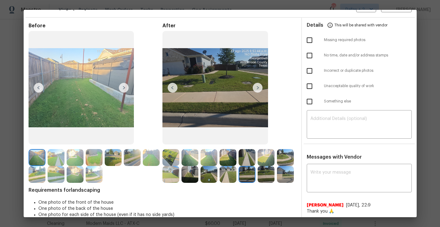
click at [267, 174] on img at bounding box center [266, 174] width 17 height 17
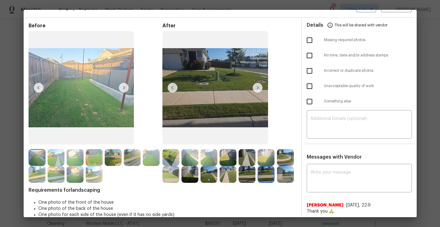
click at [282, 176] on img at bounding box center [285, 174] width 17 height 17
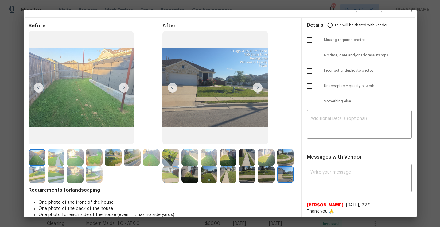
click at [264, 176] on img at bounding box center [266, 174] width 17 height 17
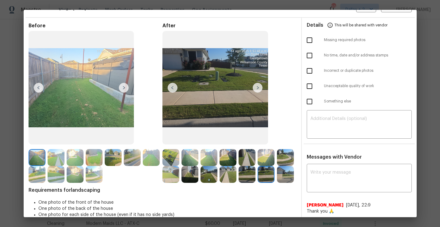
click at [281, 175] on img at bounding box center [285, 174] width 17 height 17
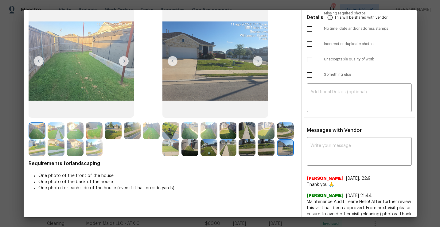
scroll to position [0, 0]
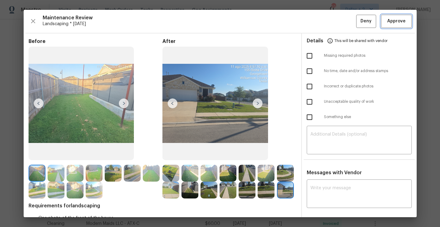
click at [396, 18] on span "Approve" at bounding box center [396, 21] width 18 height 8
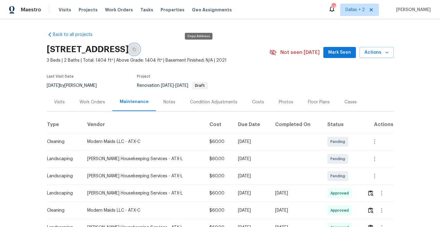
click at [140, 53] on button "button" at bounding box center [134, 49] width 11 height 11
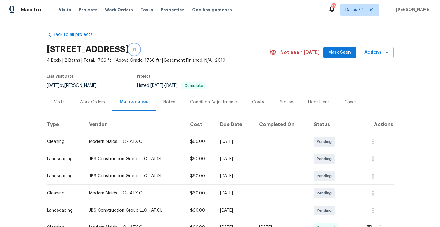
click at [136, 50] on icon "button" at bounding box center [134, 50] width 4 height 4
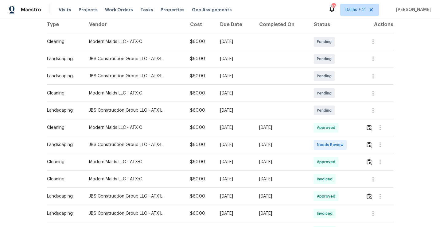
scroll to position [101, 0]
click at [369, 145] on img "button" at bounding box center [368, 144] width 5 height 6
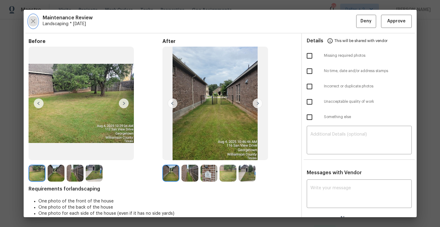
click at [35, 22] on icon "button" at bounding box center [32, 20] width 7 height 7
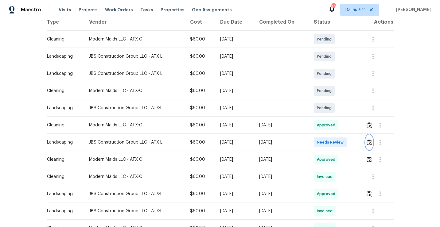
scroll to position [103, 0]
click at [369, 140] on img "button" at bounding box center [368, 142] width 5 height 6
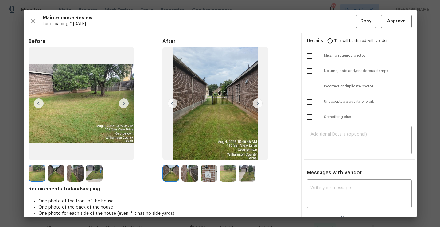
click at [174, 169] on img at bounding box center [170, 173] width 17 height 17
click at [191, 170] on img at bounding box center [189, 173] width 17 height 17
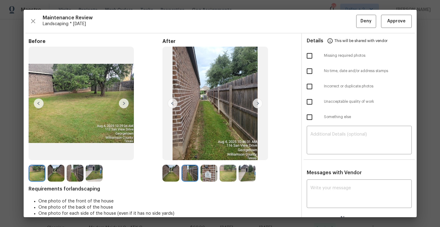
click at [241, 169] on img at bounding box center [246, 173] width 17 height 17
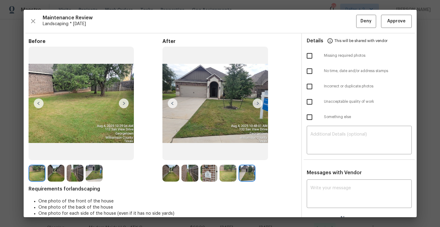
click at [225, 176] on img at bounding box center [227, 173] width 17 height 17
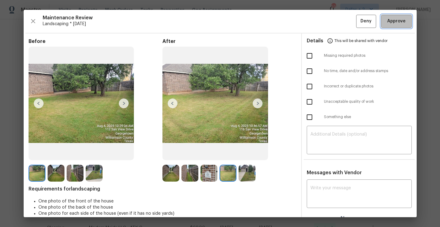
click at [391, 20] on span "Approve" at bounding box center [396, 21] width 18 height 8
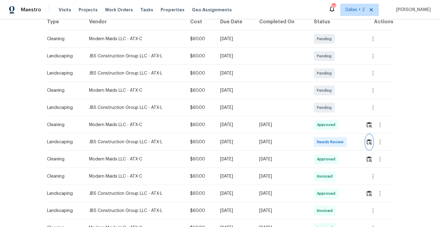
scroll to position [0, 0]
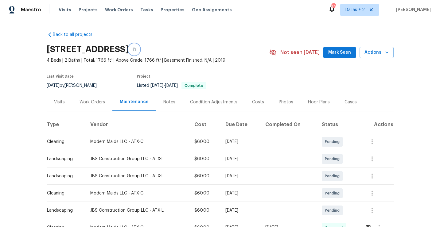
click at [140, 53] on button "button" at bounding box center [134, 49] width 11 height 11
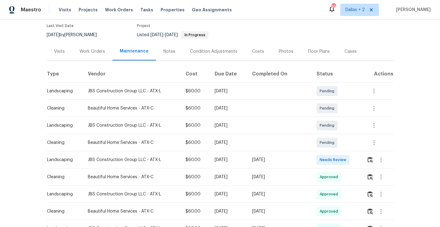
scroll to position [51, 0]
click at [372, 155] on button "button" at bounding box center [369, 159] width 7 height 15
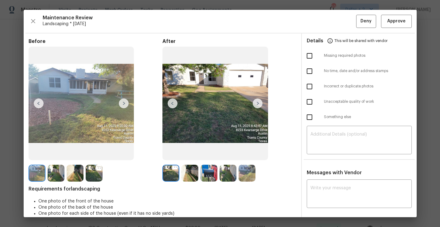
click at [29, 17] on div "Maintenance Review Landscaping * [DATE] Deny Approve" at bounding box center [220, 21] width 383 height 13
click at [26, 20] on div "Maintenance Review Landscaping * [DATE] Deny Approve Before After Requirements …" at bounding box center [220, 113] width 393 height 207
click at [31, 20] on icon "button" at bounding box center [32, 20] width 7 height 7
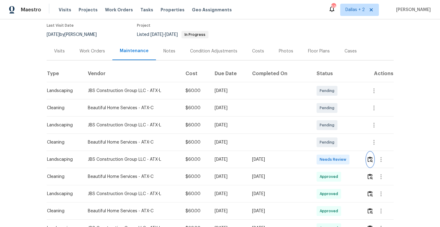
scroll to position [0, 0]
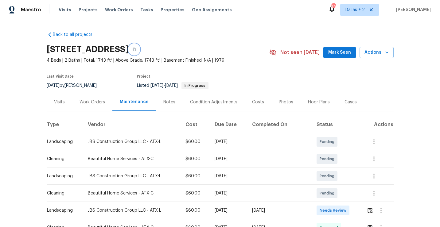
click at [140, 50] on button "button" at bounding box center [134, 49] width 11 height 11
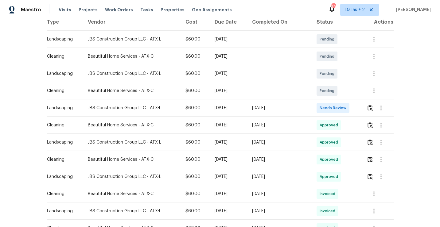
scroll to position [105, 0]
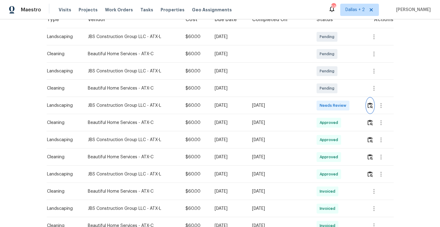
click at [371, 107] on img "button" at bounding box center [369, 106] width 5 height 6
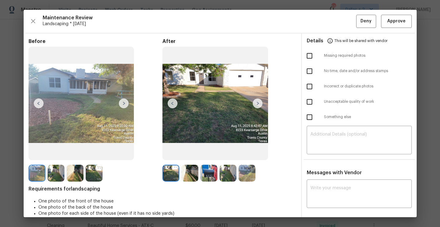
click at [260, 101] on img at bounding box center [258, 104] width 10 height 10
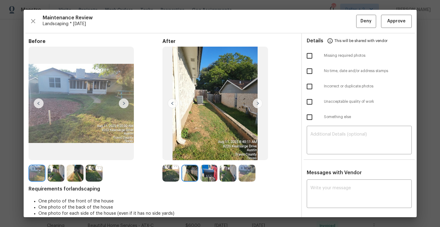
click at [258, 105] on img at bounding box center [258, 104] width 10 height 10
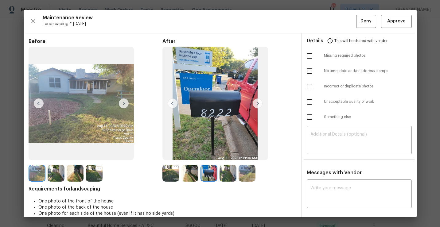
click at [258, 105] on img at bounding box center [258, 104] width 10 height 10
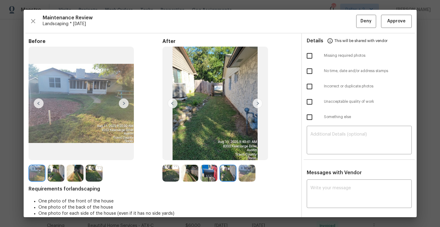
click at [258, 105] on img at bounding box center [258, 104] width 10 height 10
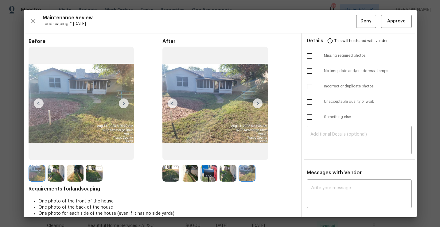
click at [170, 165] on img at bounding box center [170, 173] width 17 height 17
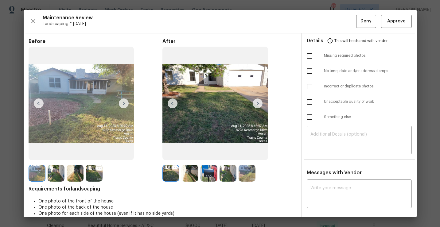
click at [257, 104] on img at bounding box center [258, 104] width 10 height 10
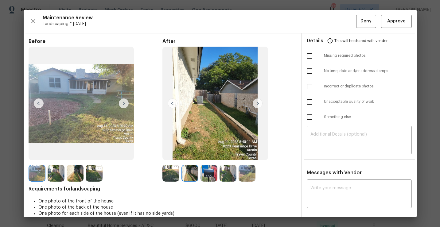
click at [257, 104] on img at bounding box center [258, 104] width 10 height 10
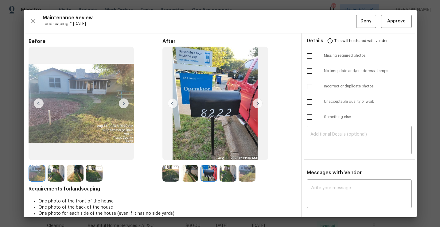
click at [257, 104] on img at bounding box center [258, 104] width 10 height 10
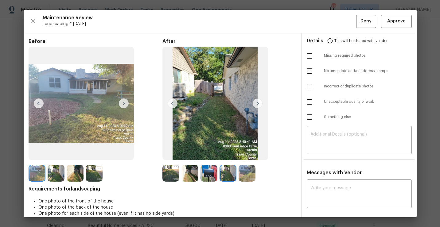
click at [257, 104] on img at bounding box center [258, 104] width 10 height 10
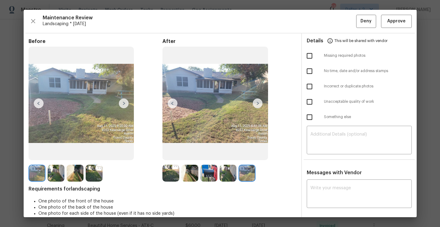
click at [257, 104] on img at bounding box center [258, 104] width 10 height 10
click at [172, 172] on img at bounding box center [170, 173] width 17 height 17
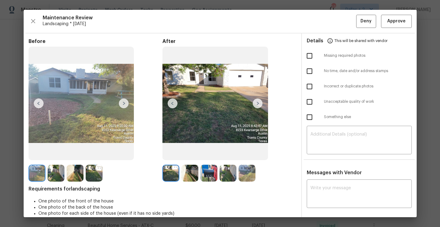
click at [255, 104] on img at bounding box center [258, 104] width 10 height 10
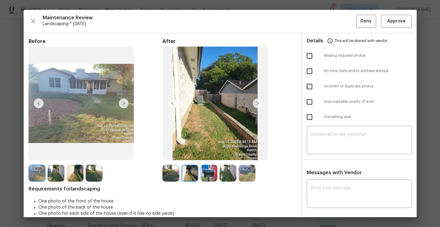
click at [255, 104] on img at bounding box center [258, 104] width 10 height 10
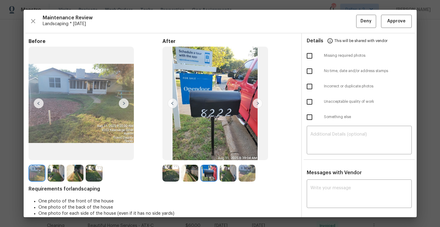
click at [255, 104] on img at bounding box center [258, 104] width 10 height 10
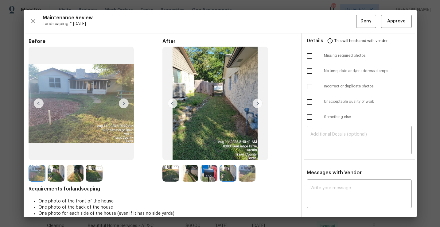
click at [249, 169] on img at bounding box center [246, 173] width 17 height 17
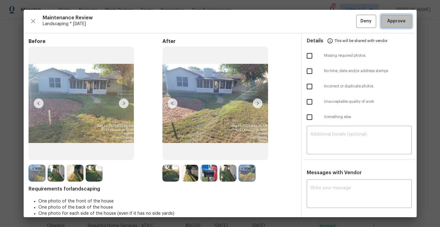
click at [399, 22] on span "Approve" at bounding box center [396, 21] width 18 height 8
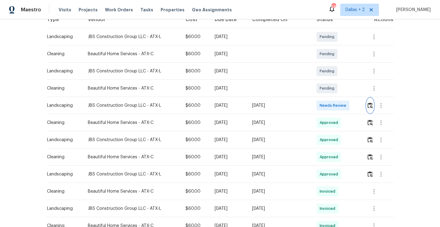
scroll to position [0, 0]
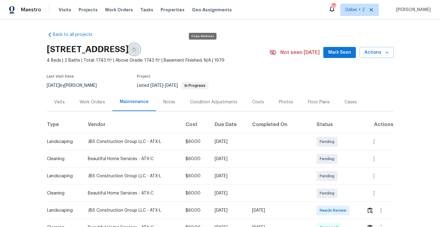
click at [136, 50] on icon "button" at bounding box center [134, 50] width 4 height 4
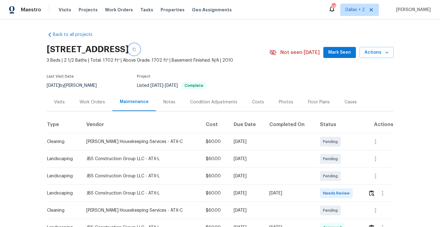
click at [136, 50] on icon "button" at bounding box center [134, 50] width 4 height 4
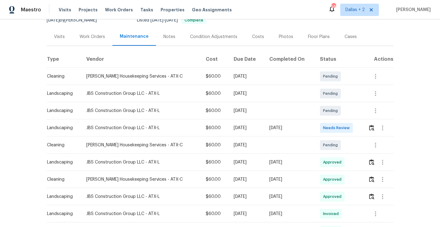
scroll to position [67, 0]
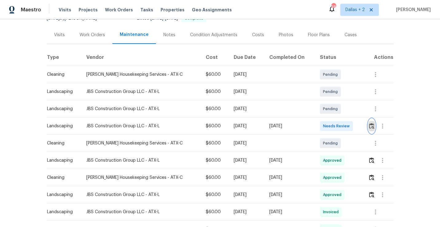
click at [370, 128] on img "button" at bounding box center [371, 126] width 5 height 6
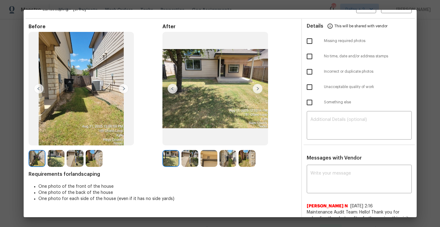
scroll to position [0, 0]
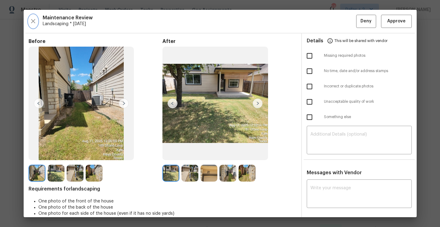
click at [32, 20] on icon "button" at bounding box center [33, 21] width 4 height 4
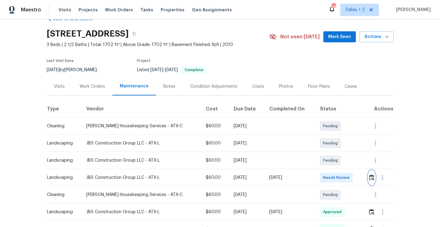
scroll to position [14, 0]
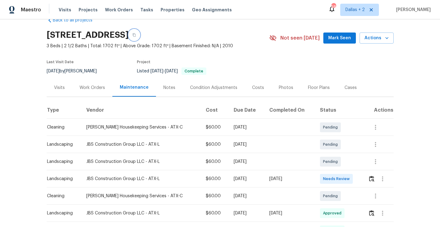
click at [140, 35] on button "button" at bounding box center [134, 34] width 11 height 11
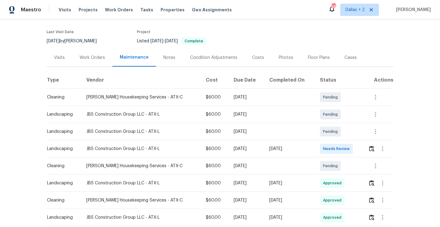
scroll to position [52, 0]
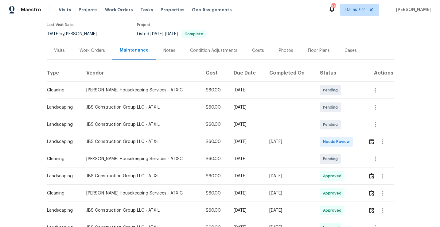
click at [366, 142] on td at bounding box center [378, 141] width 30 height 17
click at [372, 143] on img "button" at bounding box center [371, 142] width 5 height 6
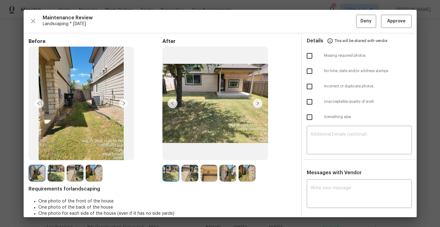
click at [174, 176] on img at bounding box center [170, 173] width 17 height 17
click at [189, 176] on img at bounding box center [189, 173] width 17 height 17
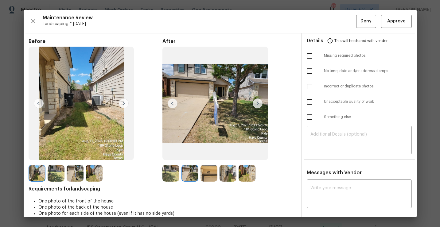
click at [208, 175] on img at bounding box center [208, 173] width 17 height 17
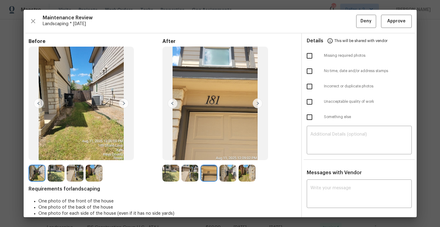
click at [228, 176] on img at bounding box center [227, 173] width 17 height 17
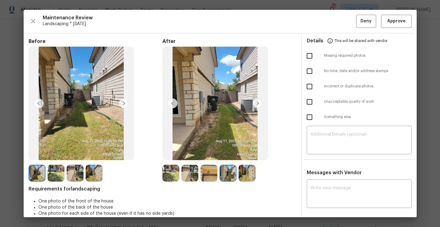
click at [252, 172] on img at bounding box center [246, 173] width 17 height 17
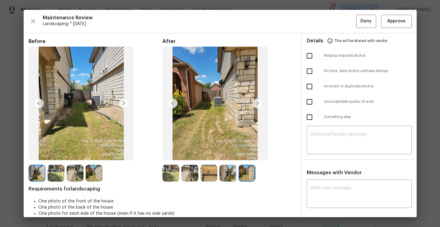
click at [212, 180] on img at bounding box center [208, 173] width 17 height 17
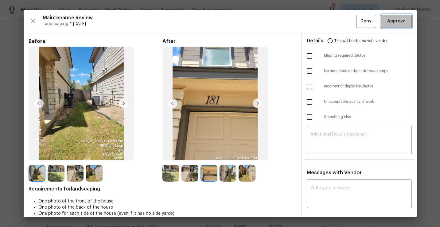
click at [393, 22] on span "Approve" at bounding box center [396, 21] width 18 height 8
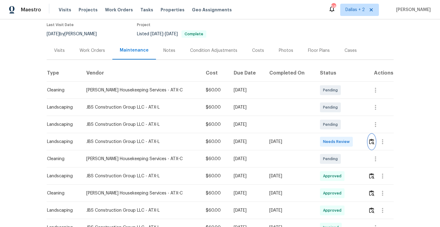
scroll to position [0, 0]
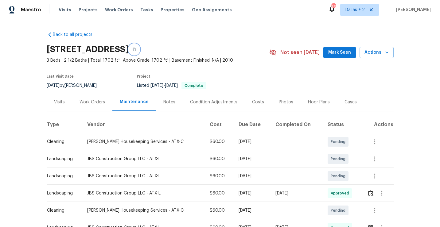
click at [136, 48] on icon "button" at bounding box center [134, 49] width 3 height 3
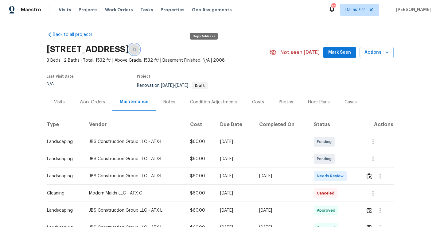
click at [140, 48] on button "button" at bounding box center [134, 49] width 11 height 11
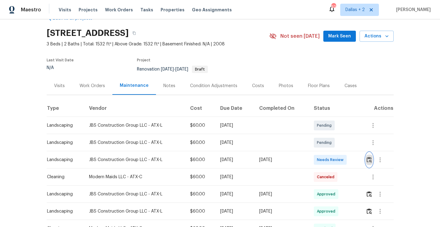
click at [370, 160] on img "button" at bounding box center [368, 160] width 5 height 6
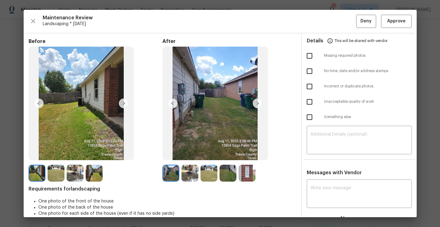
click at [247, 178] on img at bounding box center [246, 173] width 17 height 17
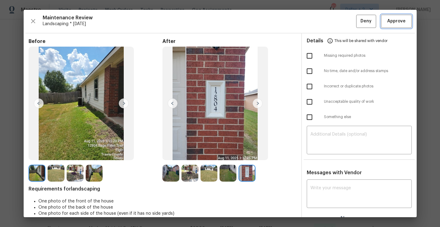
click at [393, 18] on span "Approve" at bounding box center [396, 21] width 18 height 8
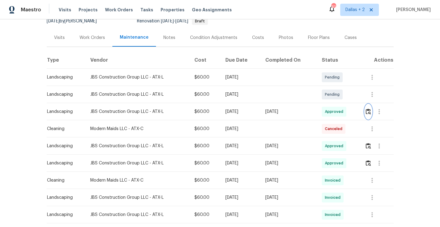
scroll to position [0, 0]
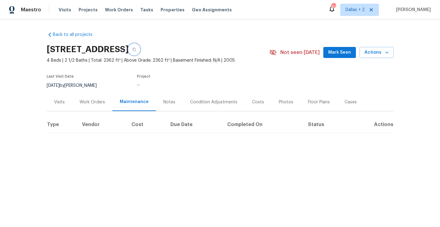
click at [140, 48] on button "button" at bounding box center [134, 49] width 11 height 11
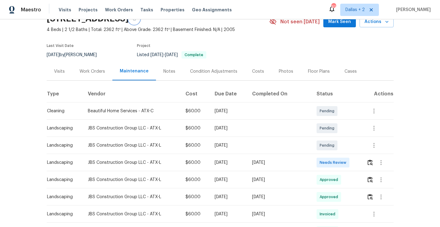
scroll to position [41, 0]
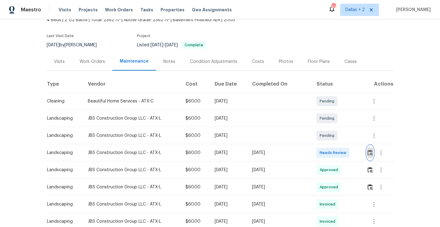
click at [371, 153] on img "button" at bounding box center [369, 153] width 5 height 6
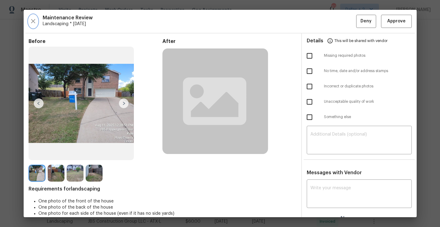
click at [36, 19] on icon "button" at bounding box center [32, 20] width 7 height 7
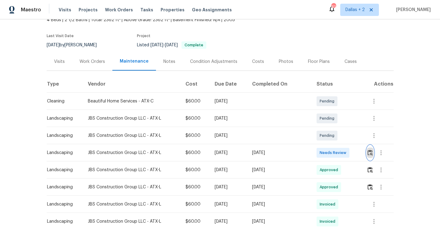
click at [370, 153] on img "button" at bounding box center [369, 153] width 5 height 6
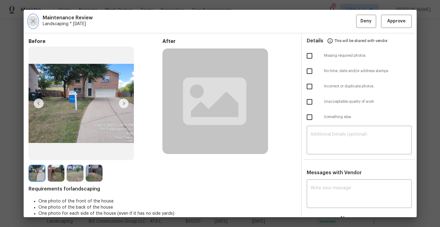
click at [29, 21] on icon "button" at bounding box center [32, 20] width 7 height 7
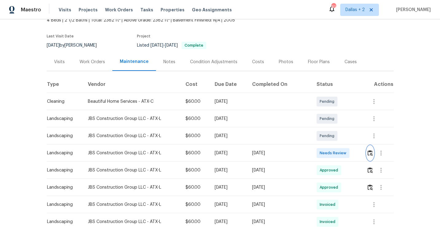
scroll to position [41, 0]
click at [368, 151] on img "button" at bounding box center [369, 152] width 5 height 6
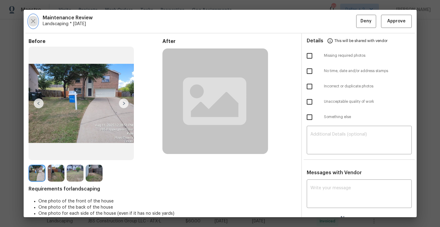
click at [32, 22] on icon "button" at bounding box center [33, 21] width 4 height 4
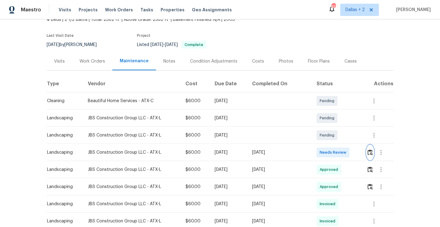
click at [371, 152] on img "button" at bounding box center [369, 152] width 5 height 6
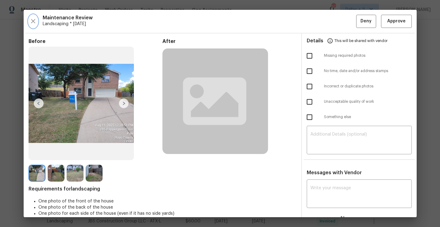
click at [35, 20] on icon "button" at bounding box center [32, 20] width 7 height 7
